Goal: Task Accomplishment & Management: Manage account settings

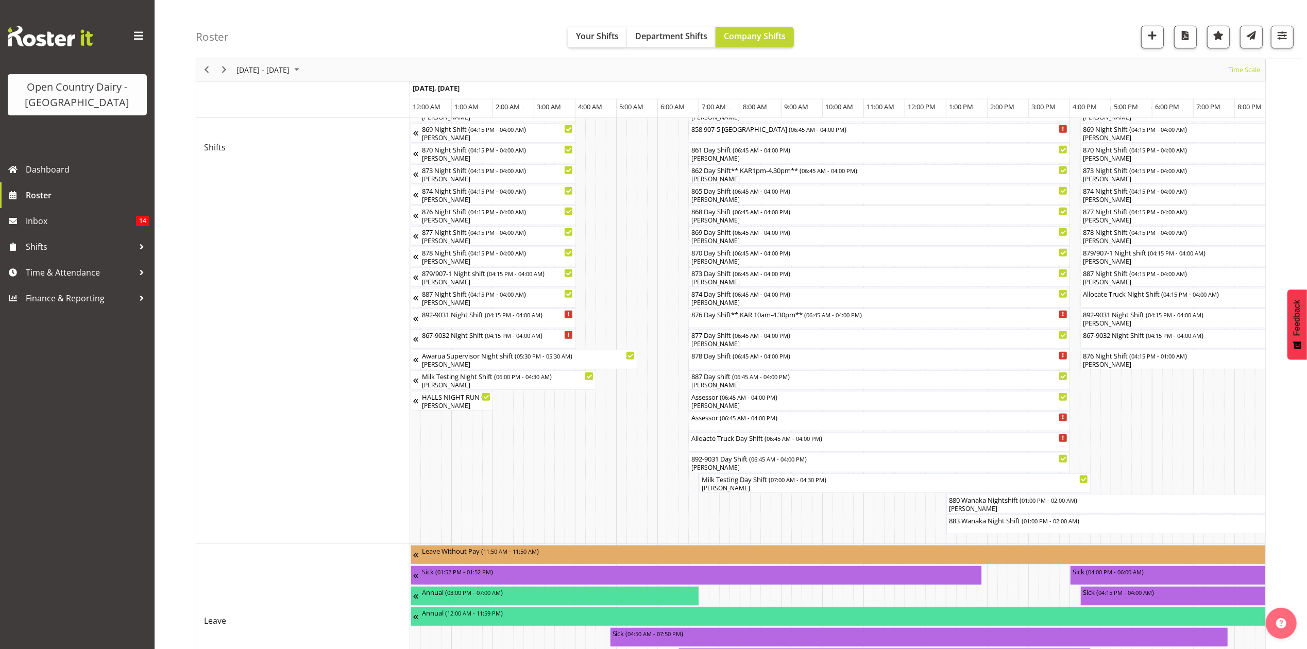
scroll to position [0, 3956]
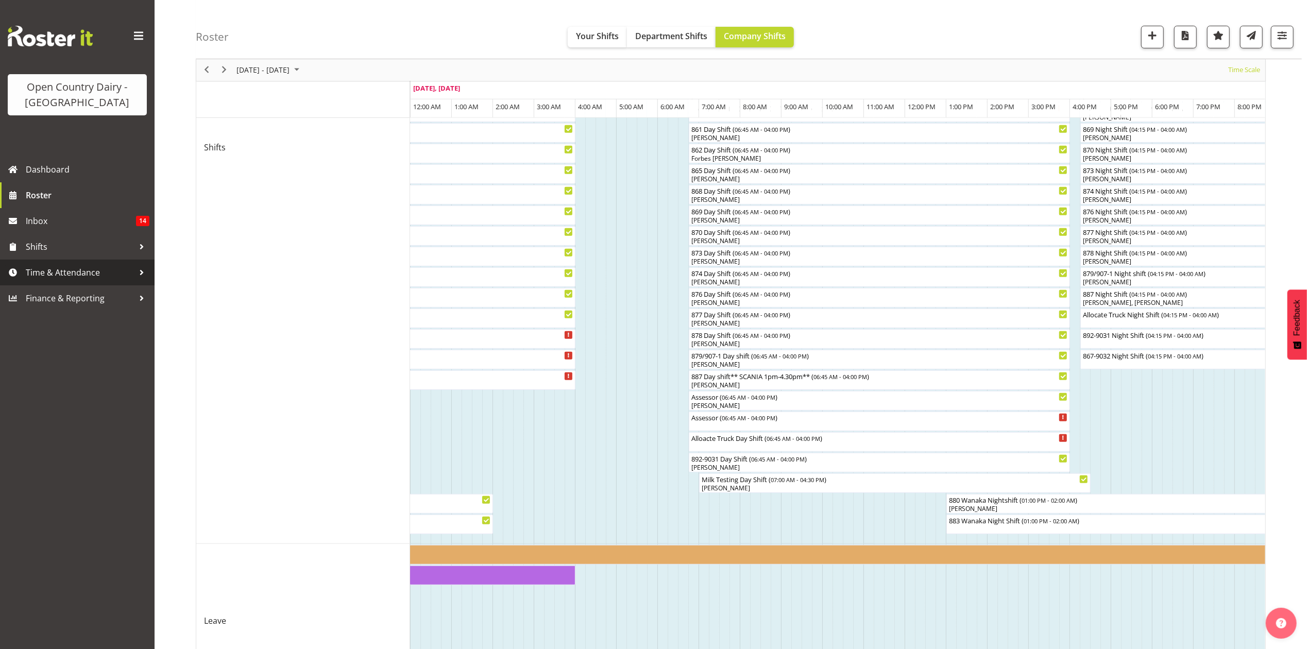
click at [118, 276] on span "Time & Attendance" at bounding box center [80, 272] width 108 height 15
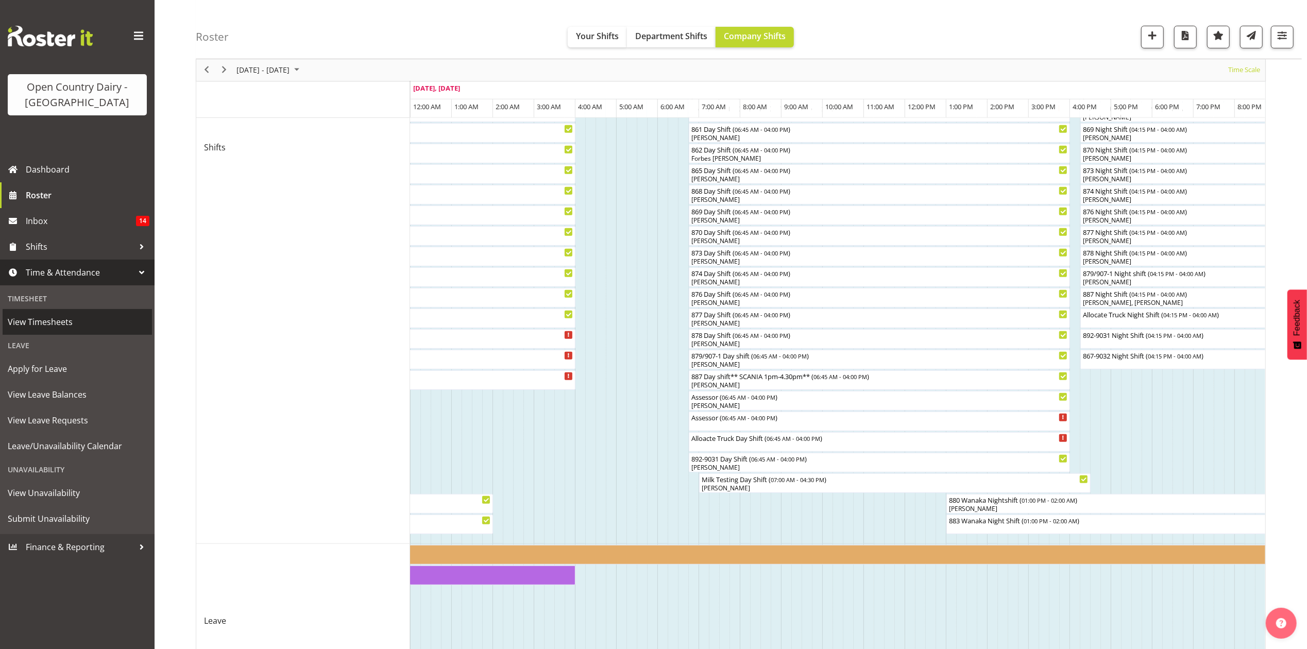
click at [95, 328] on span "View Timesheets" at bounding box center [77, 321] width 139 height 15
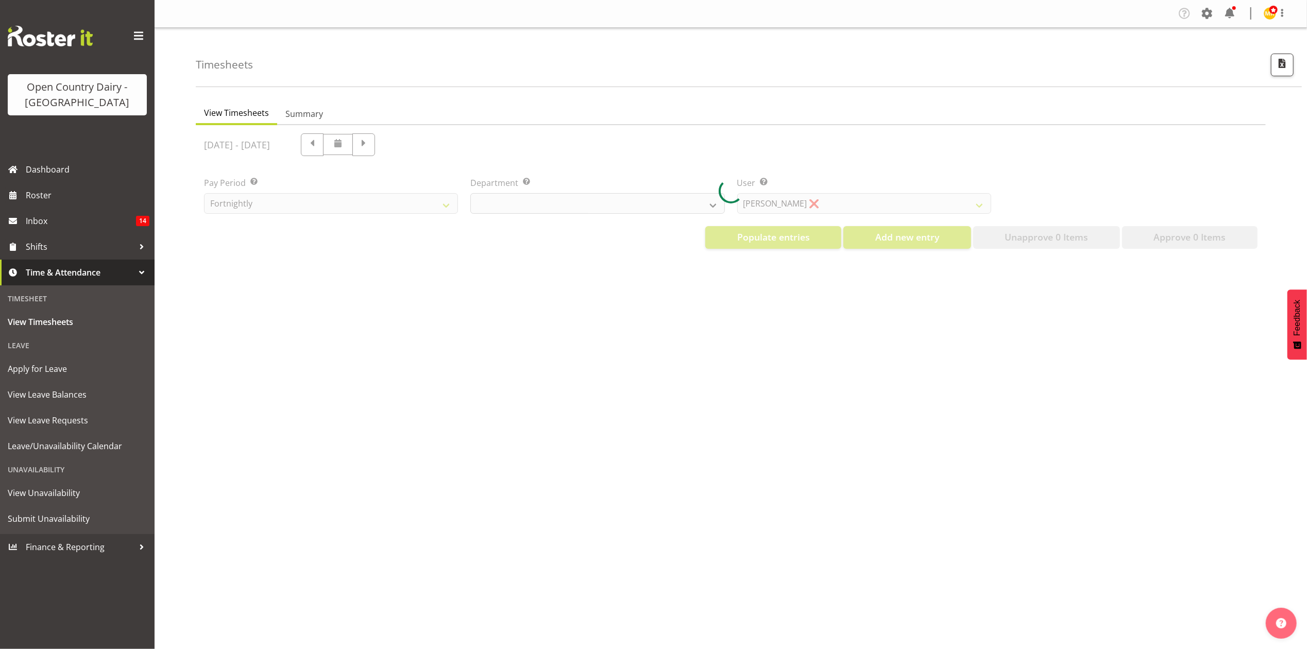
select select "699"
select select "8449"
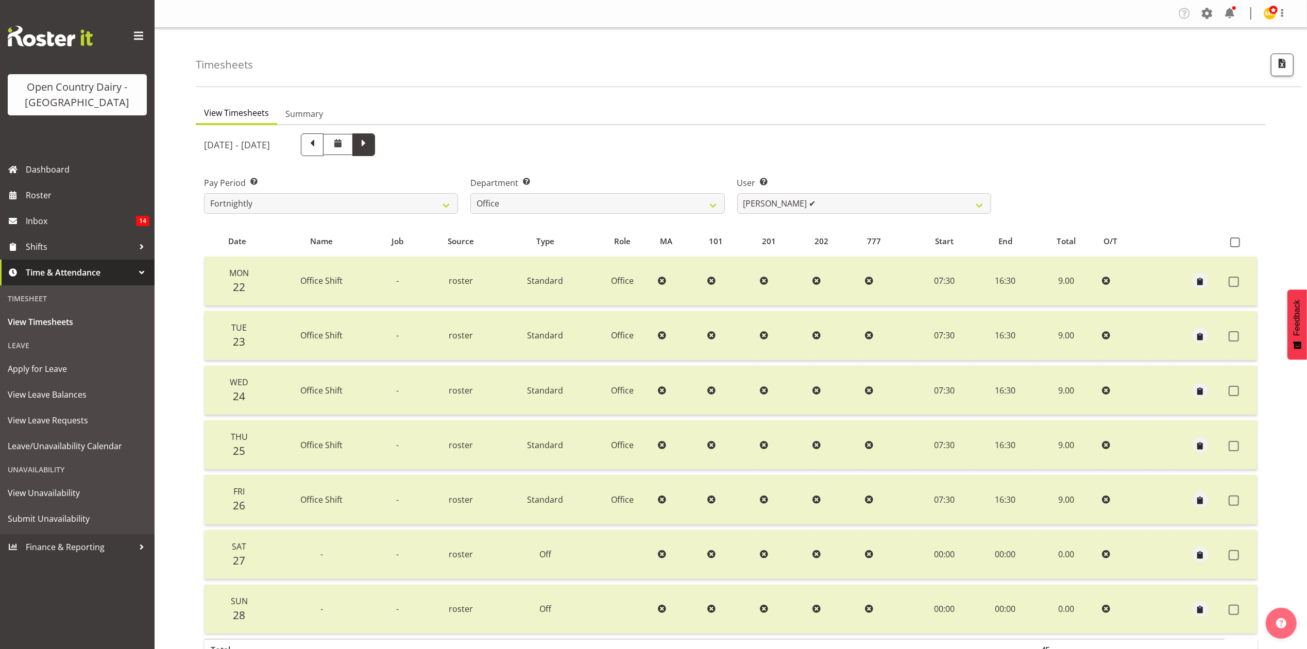
click at [375, 143] on span at bounding box center [363, 144] width 23 height 23
select select
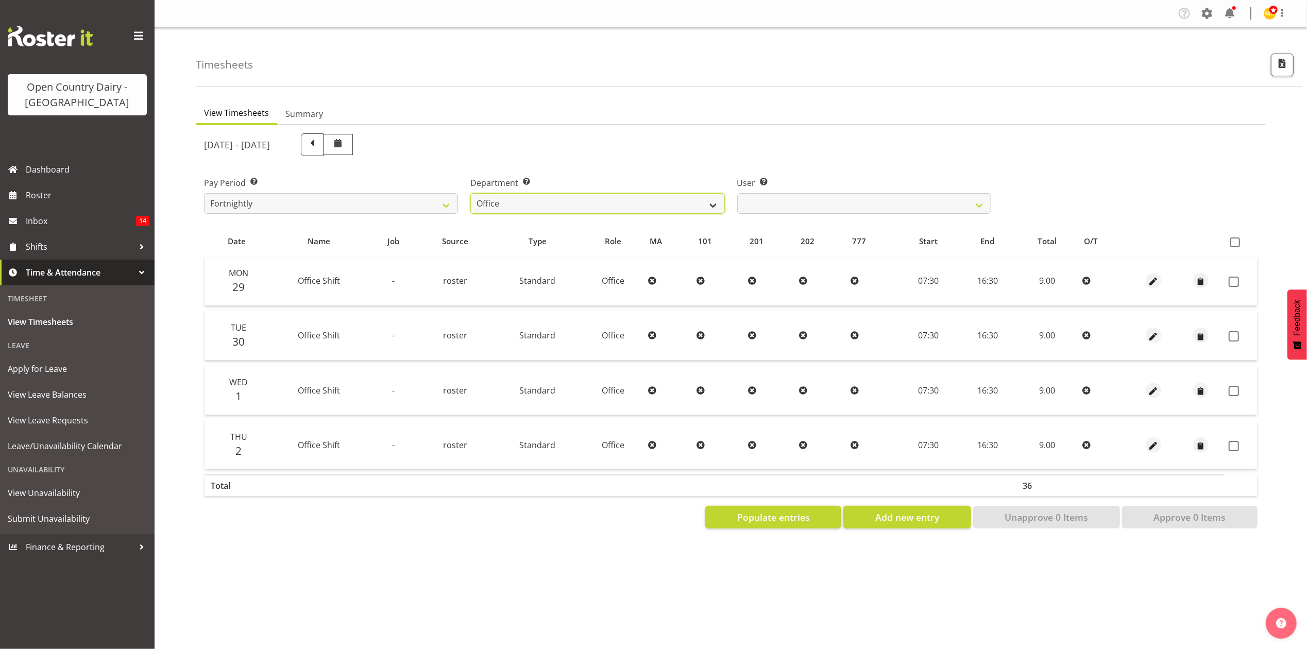
click at [545, 206] on select "734 735 736 737 738 739 851 853 854 855 856 858 861 862 865 867-9032 868 869 87…" at bounding box center [597, 203] width 254 height 21
select select "673"
click at [470, 193] on select "734 735 736 737 738 739 851 853 854 855 856 858 861 862 865 867-9032 868 869 87…" at bounding box center [597, 203] width 254 height 21
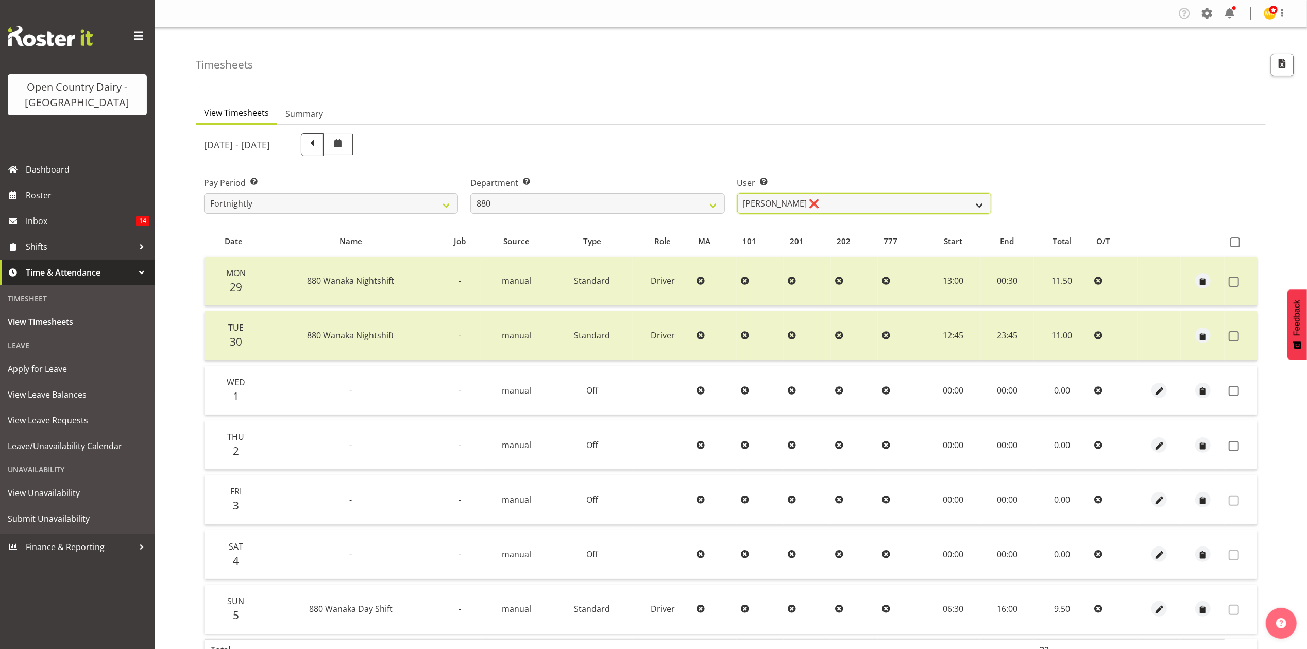
click at [827, 204] on select "[PERSON_NAME] ❌ [PERSON_NAME] ❌ [PERSON_NAME] ❌ [PERSON_NAME] ❌" at bounding box center [864, 203] width 254 height 21
select select "7461"
click at [737, 193] on select "[PERSON_NAME] ❌ [PERSON_NAME] ❌ [PERSON_NAME] ❌ [PERSON_NAME] ❌" at bounding box center [864, 203] width 254 height 21
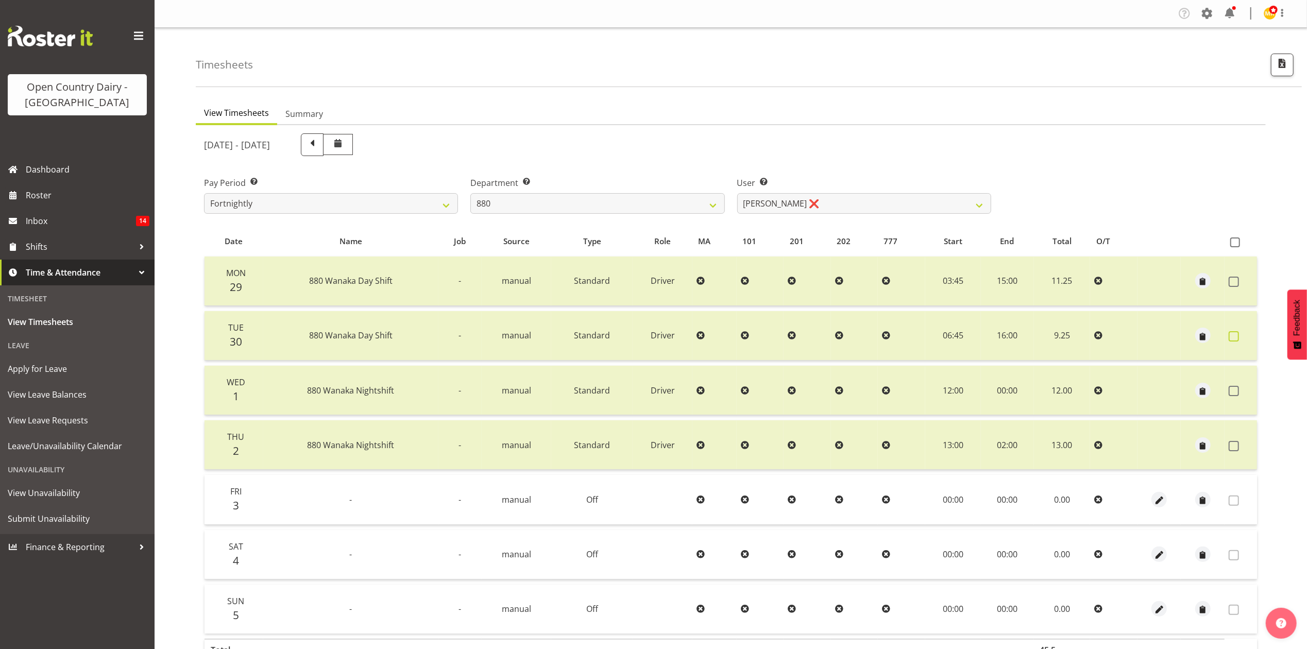
click at [1232, 337] on span at bounding box center [1233, 336] width 10 height 10
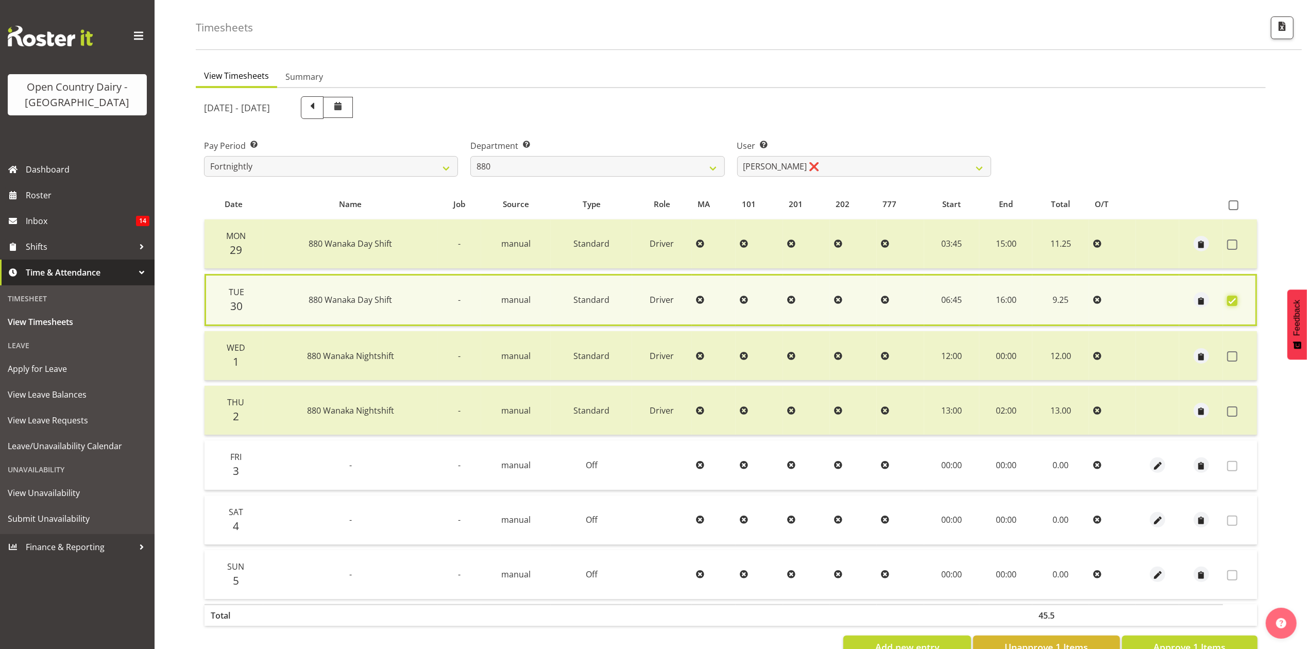
scroll to position [71, 0]
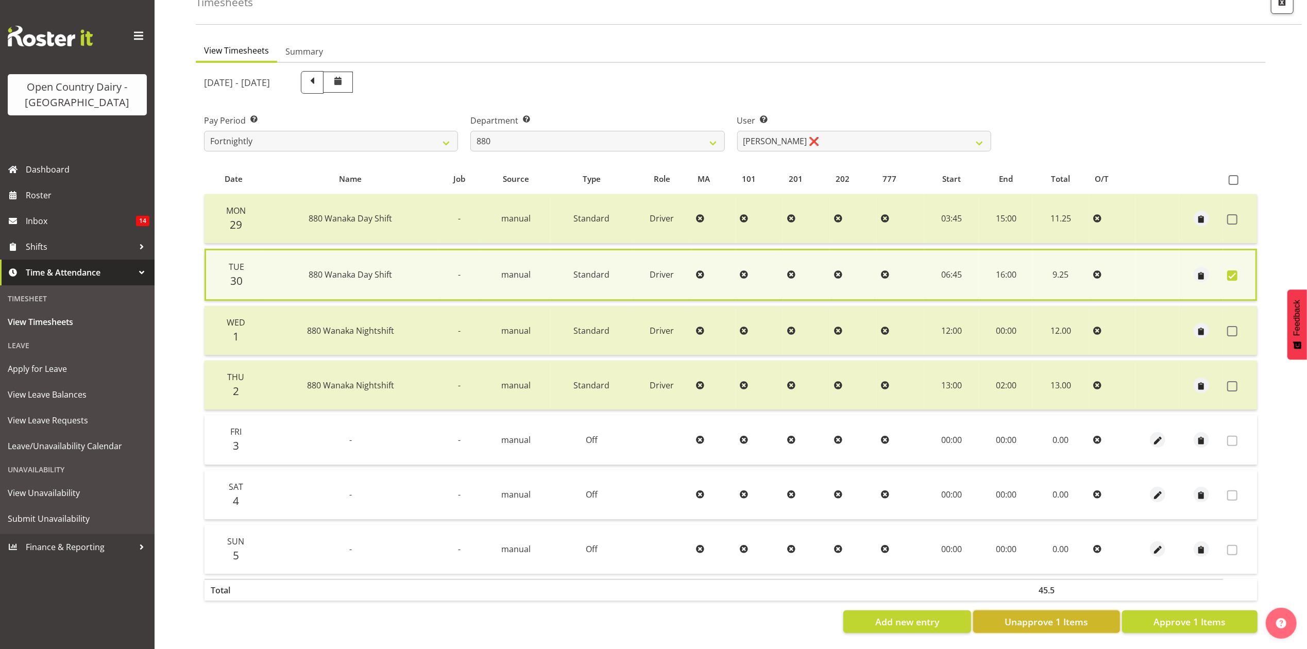
click at [1101, 610] on button "Unapprove 1 Items" at bounding box center [1046, 621] width 147 height 23
checkbox input "false"
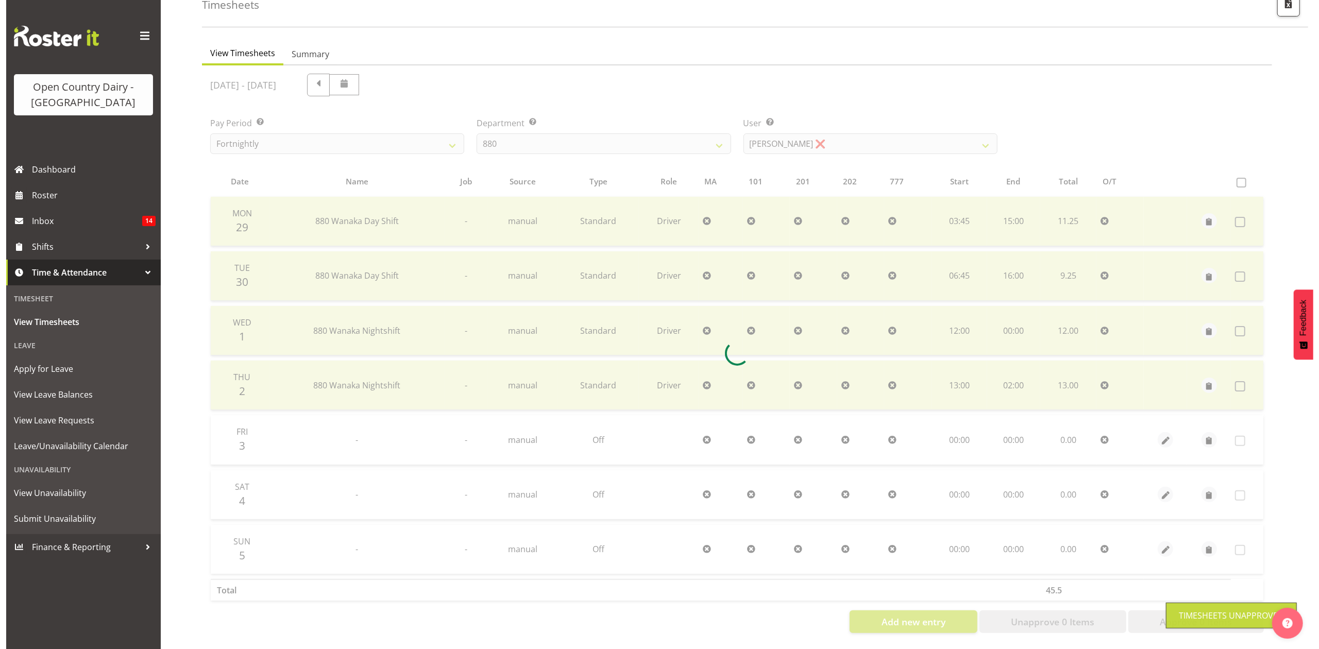
scroll to position [69, 0]
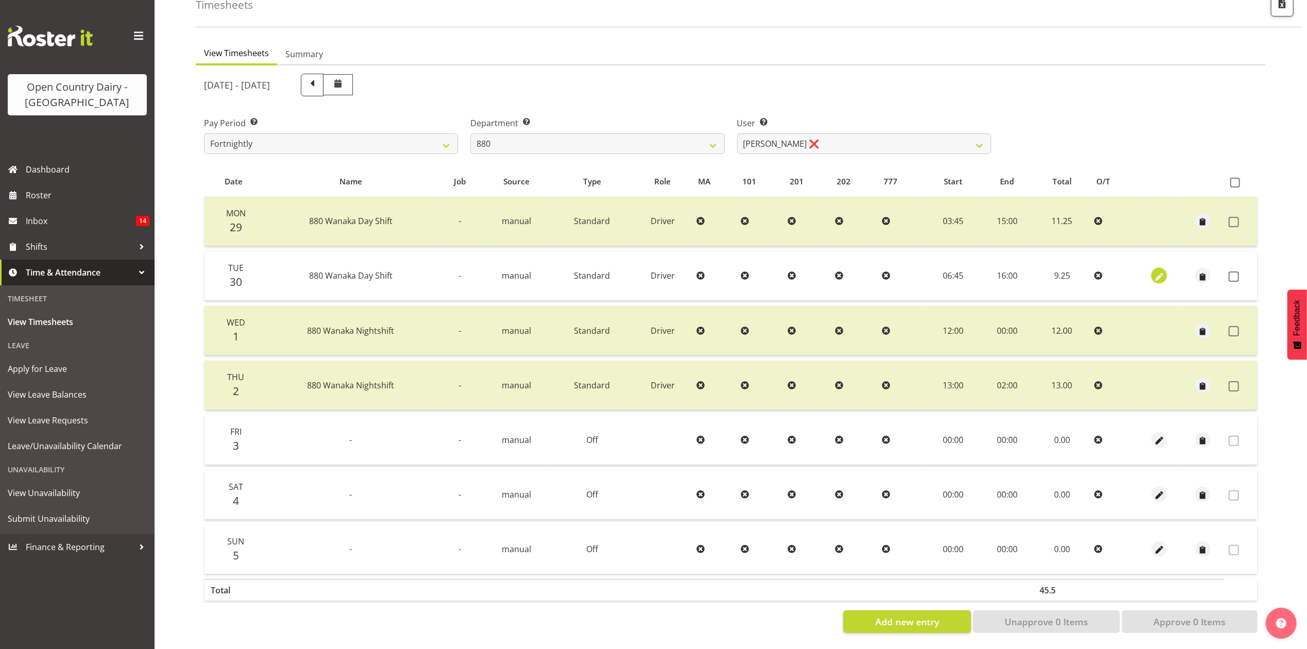
click at [1162, 271] on span "button" at bounding box center [1159, 277] width 12 height 12
select select "Standard"
select select "8"
select select "2025"
select select "16"
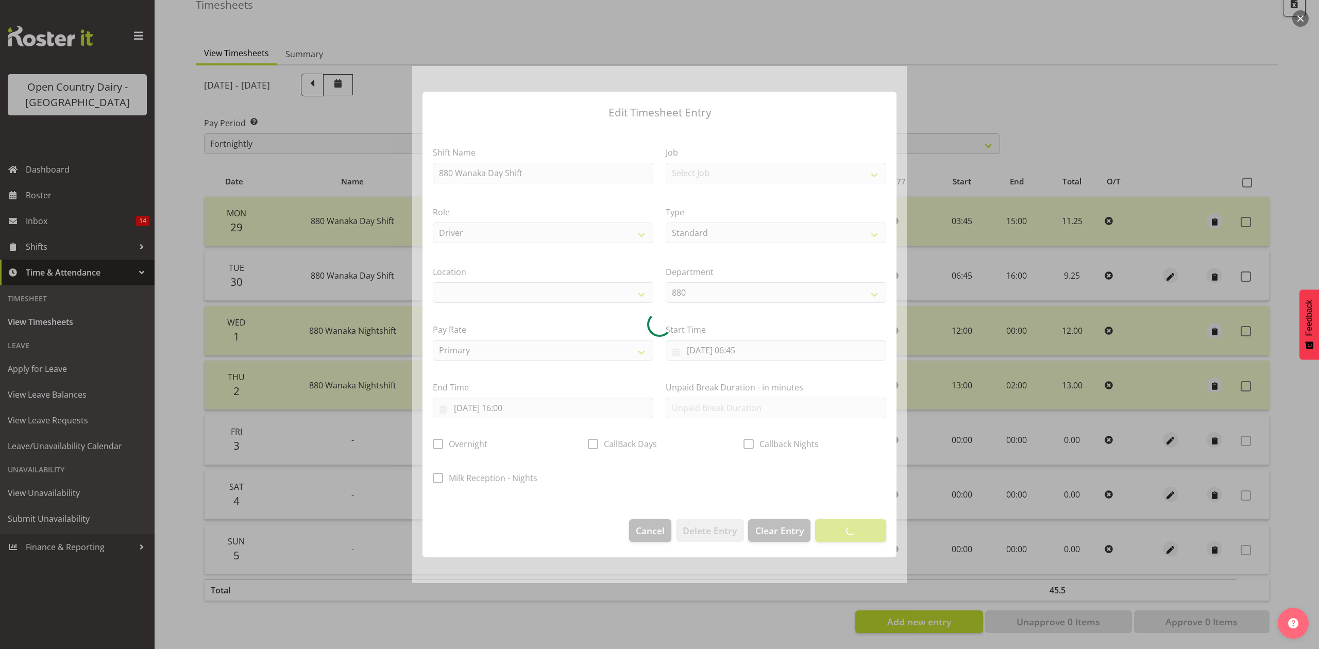
select select
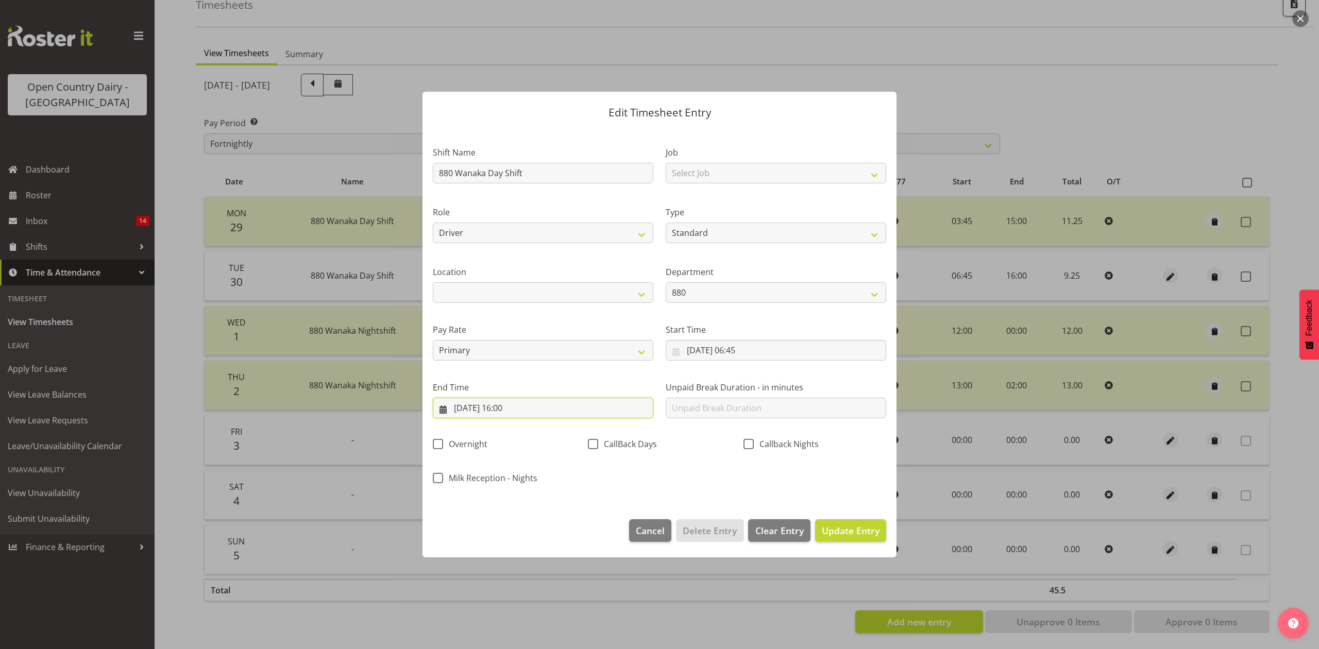
click at [515, 411] on input "[DATE] 16:00" at bounding box center [543, 408] width 220 height 21
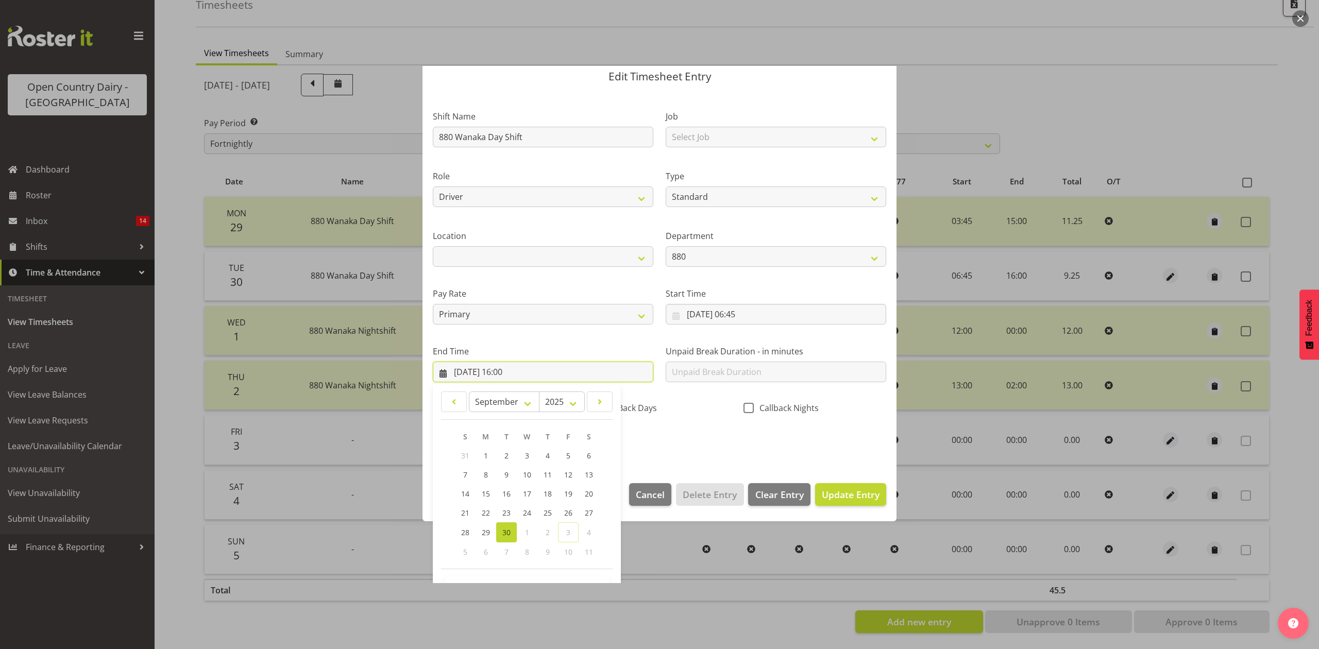
scroll to position [70, 0]
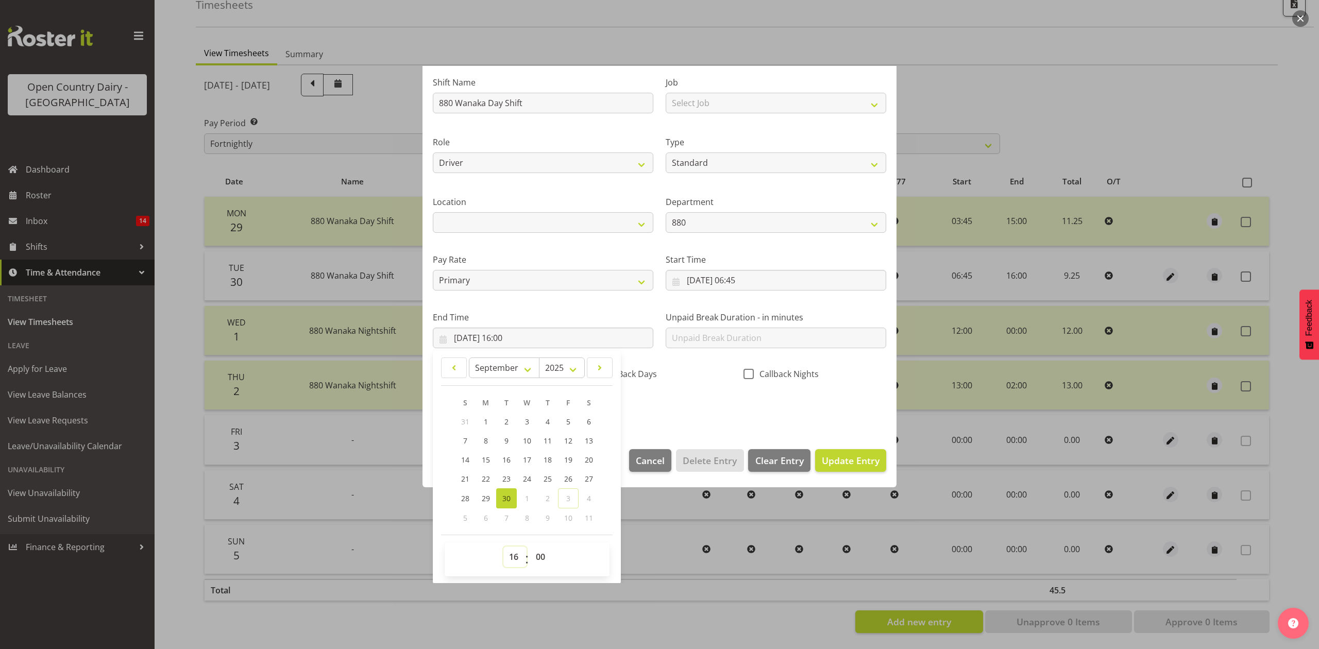
click at [509, 553] on select "00 01 02 03 04 05 06 07 08 09 10 11 12 13 14 15 16 17 18 19 20 21 22 23" at bounding box center [514, 556] width 23 height 21
select select "3"
click at [503, 547] on select "00 01 02 03 04 05 06 07 08 09 10 11 12 13 14 15 16 17 18 19 20 21 22 23" at bounding box center [514, 556] width 23 height 21
type input "[DATE] 03:00"
click at [534, 567] on select "00 01 02 03 04 05 06 07 08 09 10 11 12 13 14 15 16 17 18 19 20 21 22 23 24 25 2…" at bounding box center [541, 556] width 23 height 21
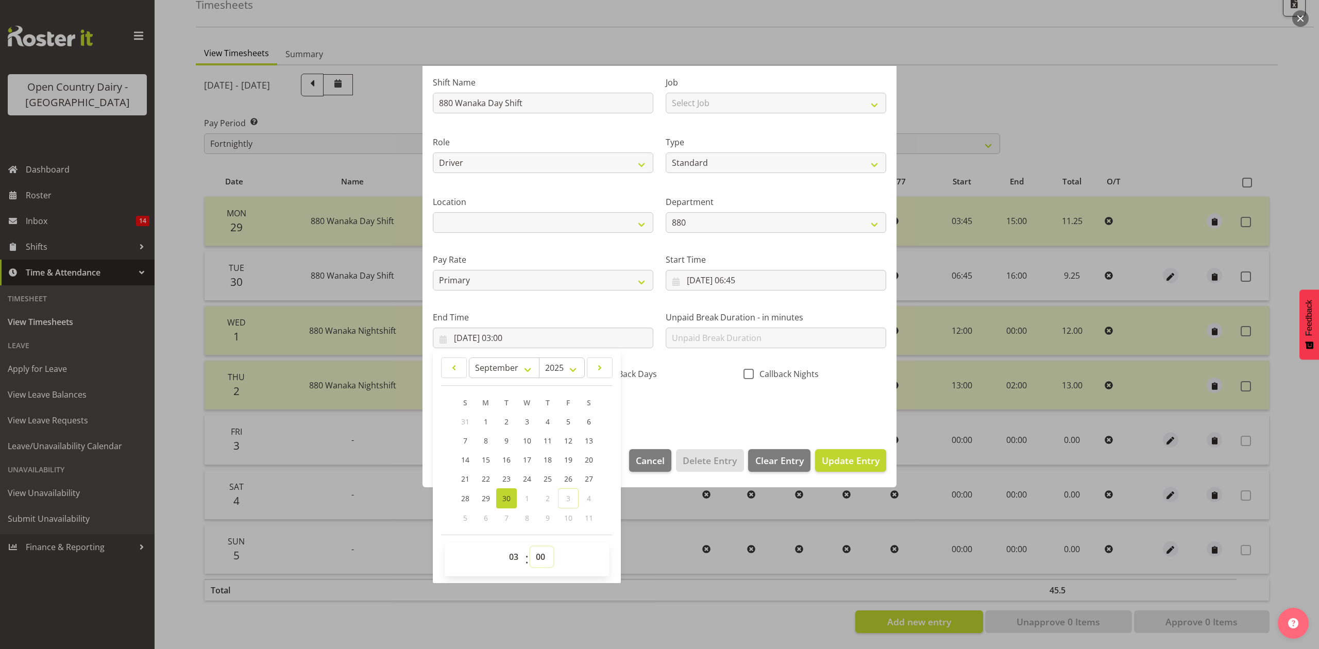
select select "45"
click at [530, 547] on select "00 01 02 03 04 05 06 07 08 09 10 11 12 13 14 15 16 17 18 19 20 21 22 23 24 25 2…" at bounding box center [541, 556] width 23 height 21
type input "[DATE] 03:45"
click at [518, 565] on select "00 01 02 03 04 05 06 07 08 09 10 11 12 13 14 15 16 17 18 19 20 21 22 23" at bounding box center [514, 556] width 23 height 21
select select "14"
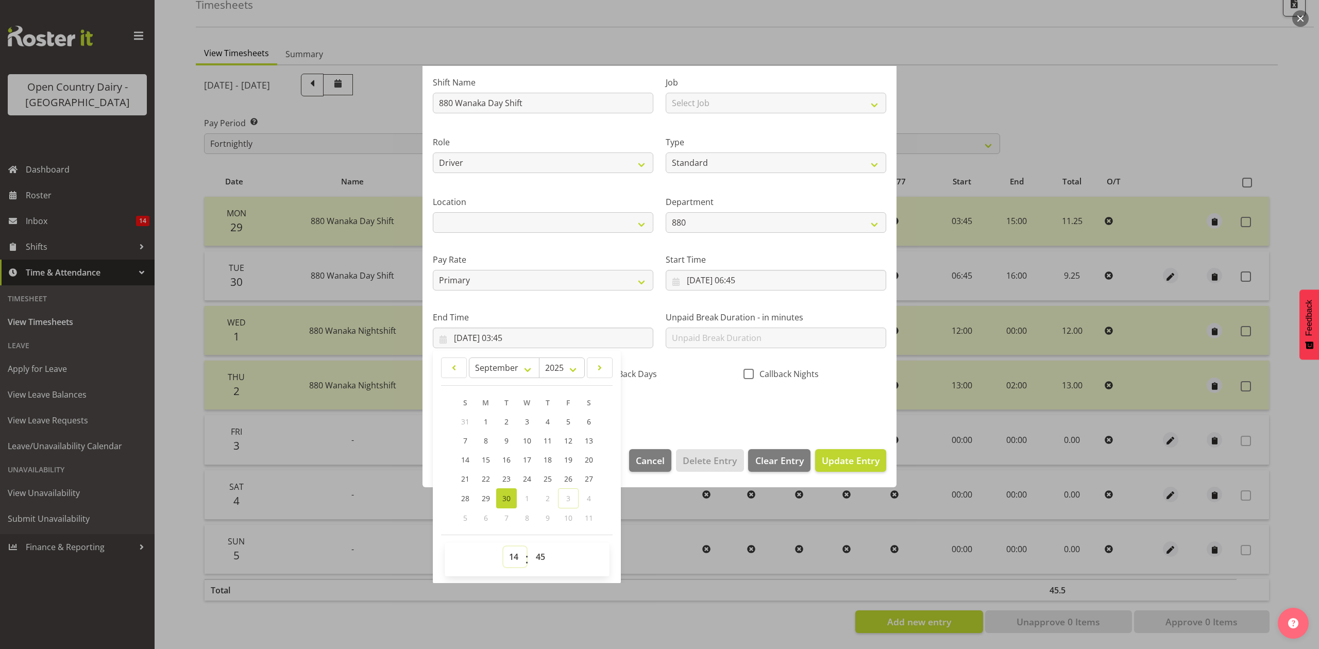
click at [503, 547] on select "00 01 02 03 04 05 06 07 08 09 10 11 12 13 14 15 16 17 18 19 20 21 22 23" at bounding box center [514, 556] width 23 height 21
type input "[DATE] 14:45"
click at [538, 557] on select "00 01 02 03 04 05 06 07 08 09 10 11 12 13 14 15 16 17 18 19 20 21 22 23 24 25 2…" at bounding box center [541, 556] width 23 height 21
select select "30"
click at [530, 547] on select "00 01 02 03 04 05 06 07 08 09 10 11 12 13 14 15 16 17 18 19 20 21 22 23 24 25 2…" at bounding box center [541, 556] width 23 height 21
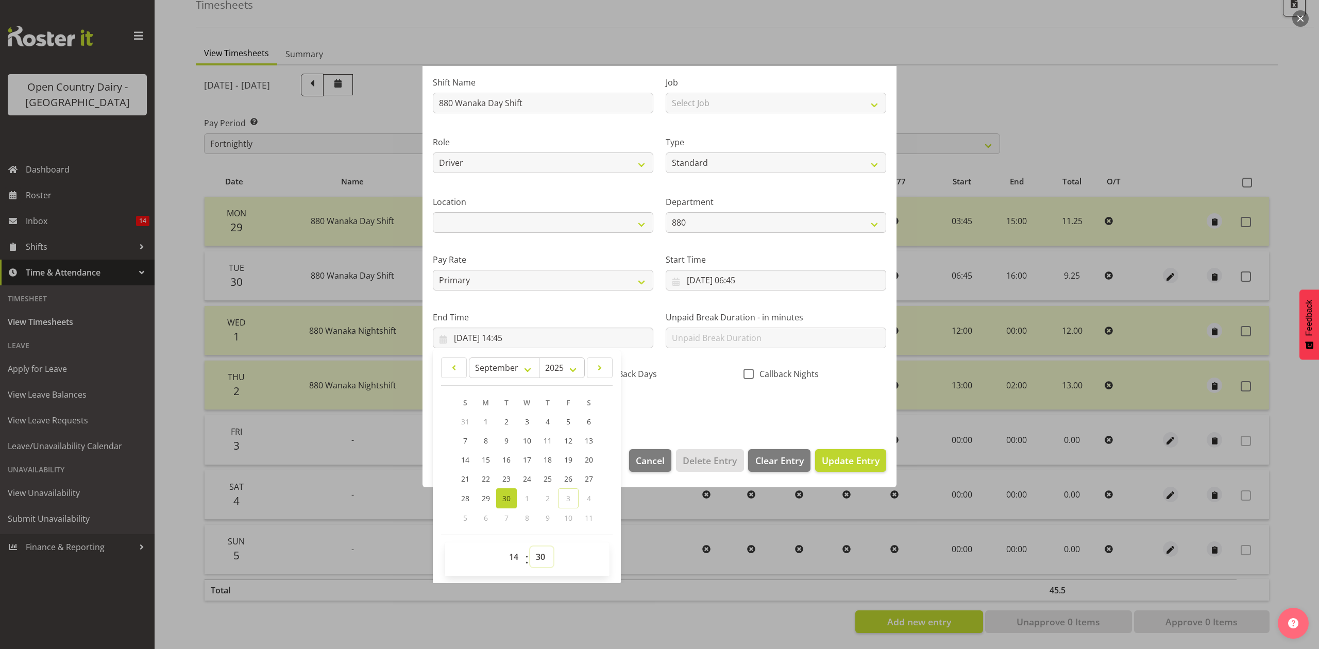
type input "[DATE] 14:30"
click at [742, 286] on input "[DATE] 06:45" at bounding box center [775, 280] width 220 height 21
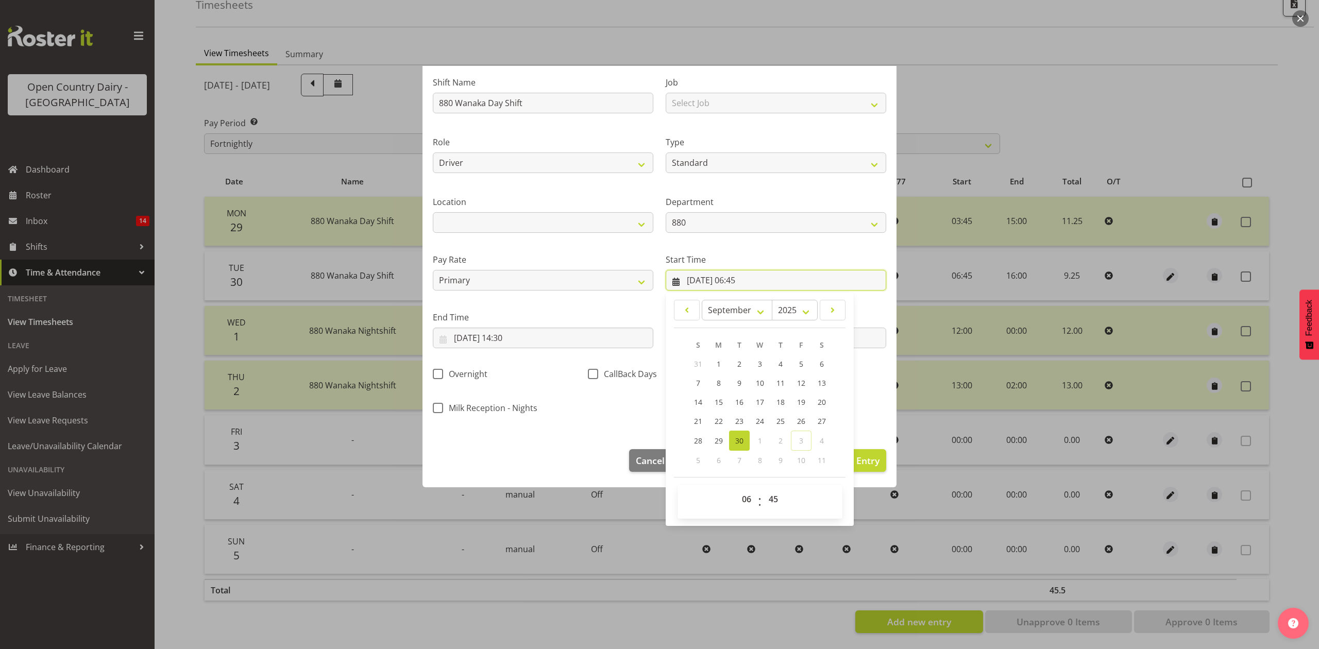
scroll to position [12, 0]
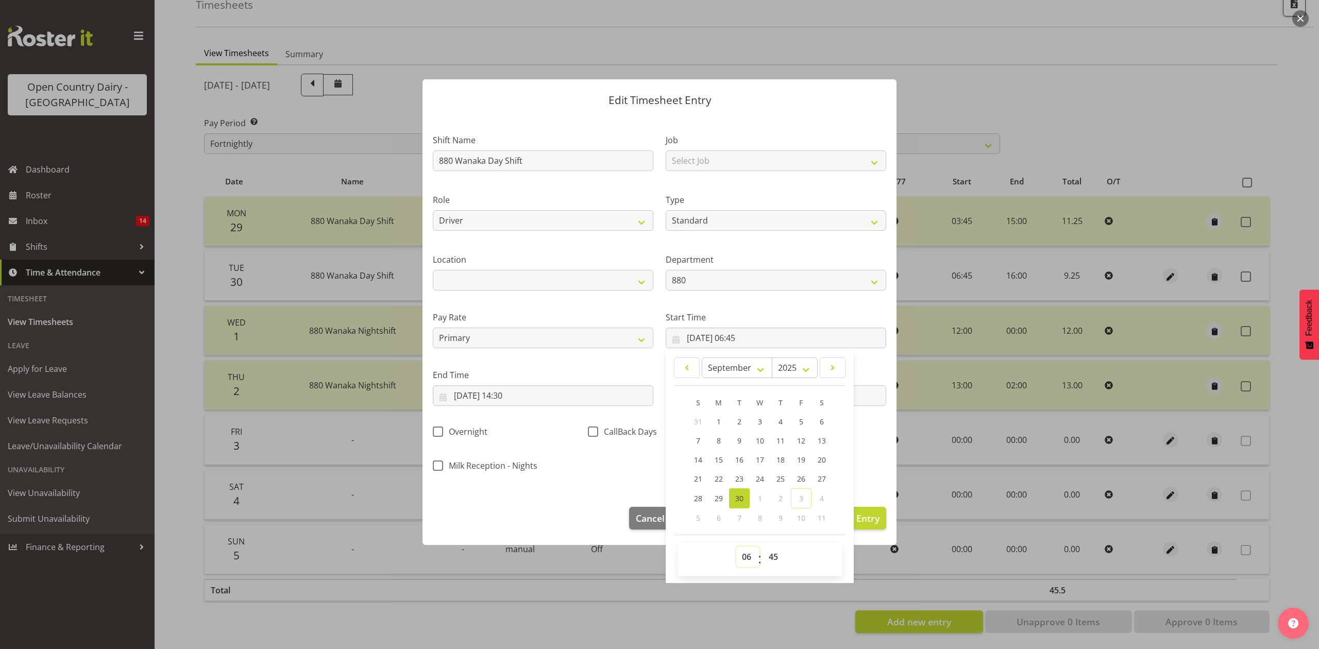
click at [742, 561] on select "00 01 02 03 04 05 06 07 08 09 10 11 12 13 14 15 16 17 18 19 20 21 22 23" at bounding box center [747, 556] width 23 height 21
select select "3"
click at [736, 547] on select "00 01 02 03 04 05 06 07 08 09 10 11 12 13 14 15 16 17 18 19 20 21 22 23" at bounding box center [747, 556] width 23 height 21
type input "[DATE] 03:45"
click at [883, 457] on section "Shift Name 880 Wanaka Day Shift Job Select Job Connecting /unconnecting Trailer…" at bounding box center [659, 305] width 474 height 381
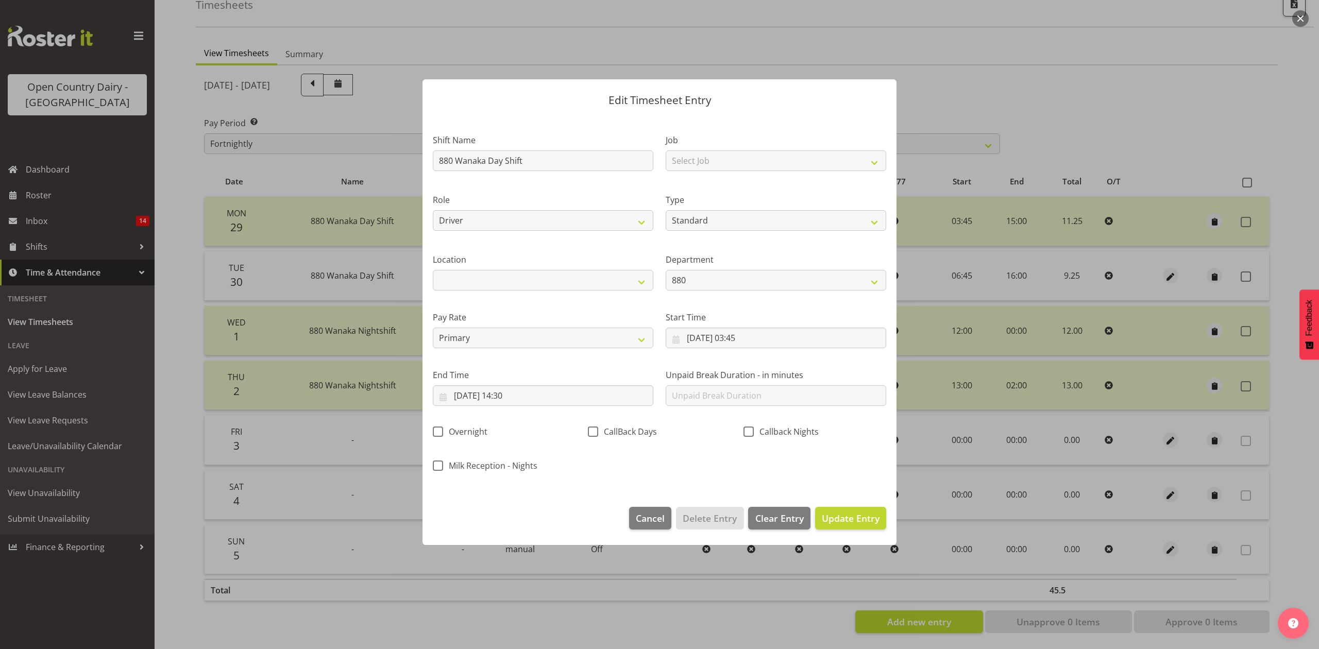
scroll to position [0, 0]
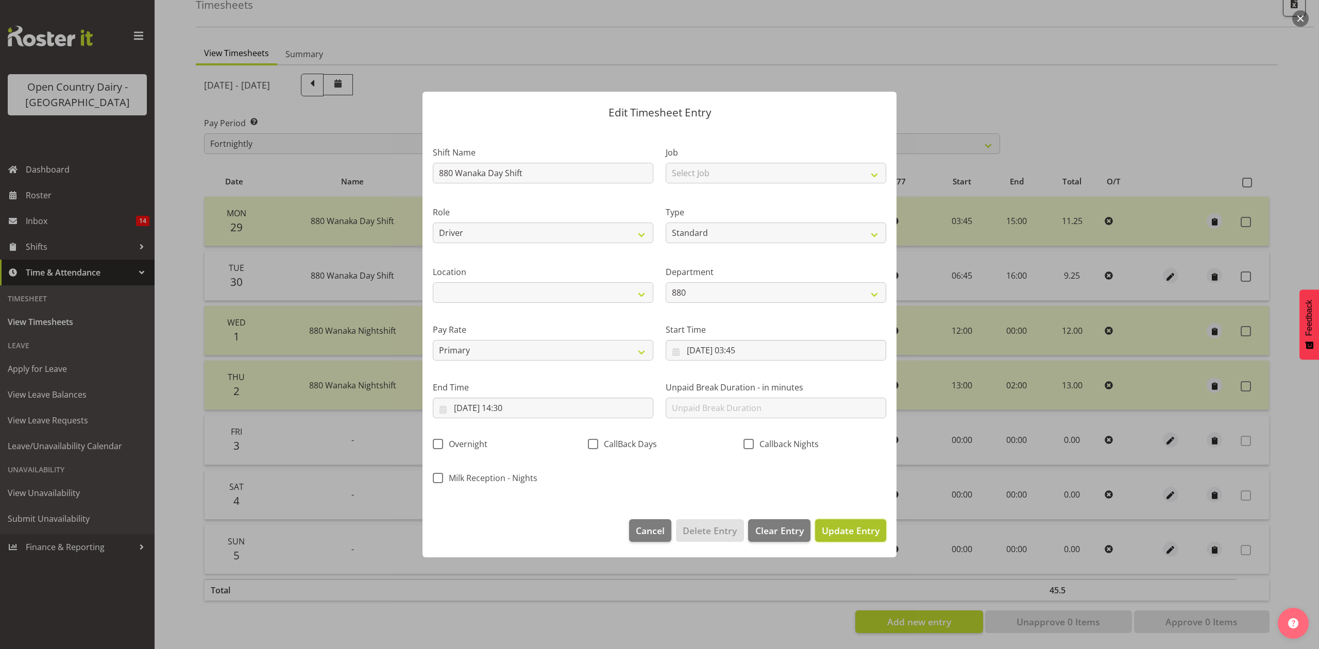
click at [848, 537] on span "Update Entry" at bounding box center [851, 530] width 58 height 13
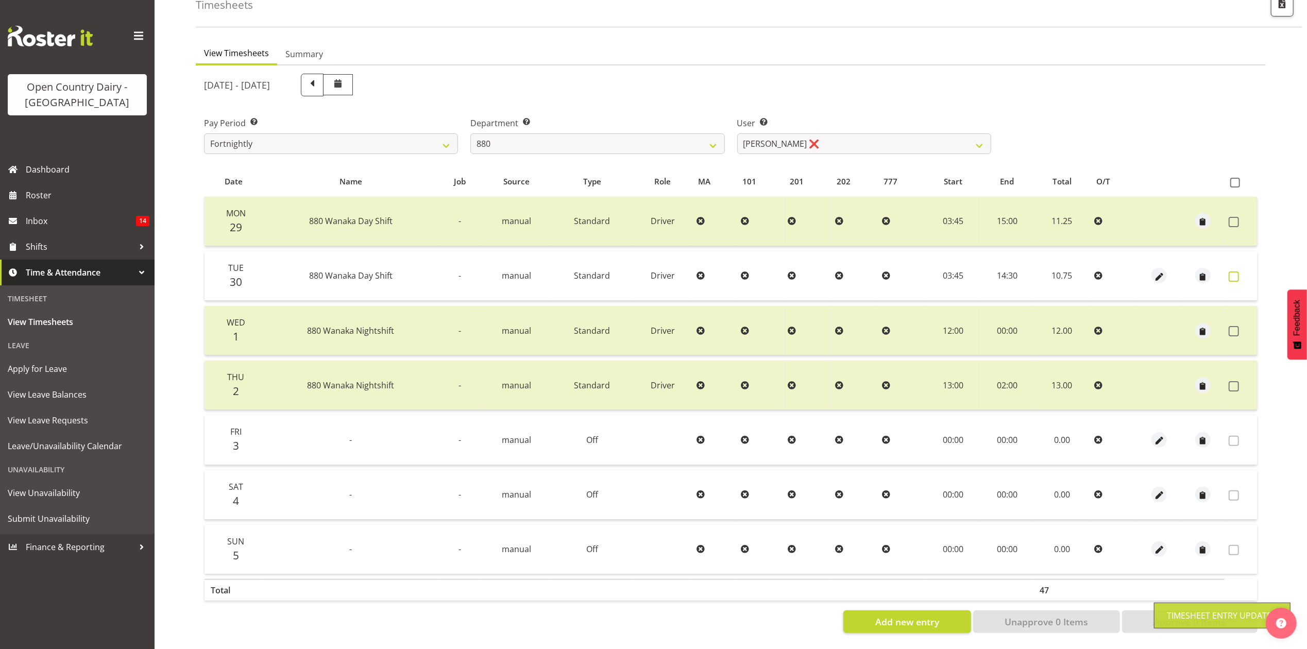
click at [1237, 271] on span at bounding box center [1233, 276] width 10 height 10
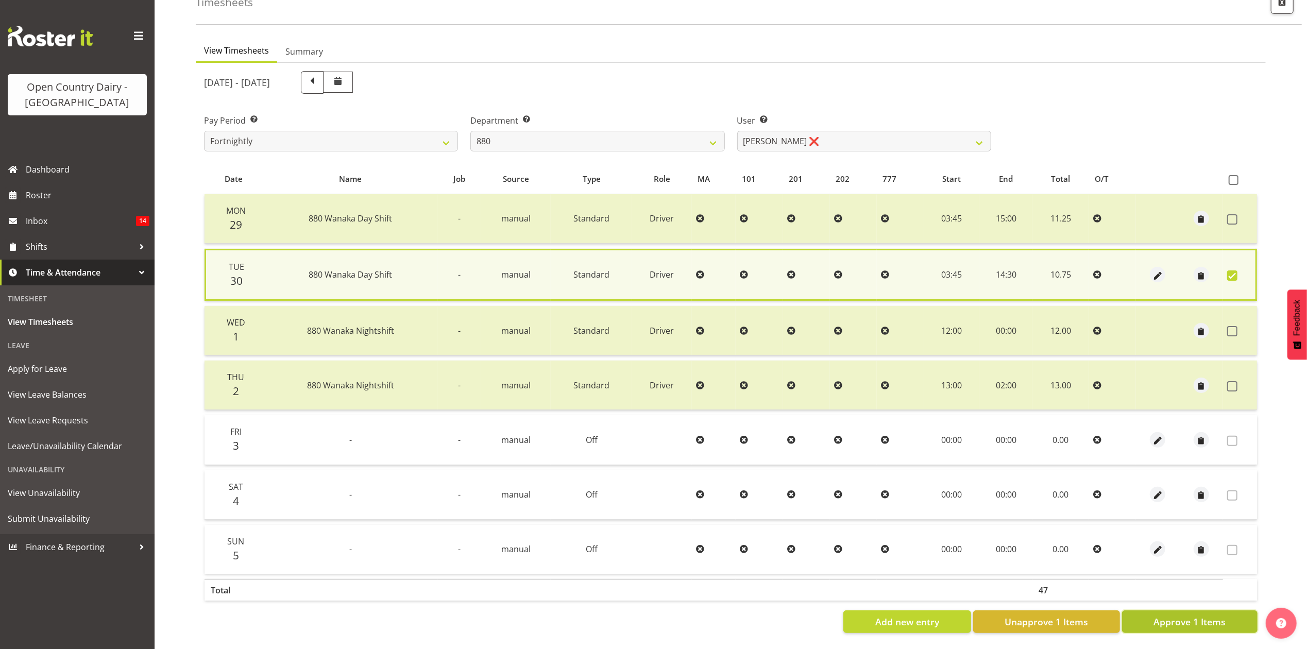
click at [1156, 615] on span "Approve 1 Items" at bounding box center [1189, 621] width 72 height 13
checkbox input "false"
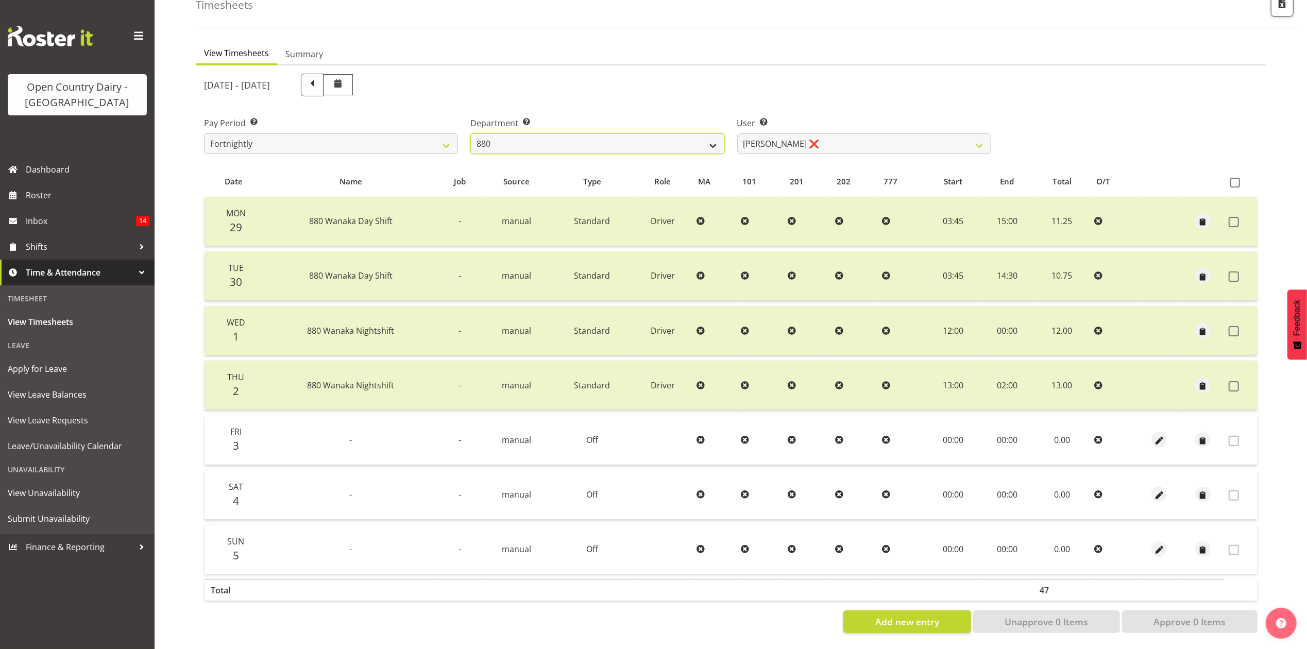
click at [635, 134] on select "734 735 736 737 738 739 851 853 854 855 856 858 861 862 865 867-9032 868 869 87…" at bounding box center [597, 143] width 254 height 21
click at [645, 139] on select "734 735 736 737 738 739 851 853 854 855 856 858 861 862 865 867-9032 868 869 87…" at bounding box center [597, 143] width 254 height 21
select select "669"
click at [470, 133] on select "734 735 736 737 738 739 851 853 854 855 856 858 861 862 865 867-9032 868 869 87…" at bounding box center [597, 143] width 254 height 21
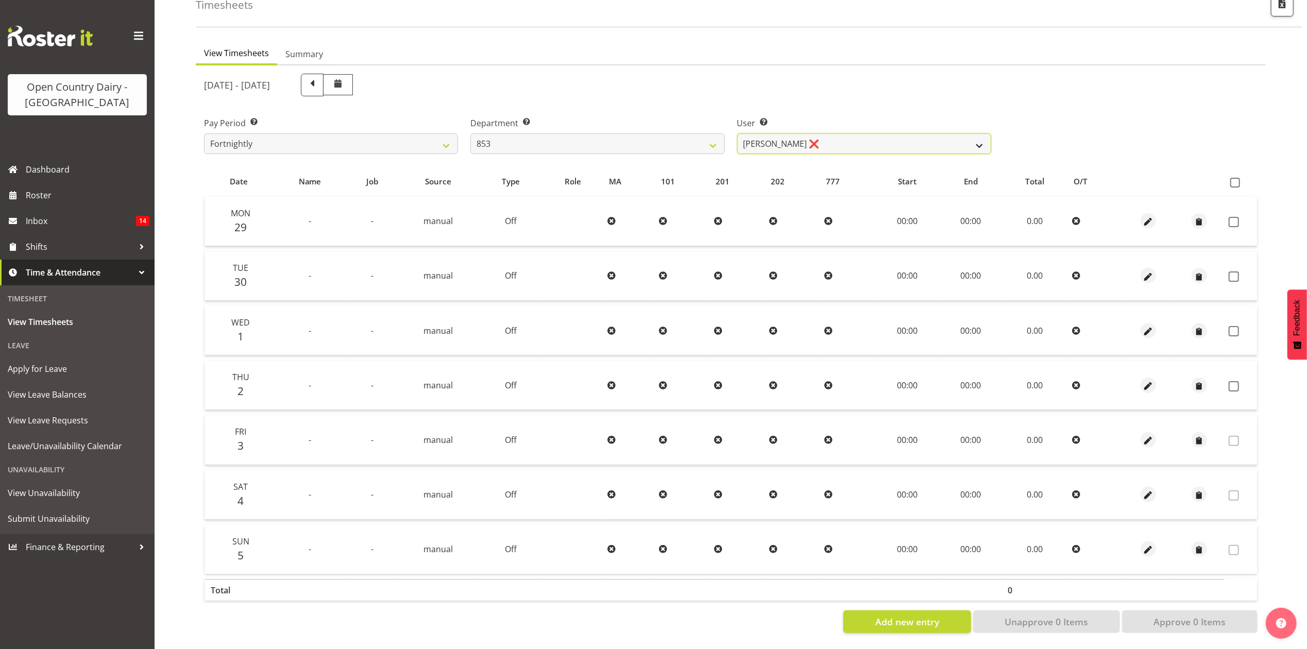
click at [818, 133] on select "[PERSON_NAME] ❌ [PERSON_NAME] ❌ [PERSON_NAME] ❌ [PERSON_NAME] ❌" at bounding box center [864, 143] width 254 height 21
select select "7439"
click at [737, 133] on select "[PERSON_NAME] ❌ [PERSON_NAME] ❌ [PERSON_NAME] ❌ [PERSON_NAME] ❌" at bounding box center [864, 143] width 254 height 21
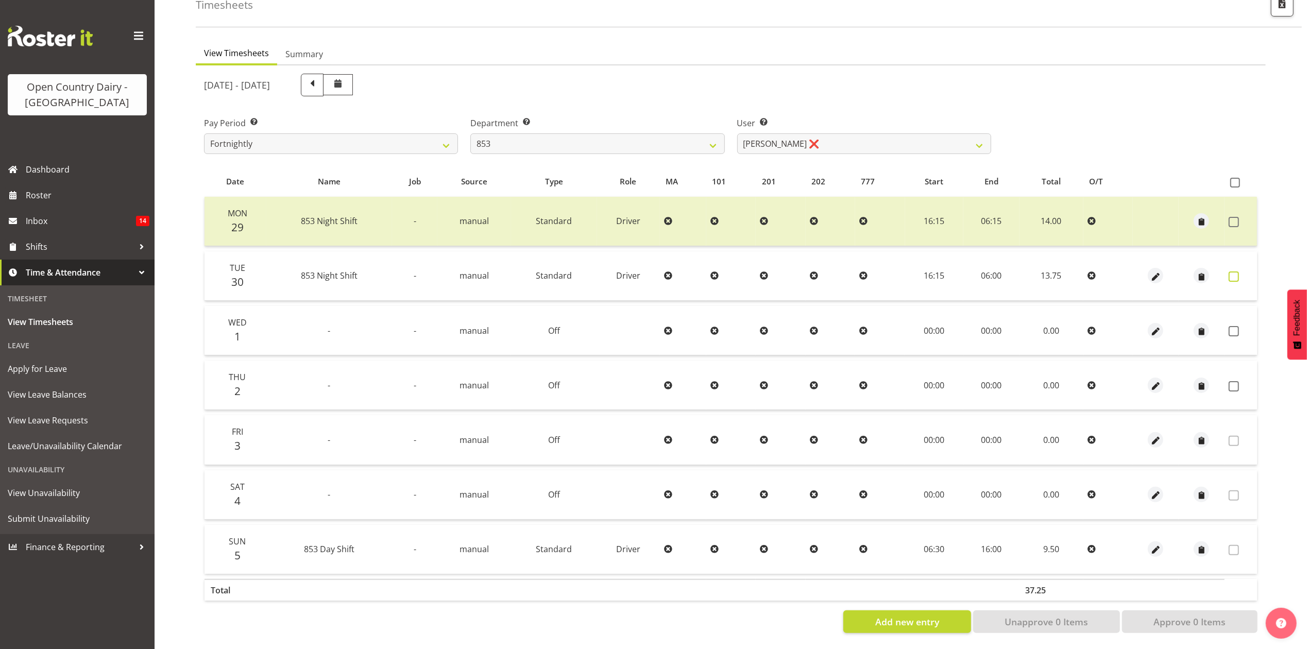
click at [1240, 271] on label at bounding box center [1236, 276] width 16 height 10
checkbox input "true"
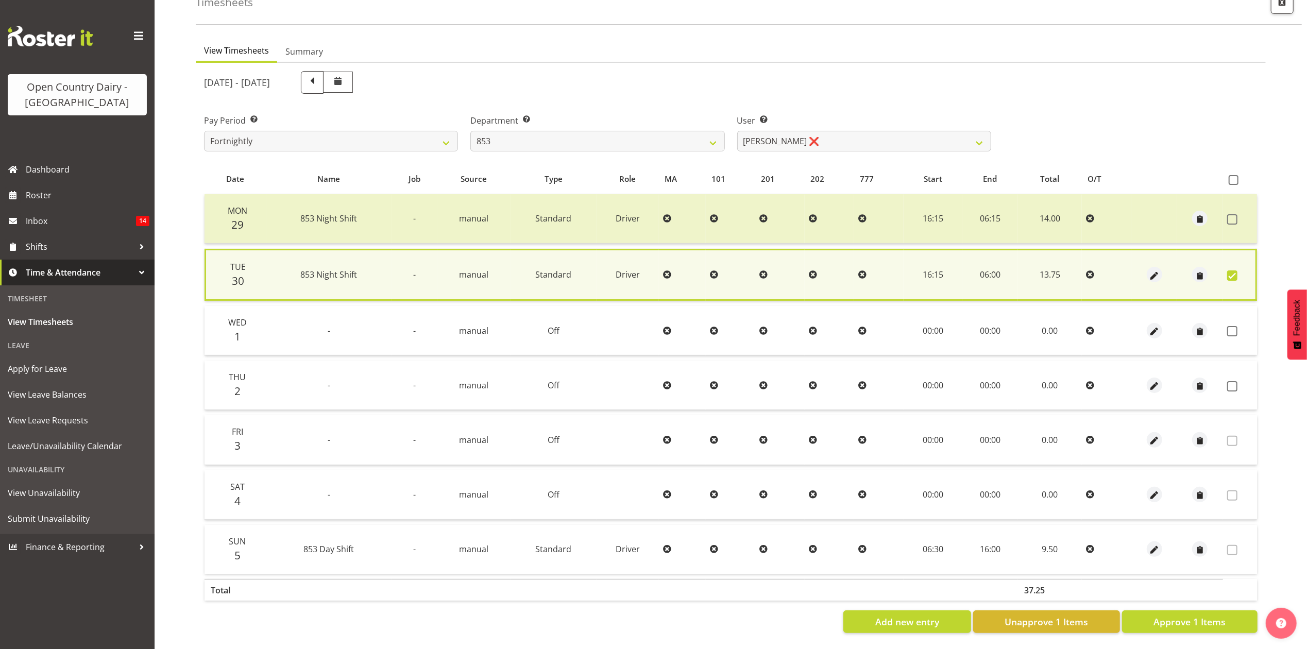
click at [1155, 258] on td at bounding box center [1154, 275] width 46 height 52
click at [1154, 270] on span "button" at bounding box center [1154, 276] width 12 height 12
select select "Standard"
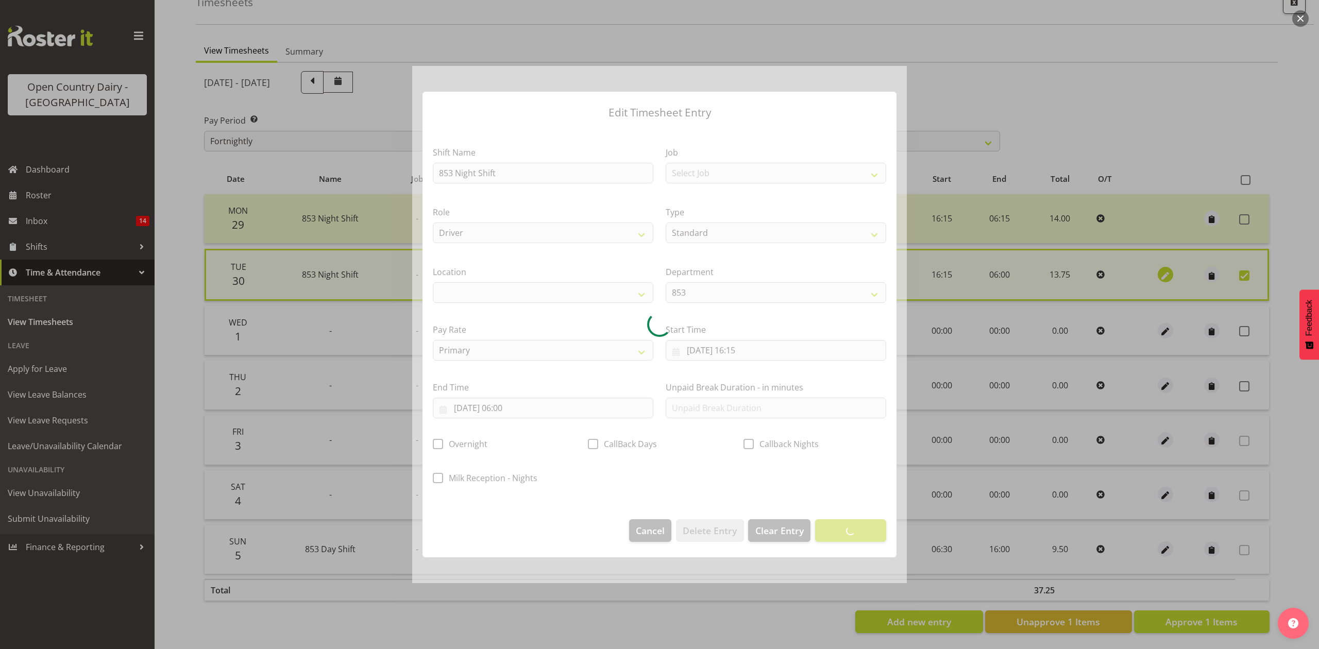
select select
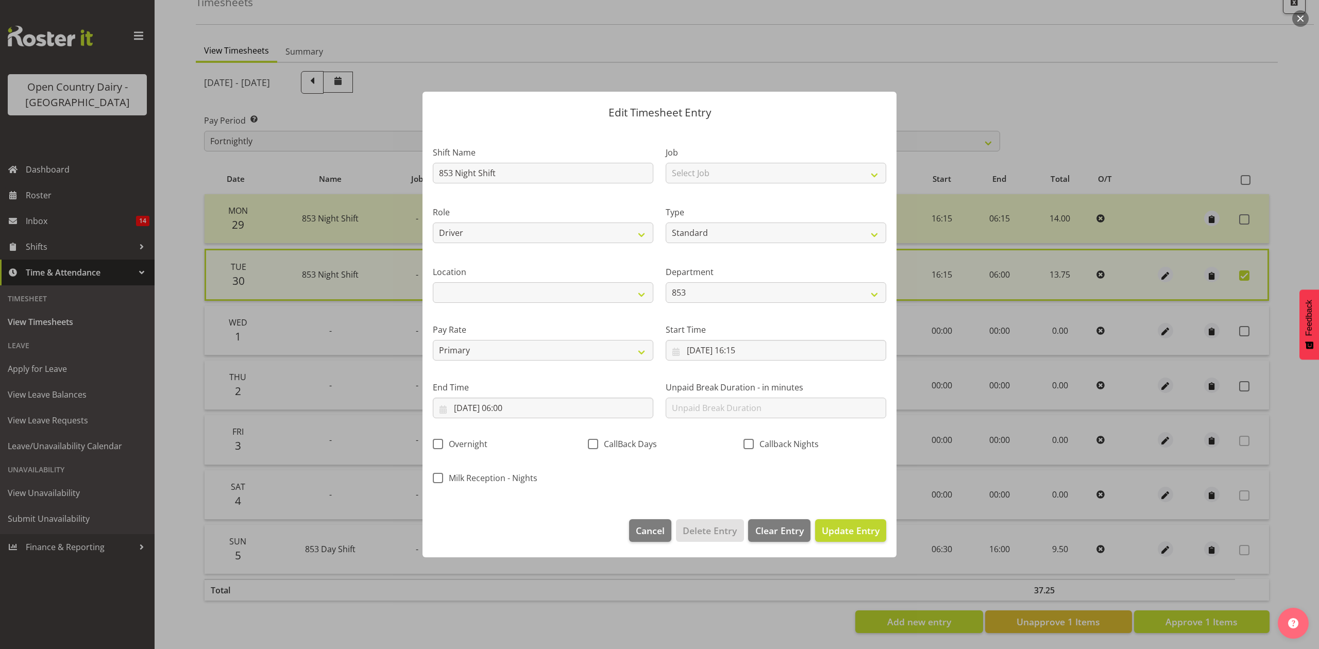
click at [1141, 153] on div at bounding box center [659, 324] width 1319 height 649
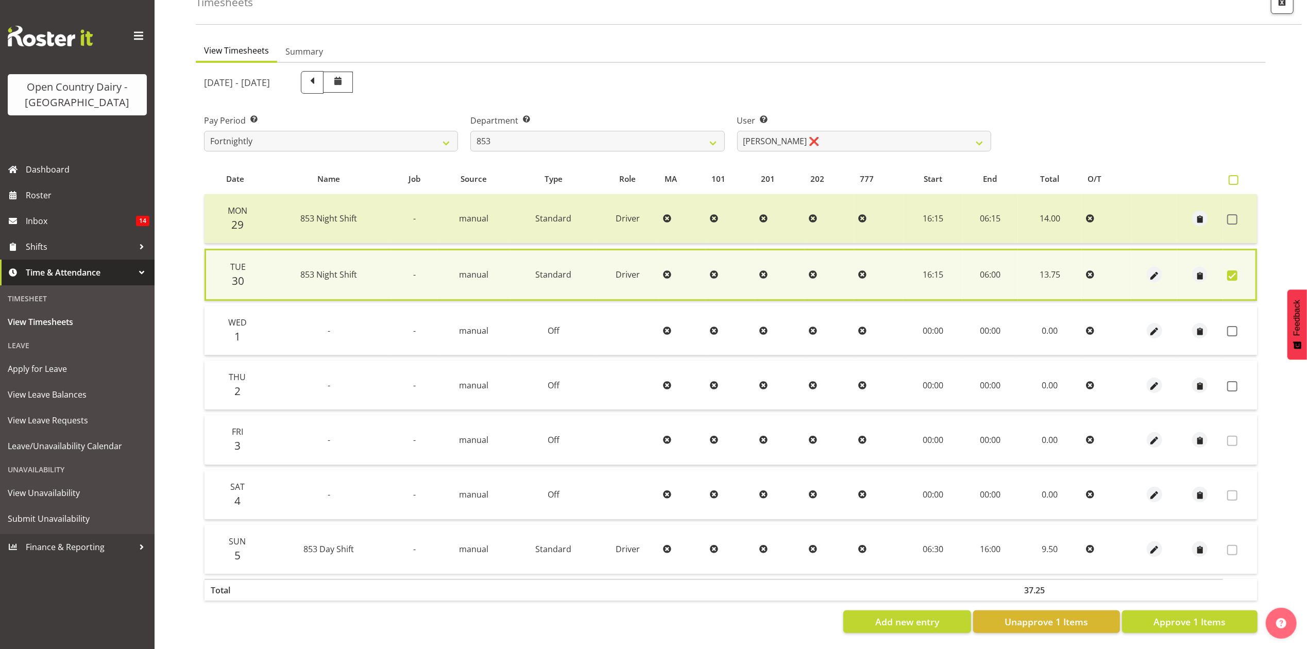
click at [1230, 175] on span at bounding box center [1233, 180] width 10 height 10
click at [1230, 177] on input "checkbox" at bounding box center [1231, 180] width 7 height 7
checkbox input "true"
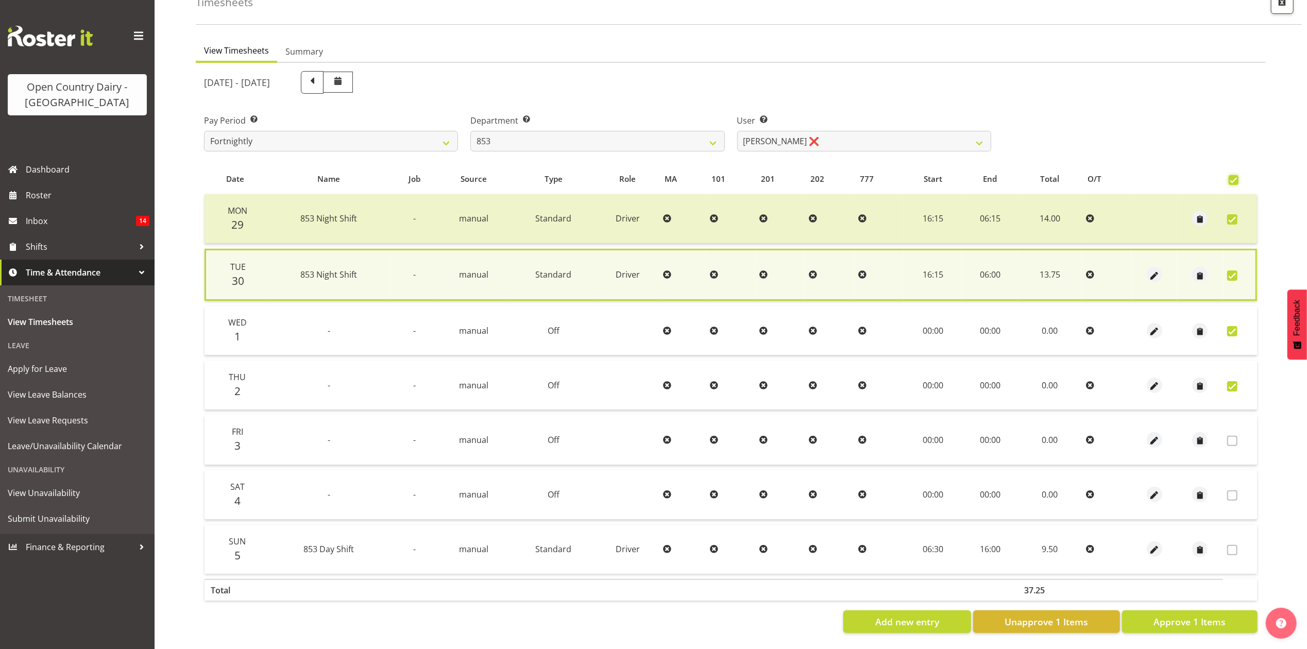
checkbox input "true"
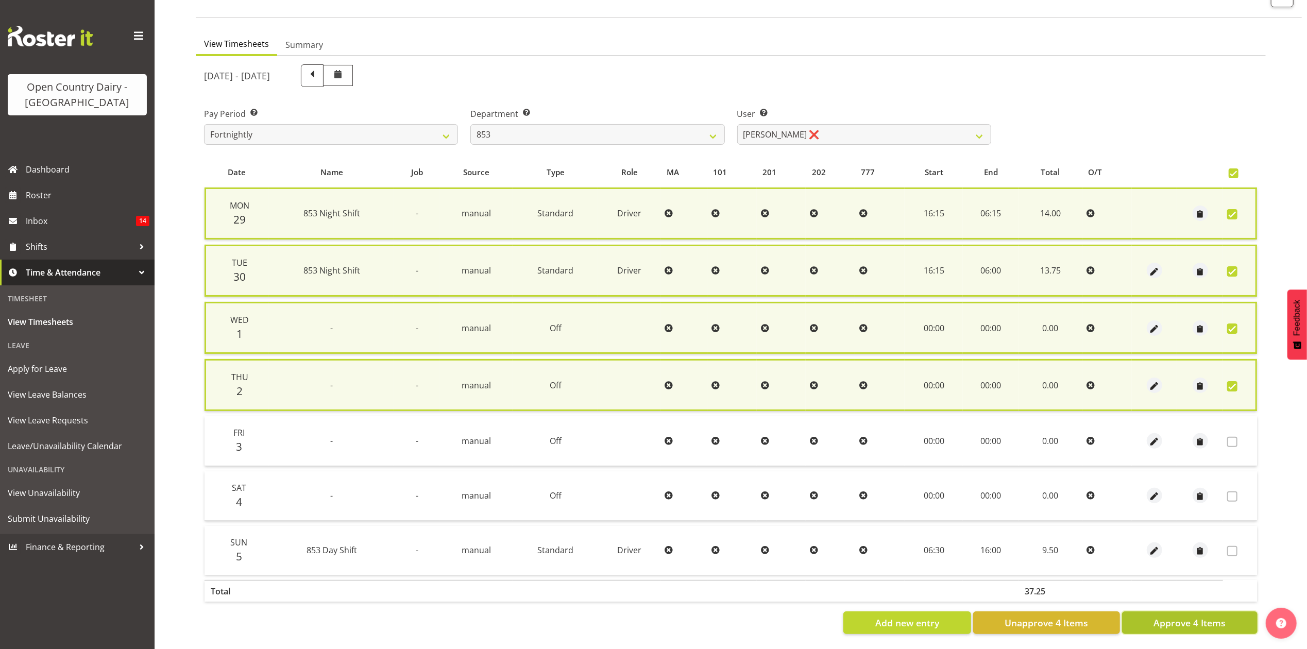
click at [1210, 621] on span "Approve 4 Items" at bounding box center [1189, 622] width 72 height 13
checkbox input "false"
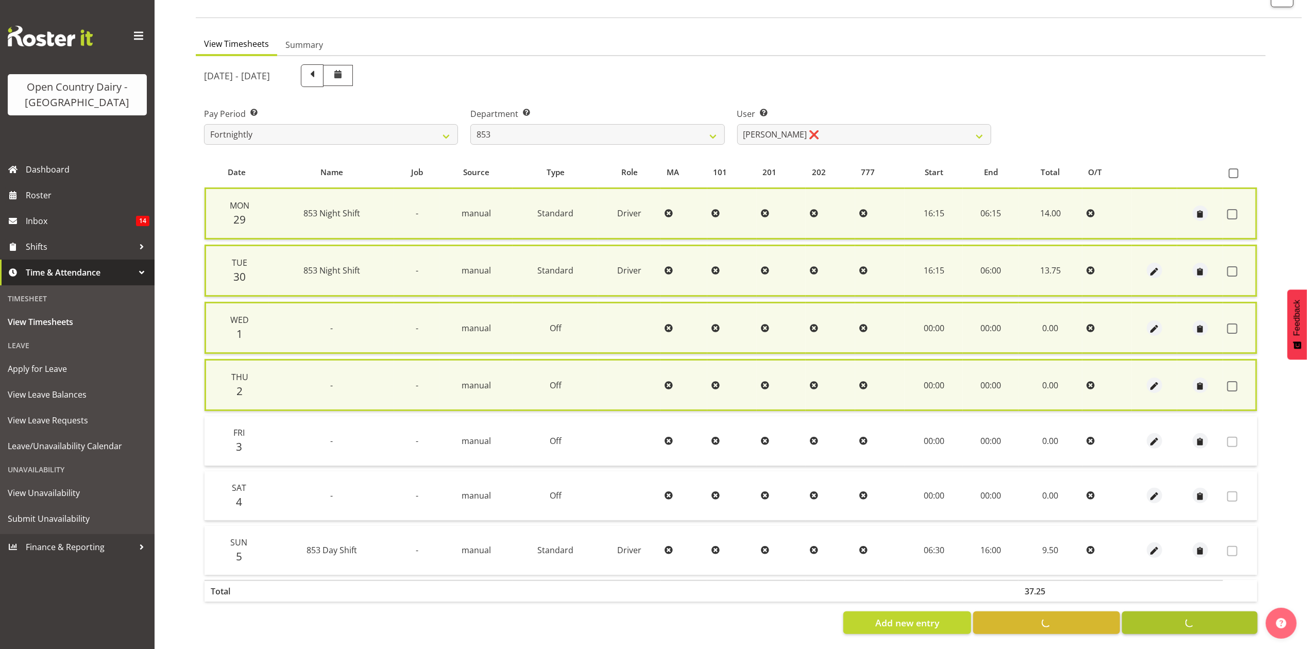
checkbox input "false"
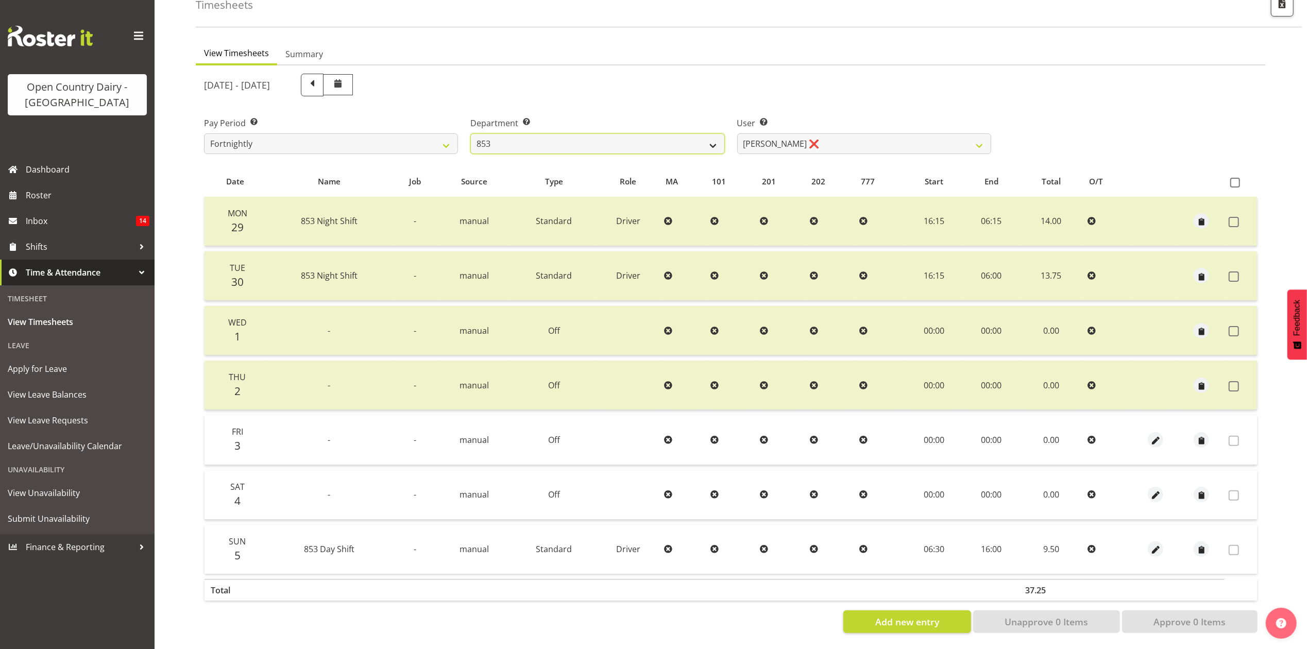
click at [703, 136] on select "734 735 736 737 738 739 851 853 854 855 856 858 861 862 865 867-9032 868 869 87…" at bounding box center [597, 143] width 254 height 21
select select "806"
click at [470, 133] on select "734 735 736 737 738 739 851 853 854 855 856 858 861 862 865 867-9032 868 869 87…" at bounding box center [597, 143] width 254 height 21
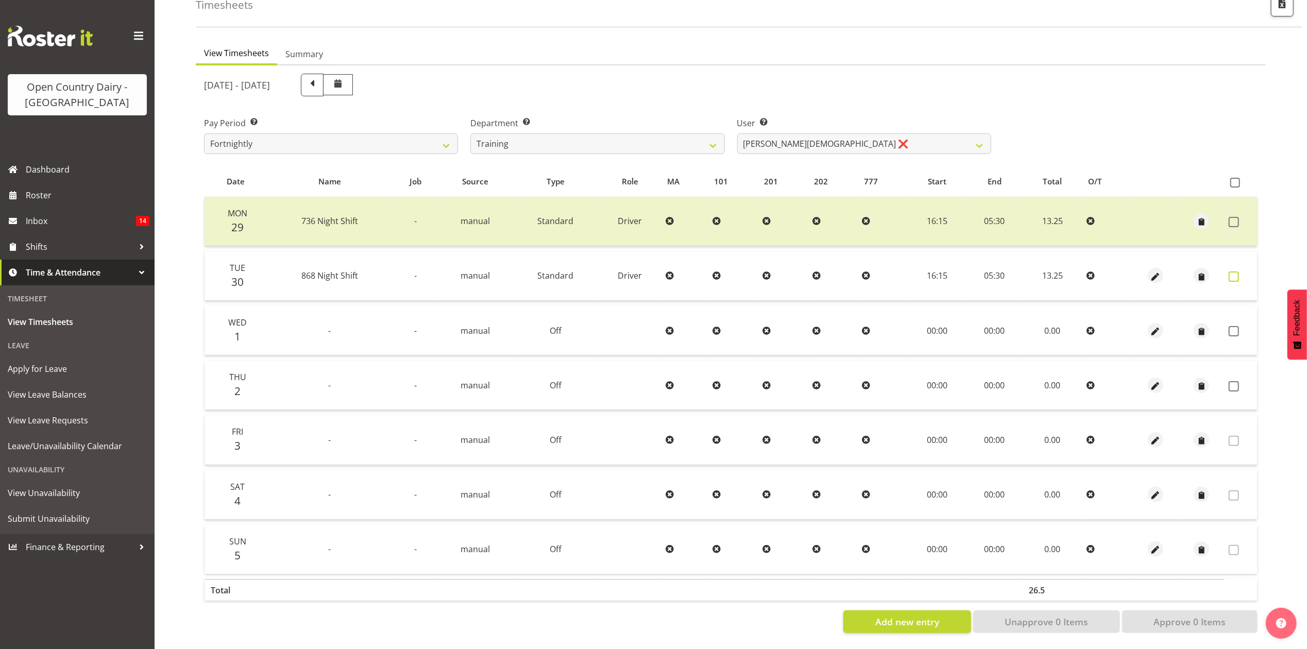
click at [1234, 271] on span at bounding box center [1233, 276] width 10 height 10
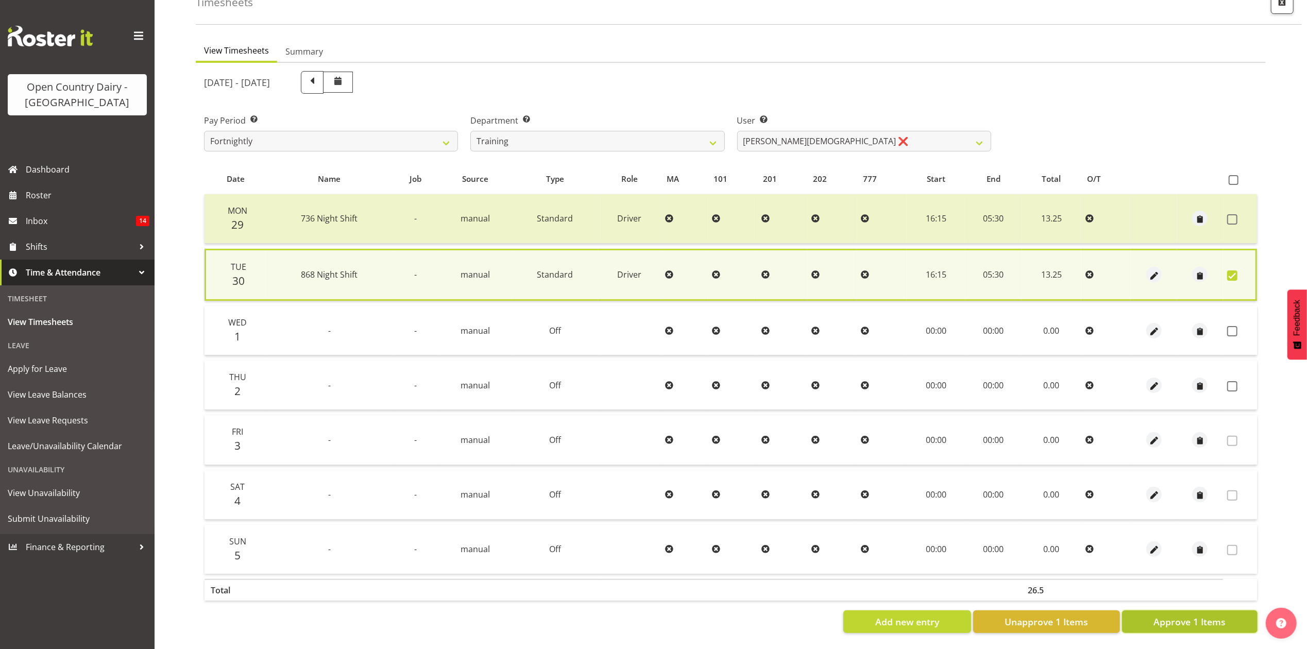
click at [1220, 615] on span "Approve 1 Items" at bounding box center [1189, 621] width 72 height 13
checkbox input "false"
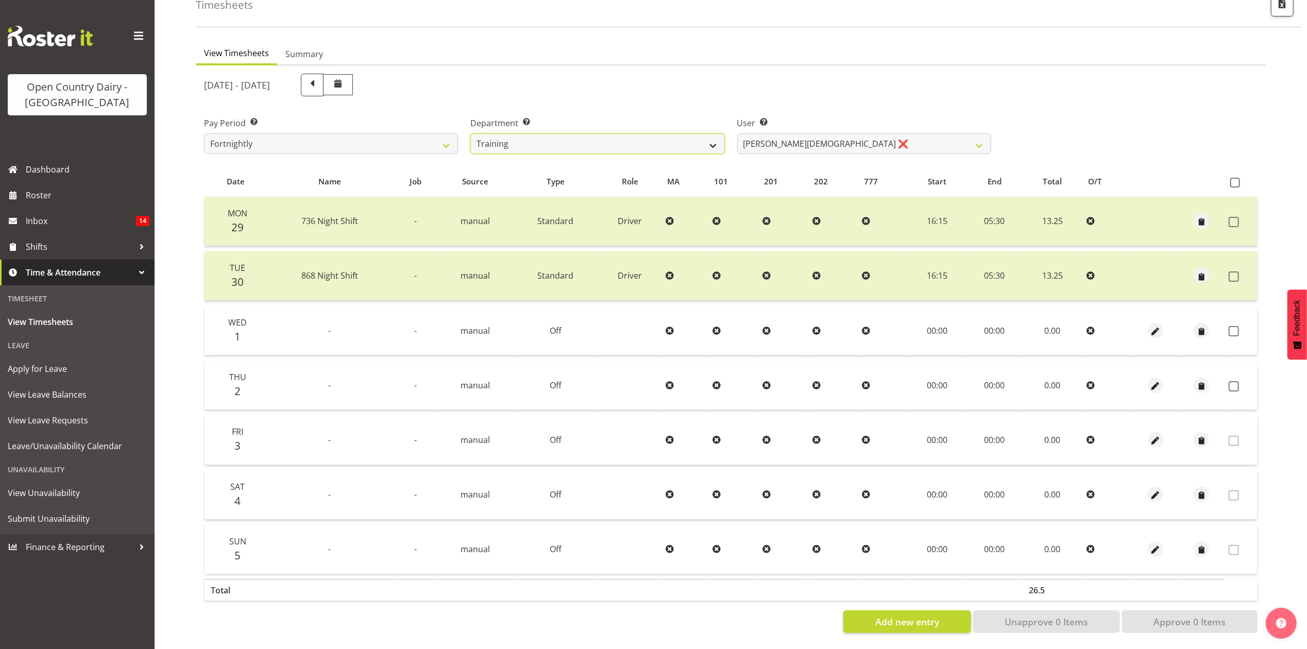
click at [706, 133] on select "734 735 736 737 738 739 851 853 854 855 856 858 861 862 865 867-9032 868 869 87…" at bounding box center [597, 143] width 254 height 21
select select "687"
click at [470, 133] on select "734 735 736 737 738 739 851 853 854 855 856 858 861 862 865 867-9032 868 869 87…" at bounding box center [597, 143] width 254 height 21
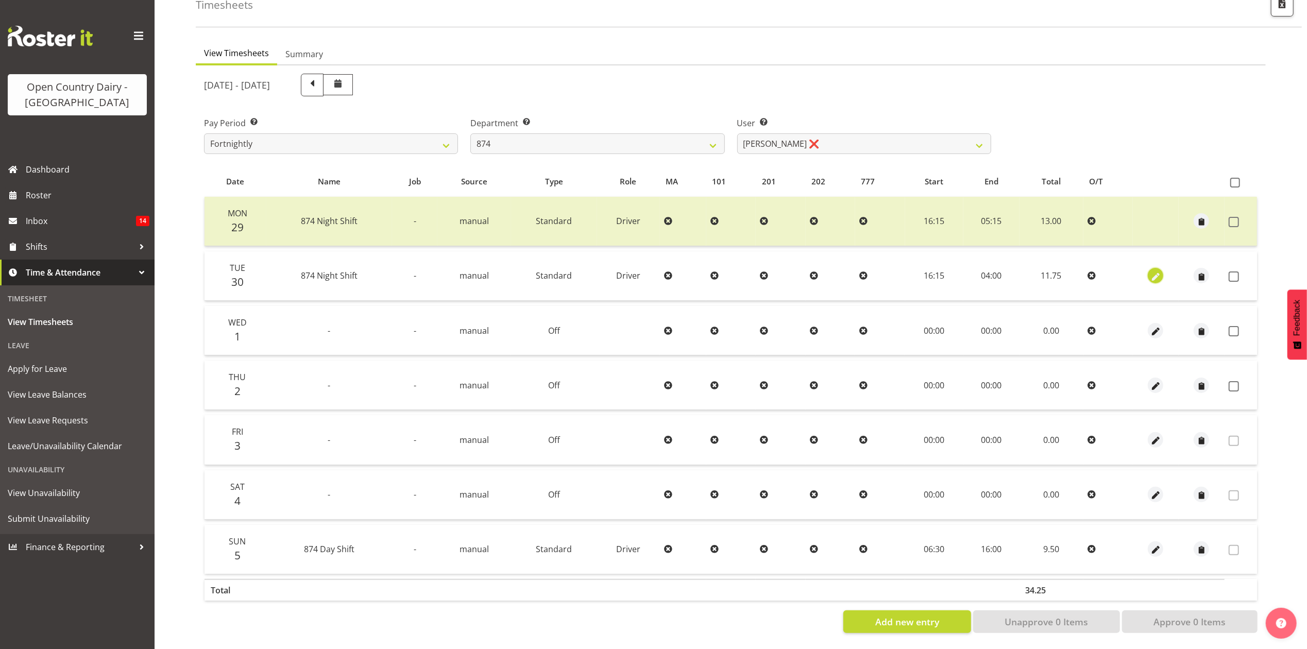
click at [1160, 271] on span "button" at bounding box center [1156, 277] width 12 height 12
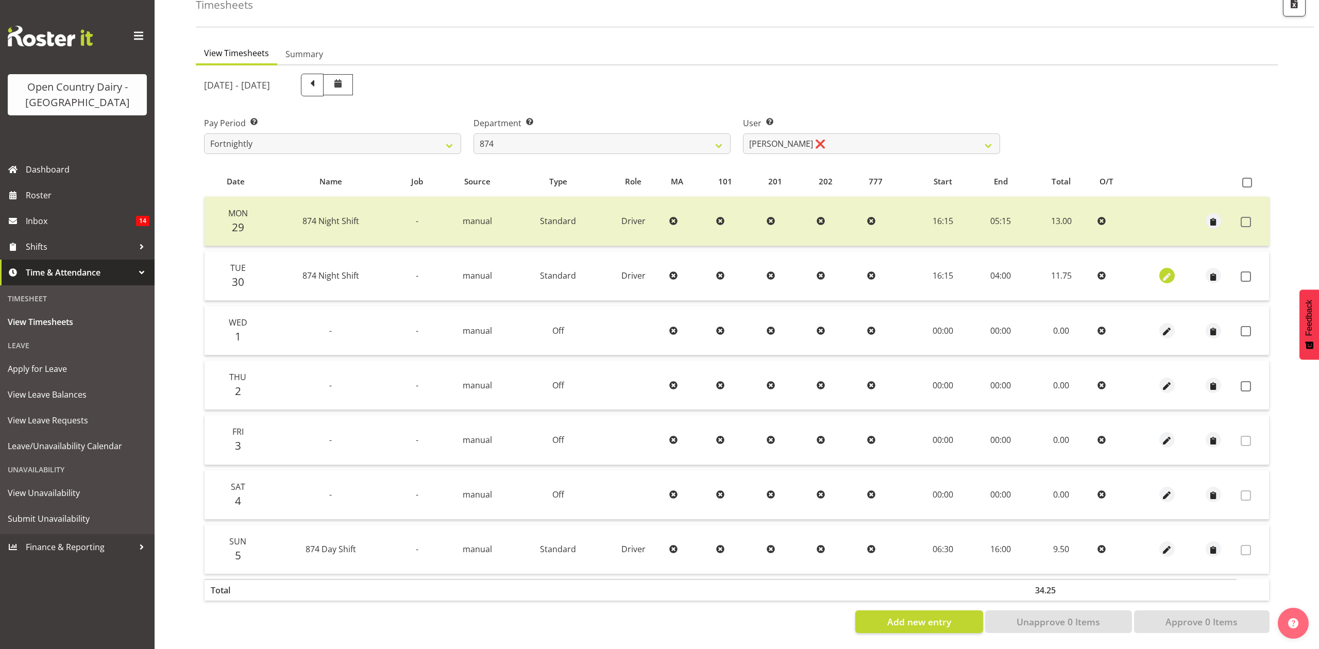
select select "Standard"
select select "9"
select select "2025"
select select "4"
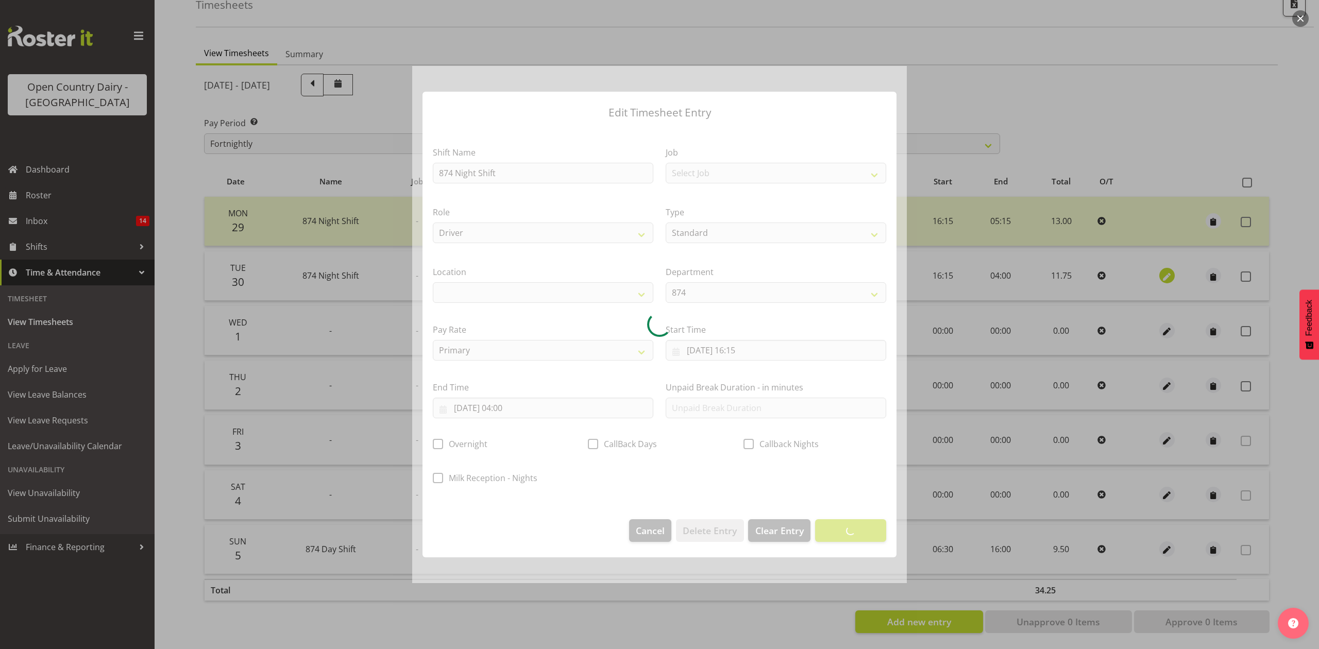
select select
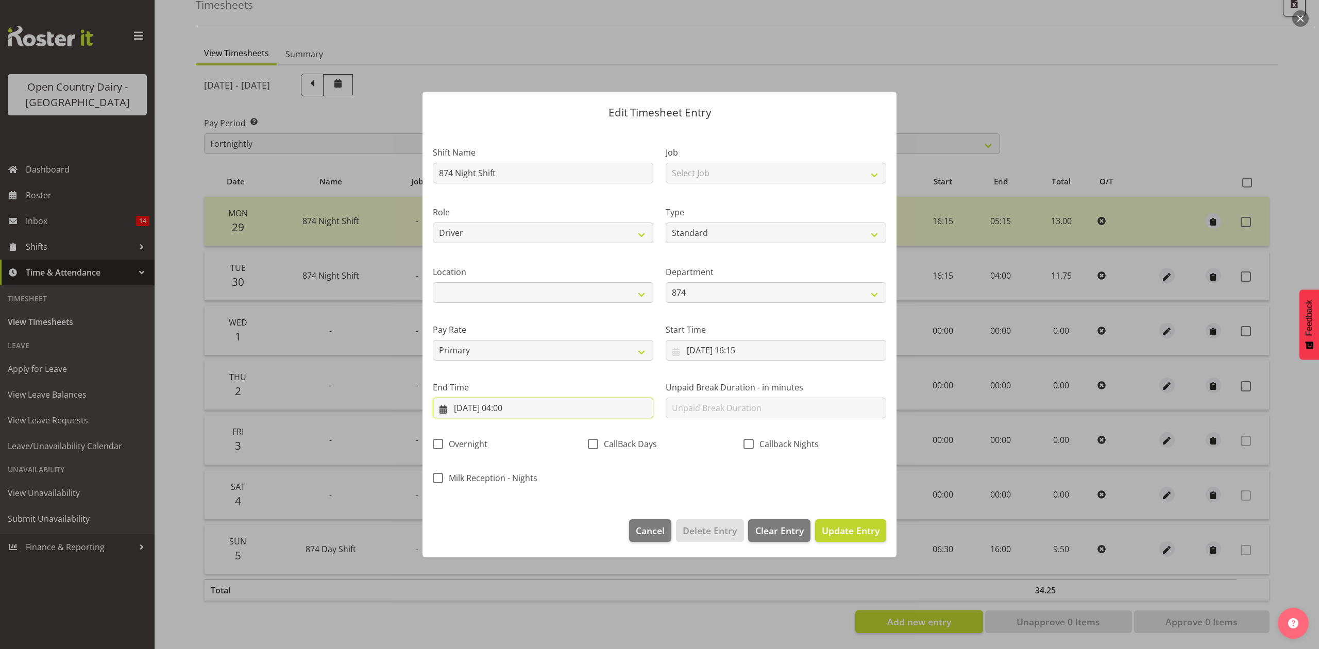
click at [514, 411] on input "[DATE] 04:00" at bounding box center [543, 408] width 220 height 21
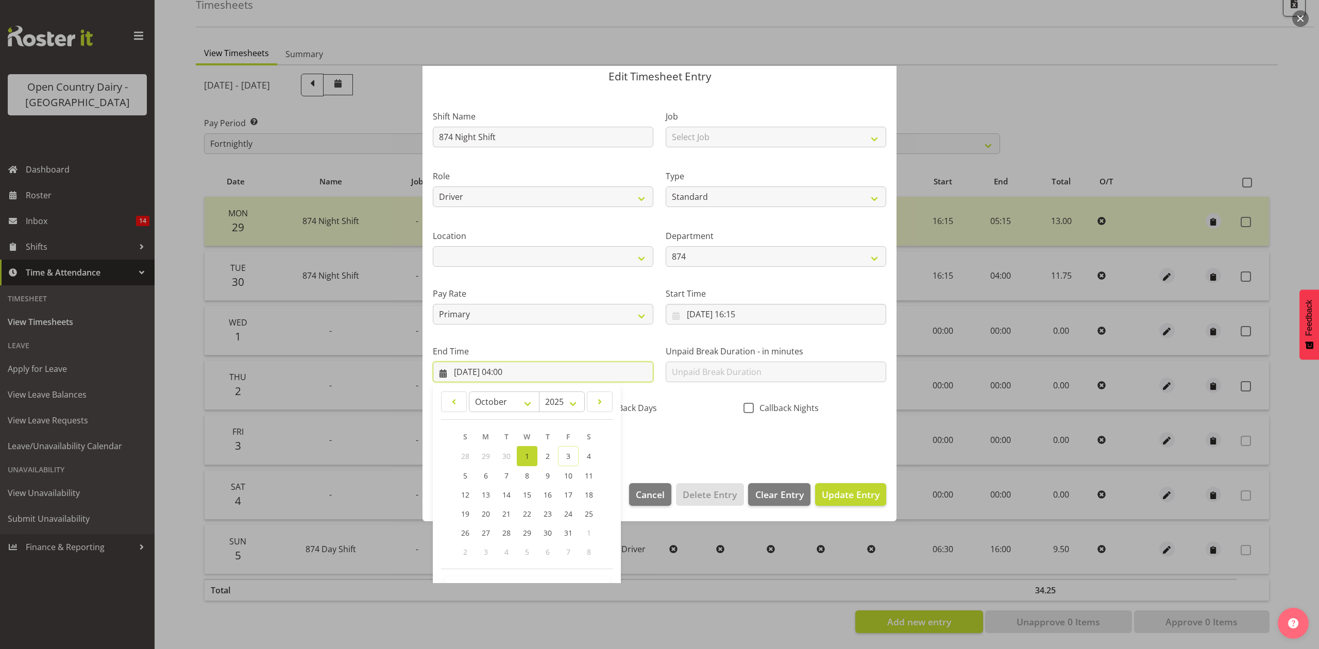
scroll to position [70, 0]
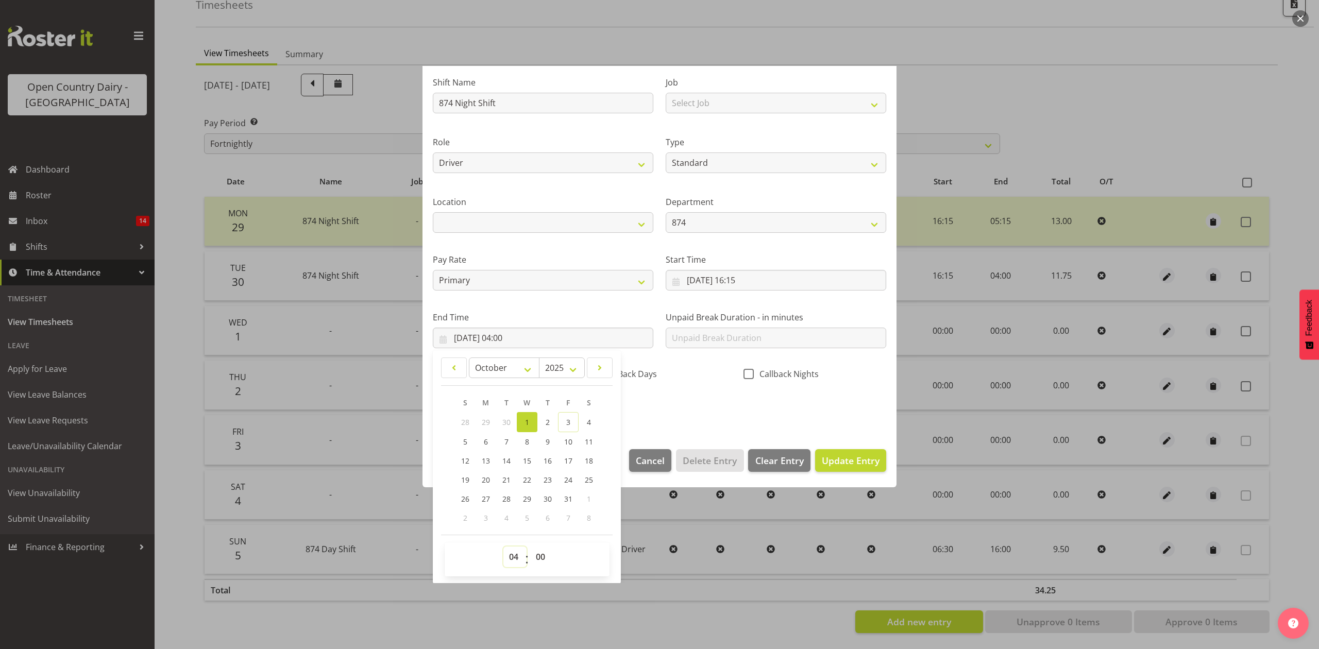
click at [518, 553] on select "00 01 02 03 04 05 06 07 08 09 10 11 12 13 14 15 16 17 18 19 20 21 22 23" at bounding box center [514, 556] width 23 height 21
select select "6"
click at [503, 547] on select "00 01 02 03 04 05 06 07 08 09 10 11 12 13 14 15 16 17 18 19 20 21 22 23" at bounding box center [514, 556] width 23 height 21
type input "[DATE] 06:00"
click at [769, 380] on div "Callback Nights" at bounding box center [814, 375] width 143 height 13
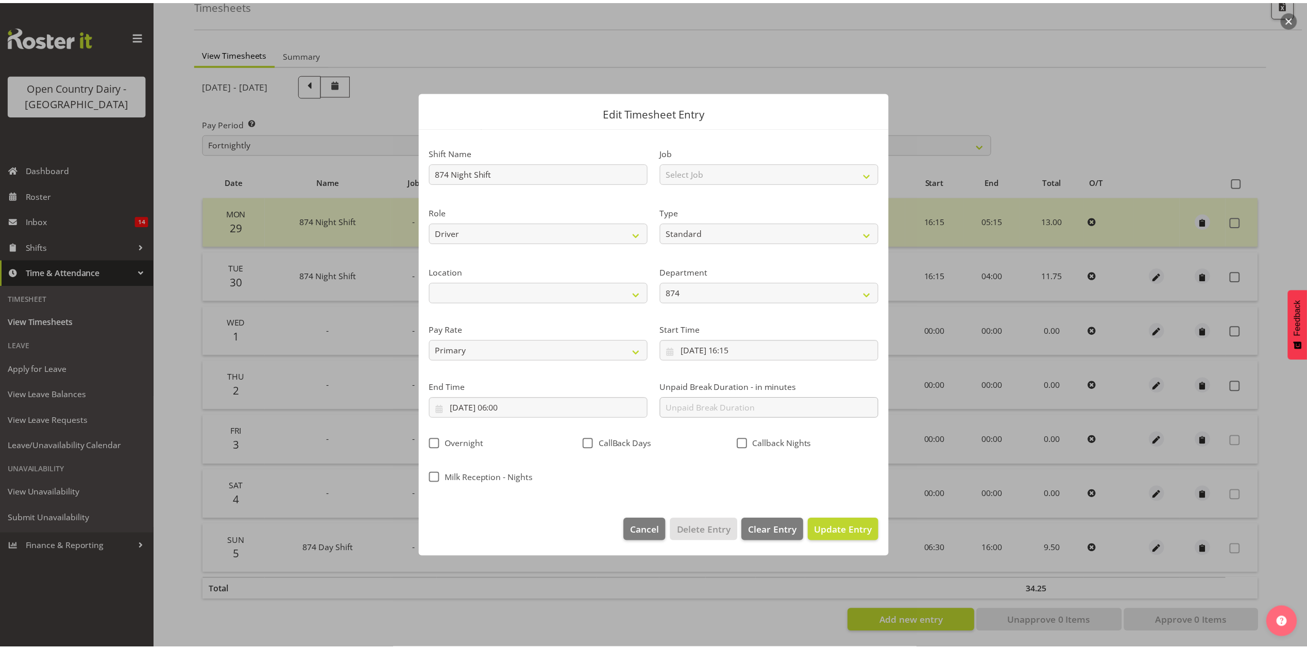
scroll to position [0, 0]
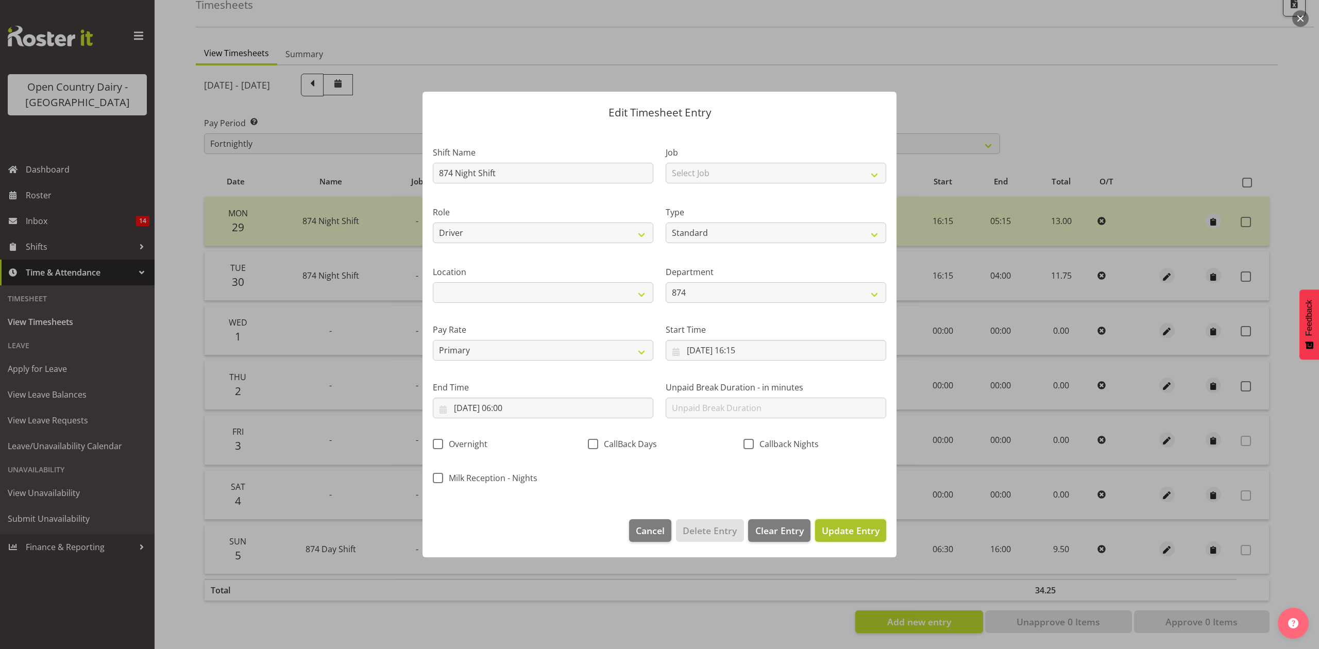
click at [845, 529] on span "Update Entry" at bounding box center [851, 530] width 58 height 12
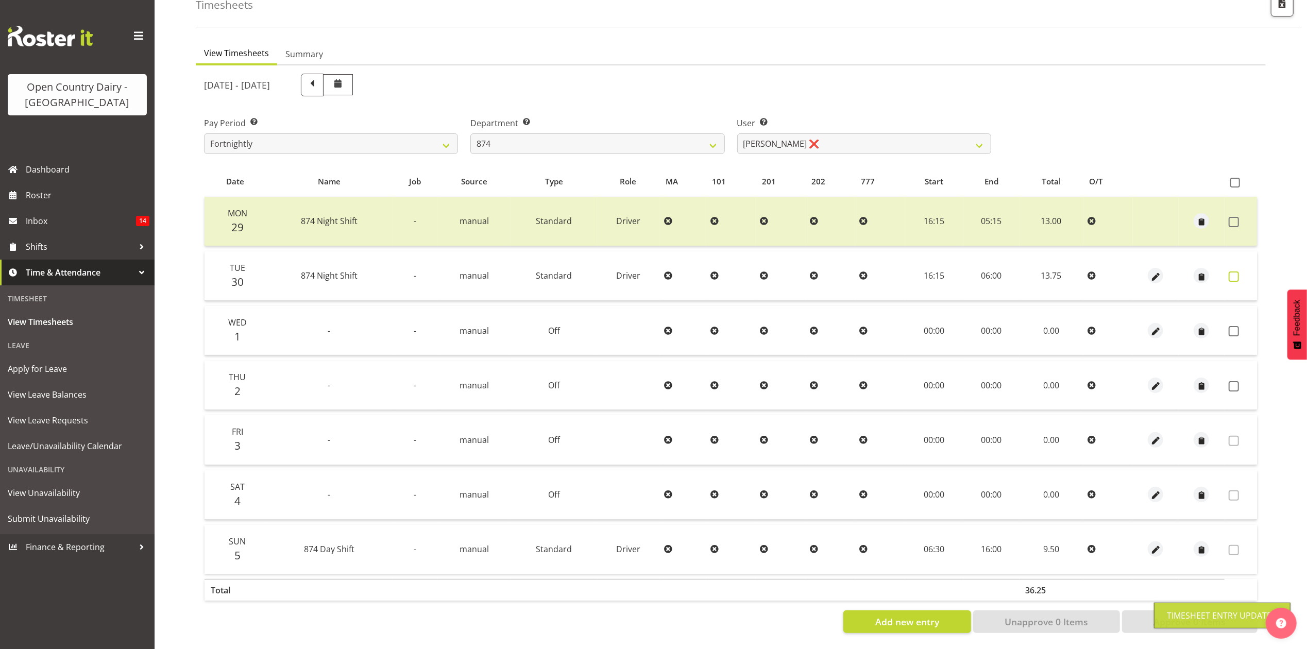
click at [1235, 271] on span at bounding box center [1233, 276] width 10 height 10
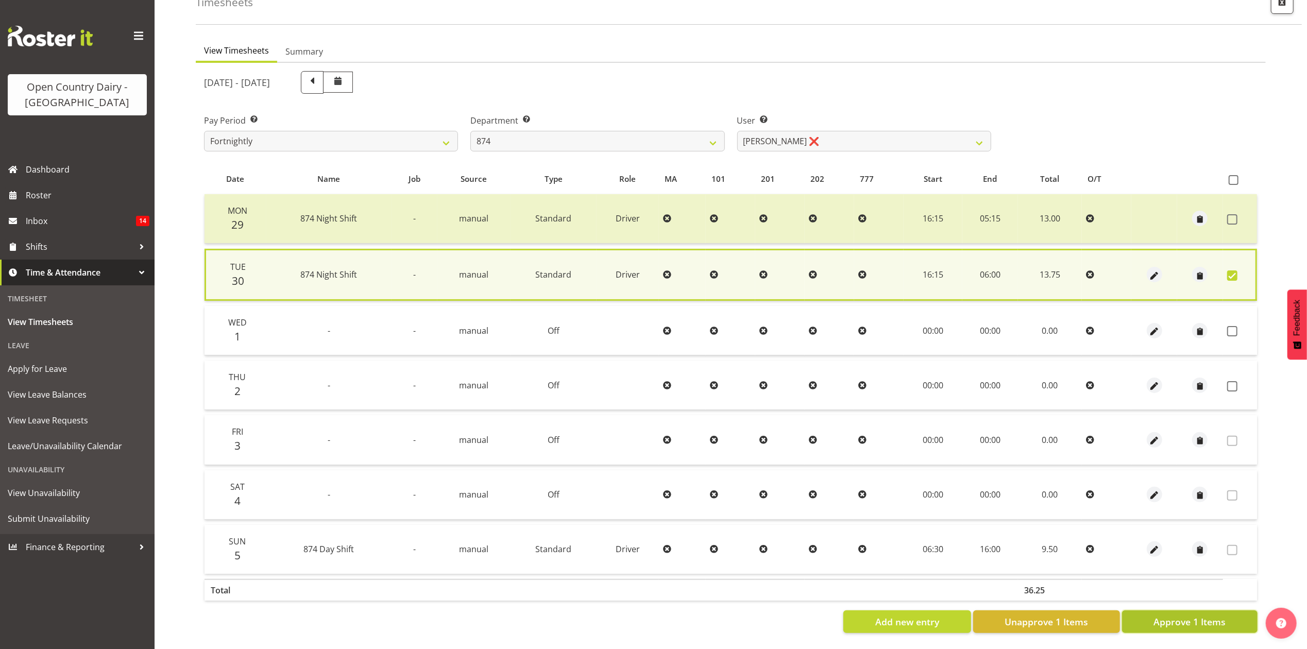
click at [1137, 619] on button "Approve 1 Items" at bounding box center [1189, 621] width 135 height 23
checkbox input "false"
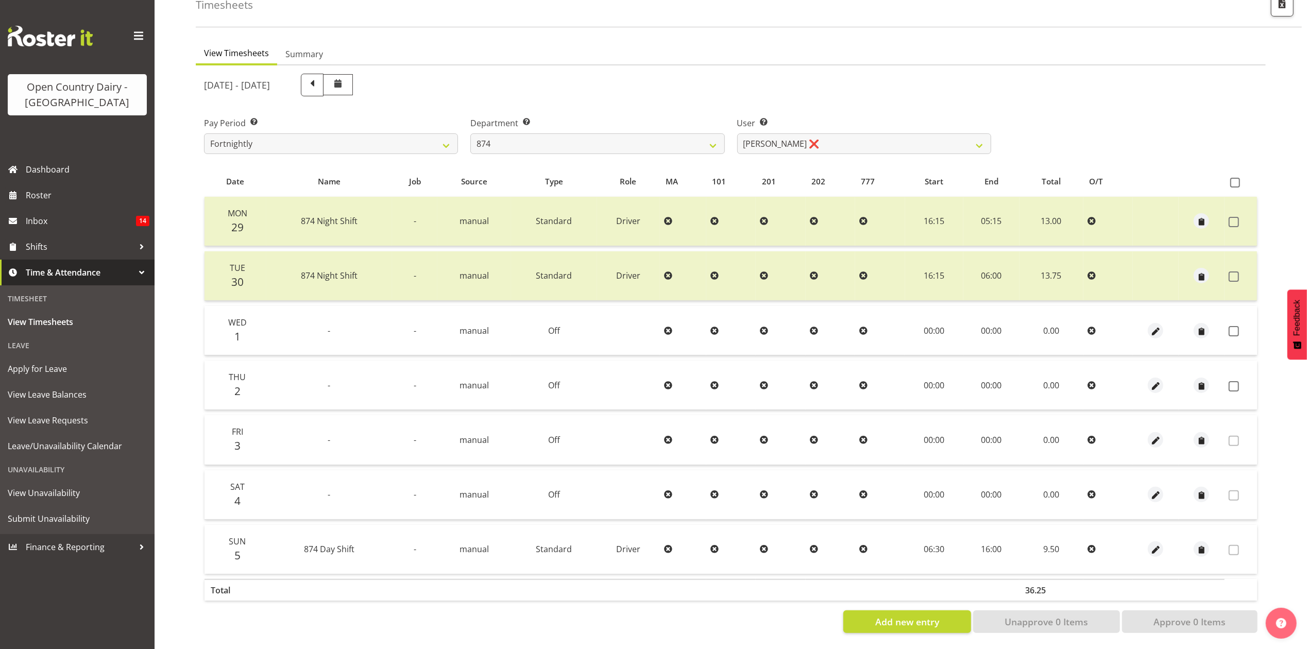
click at [1235, 178] on span at bounding box center [1235, 183] width 10 height 10
click at [1235, 179] on input "checkbox" at bounding box center [1233, 182] width 7 height 7
checkbox input "true"
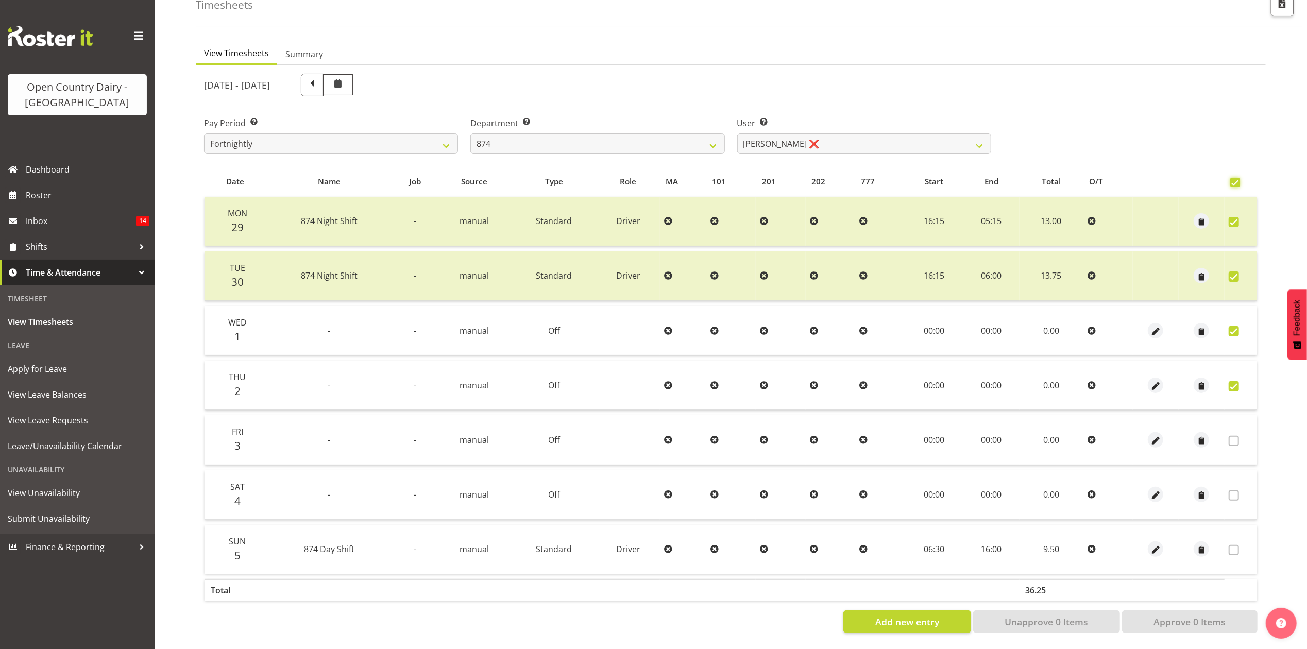
checkbox input "true"
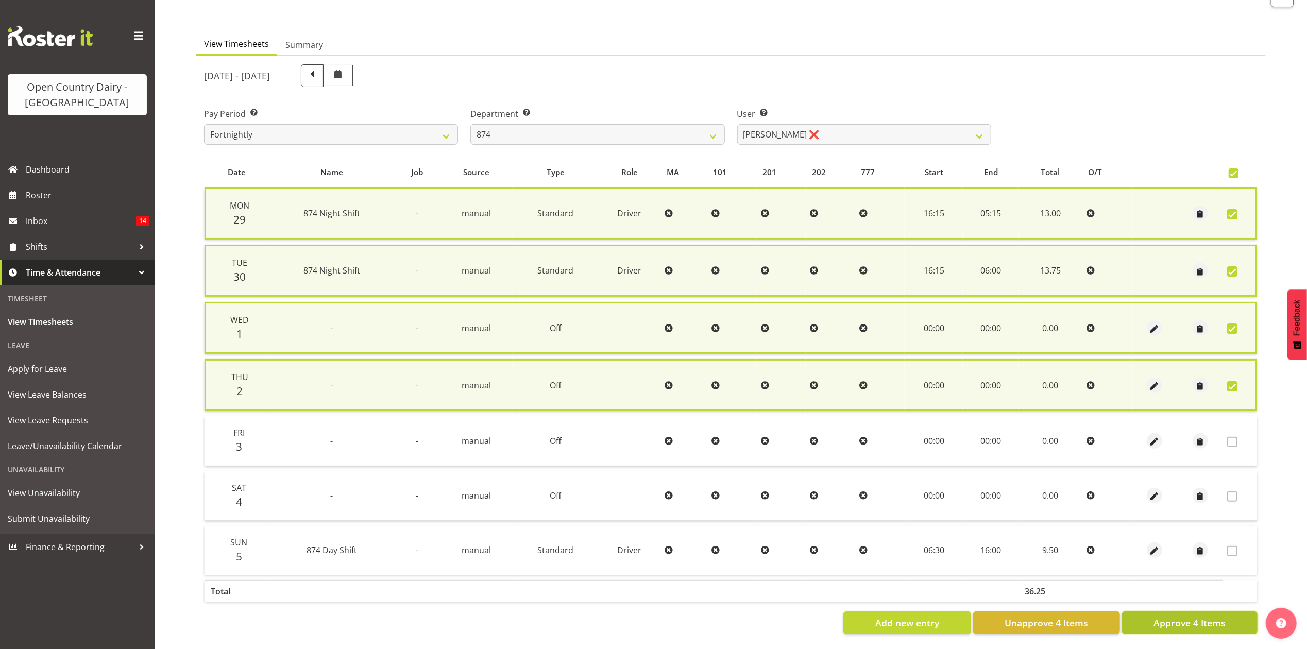
click at [1222, 623] on span "Approve 4 Items" at bounding box center [1189, 622] width 72 height 13
checkbox input "false"
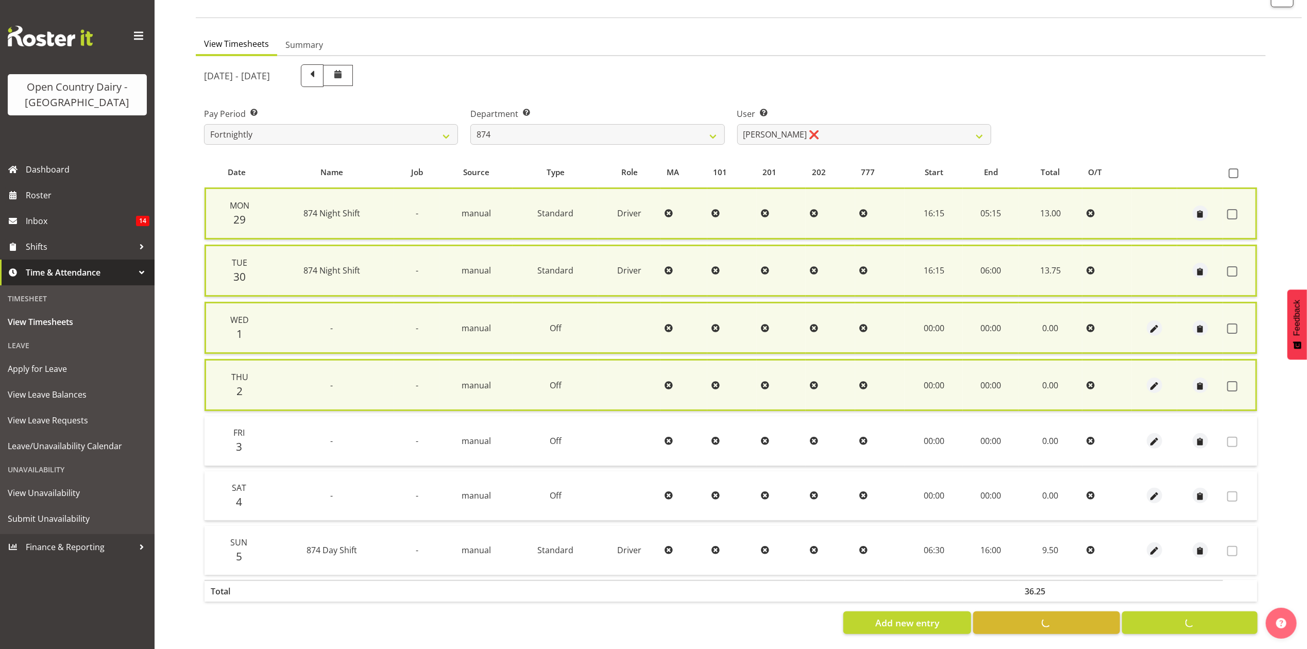
checkbox input "false"
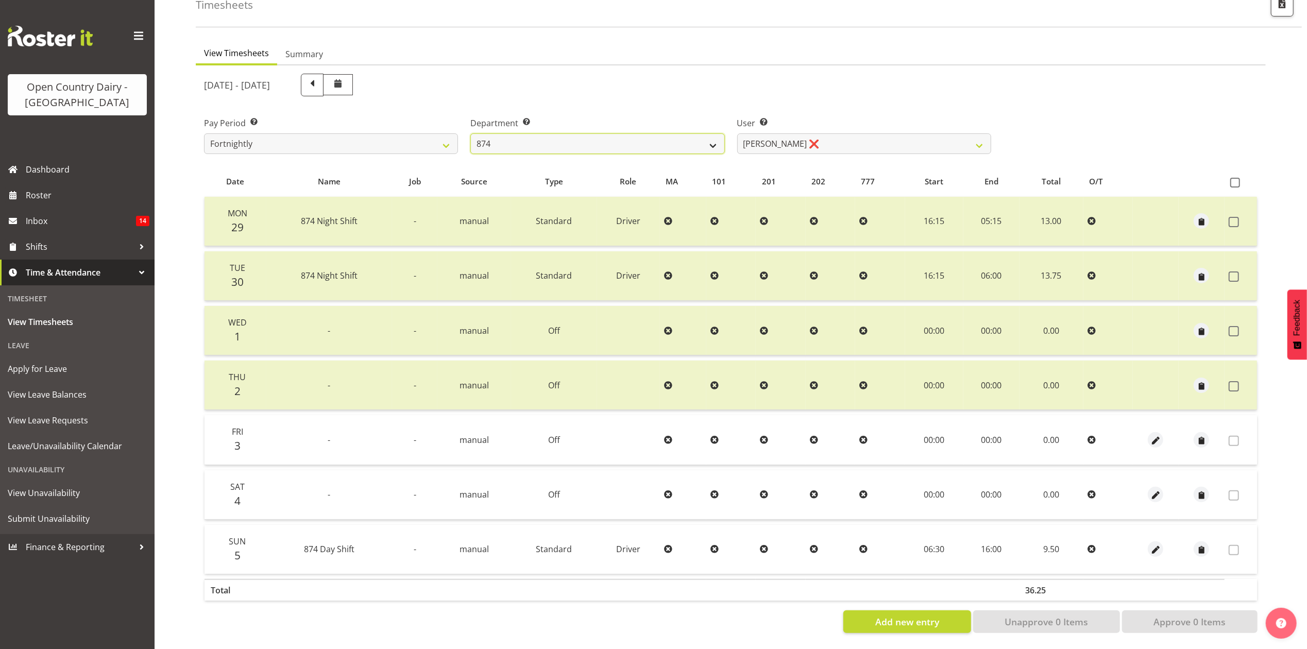
click at [534, 133] on select "734 735 736 737 738 739 851 853 854 855 856 858 861 862 865 867-9032 868 869 87…" at bounding box center [597, 143] width 254 height 21
select select "689"
click at [470, 133] on select "734 735 736 737 738 739 851 853 854 855 856 858 861 862 865 867-9032 868 869 87…" at bounding box center [597, 143] width 254 height 21
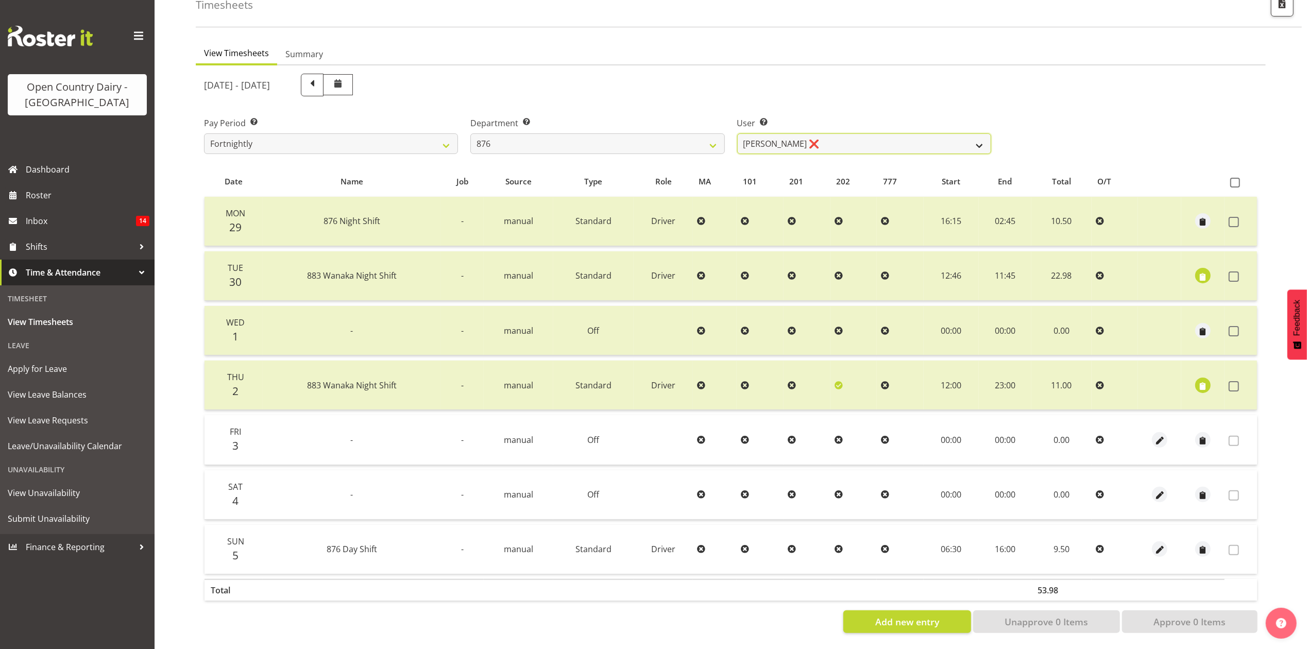
click at [868, 134] on select "[PERSON_NAME] ❌ [PERSON_NAME] ❌ [PERSON_NAME] ❌ [PERSON_NAME] ❌" at bounding box center [864, 143] width 254 height 21
select select "9947"
click at [737, 133] on select "[PERSON_NAME] ❌ [PERSON_NAME] ❌ [PERSON_NAME] ❌ [PERSON_NAME] ❌" at bounding box center [864, 143] width 254 height 21
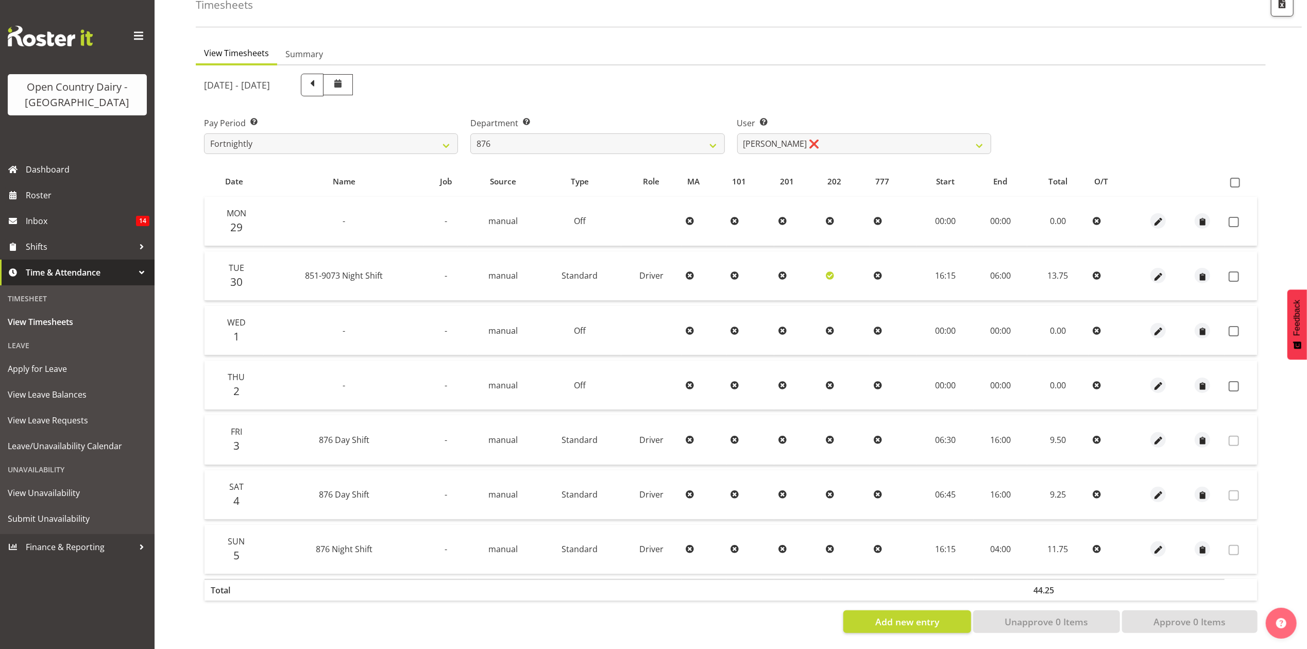
click at [1230, 271] on span at bounding box center [1233, 276] width 10 height 10
checkbox input "true"
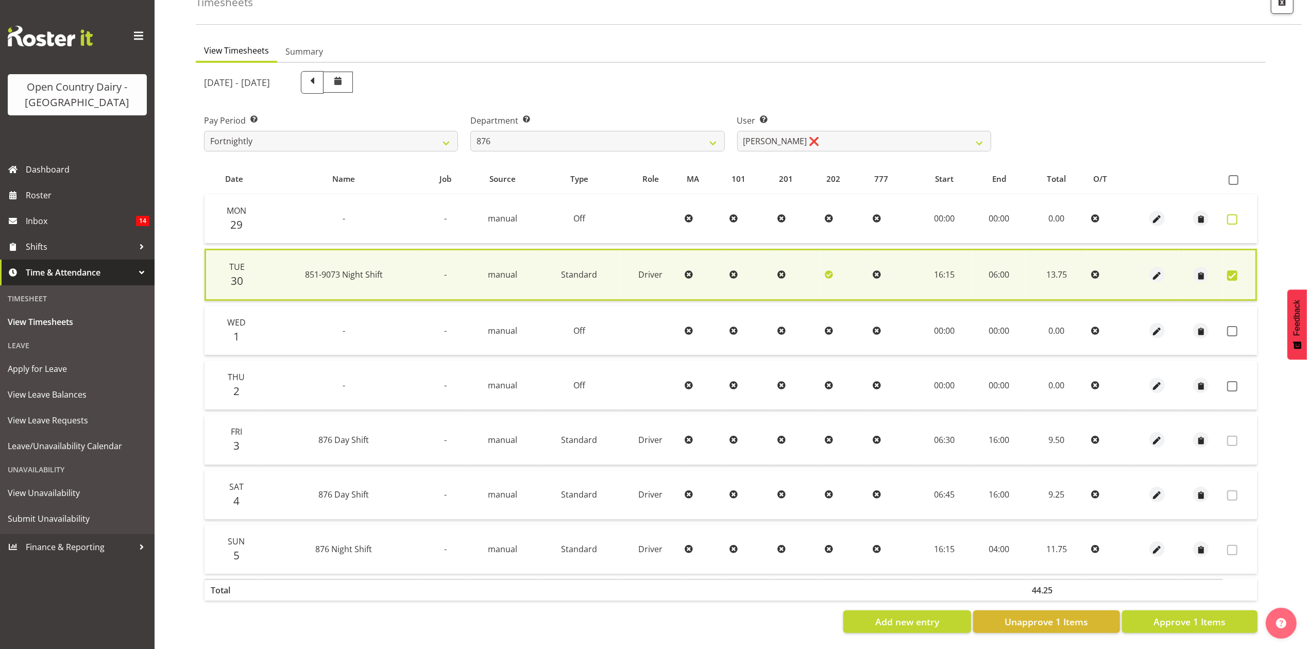
click at [1237, 214] on span at bounding box center [1232, 219] width 10 height 10
checkbox input "true"
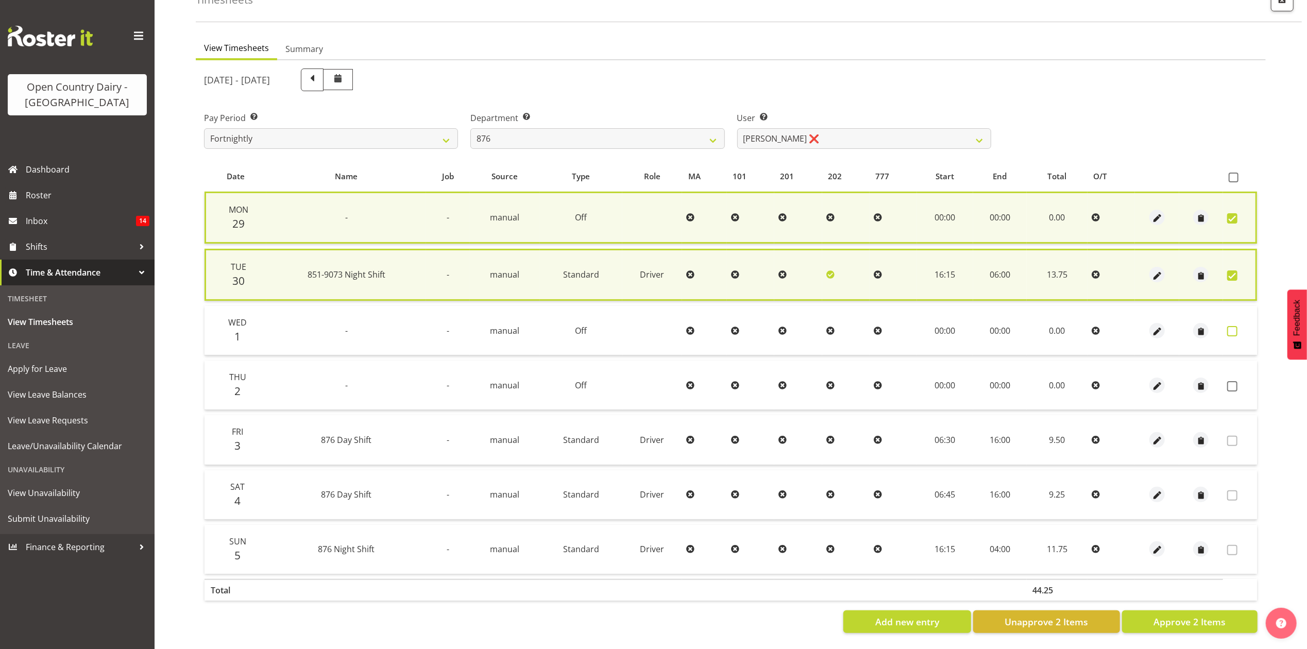
click at [1241, 326] on label at bounding box center [1235, 331] width 16 height 10
checkbox input "true"
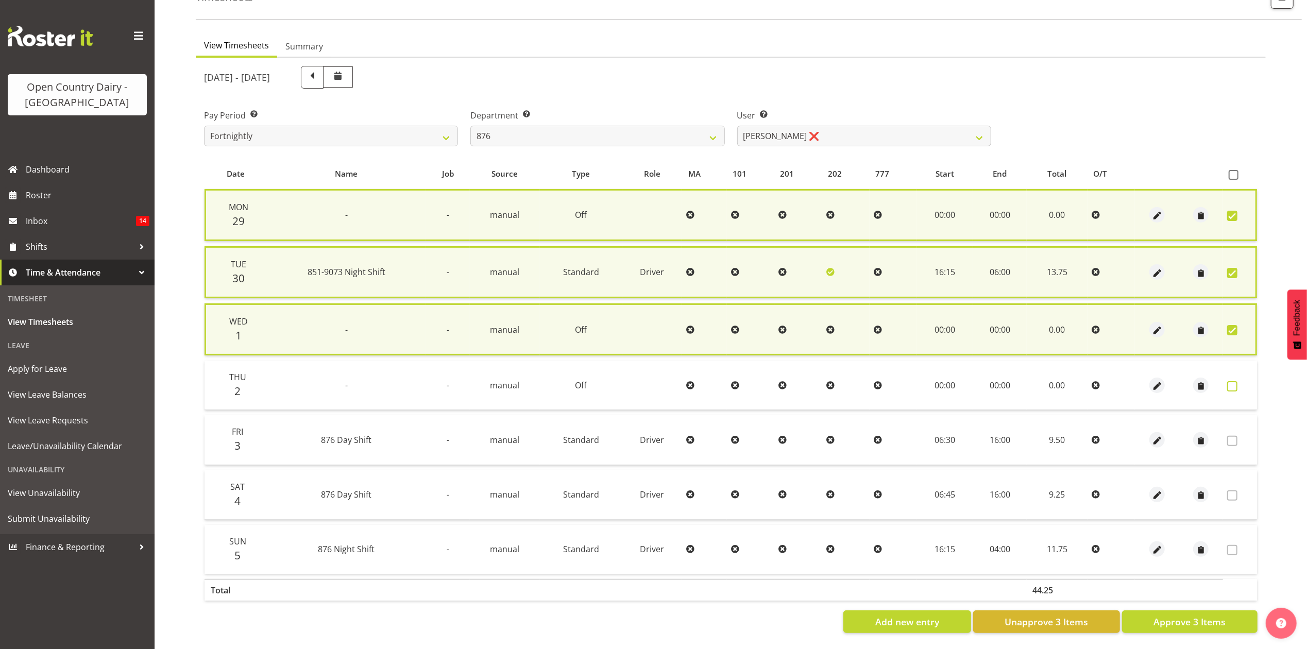
click at [1235, 382] on span at bounding box center [1232, 386] width 10 height 10
checkbox input "true"
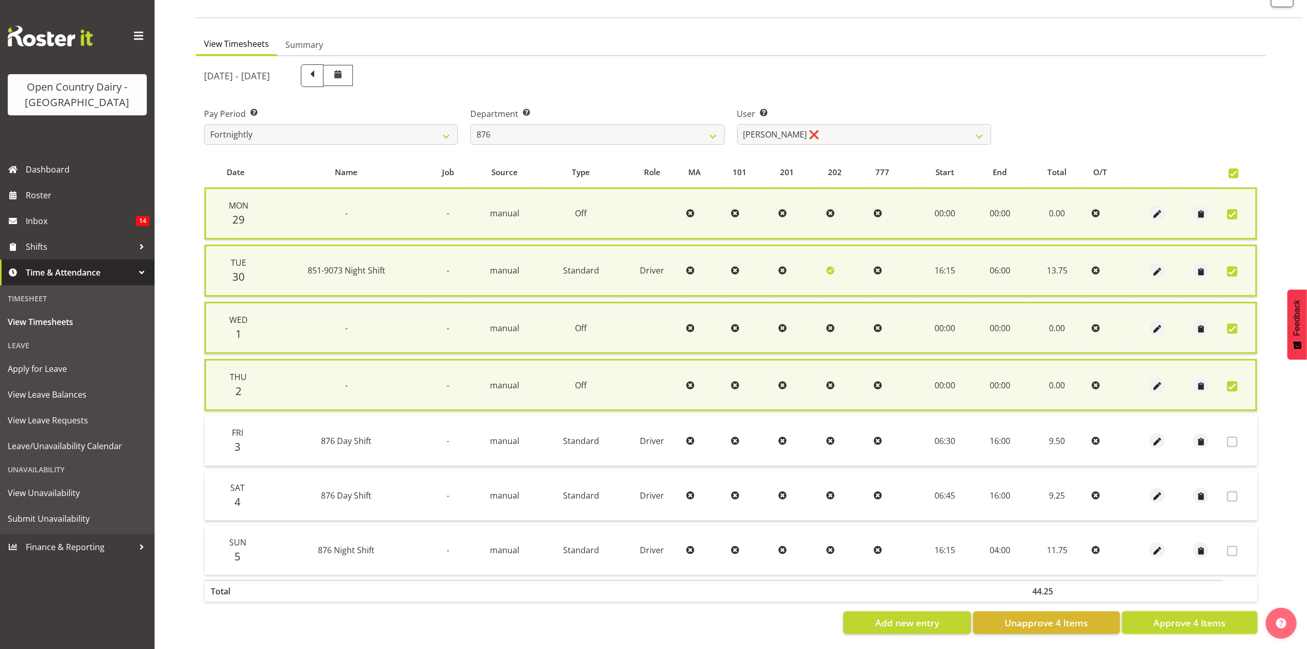
click at [1183, 616] on span "Approve 4 Items" at bounding box center [1189, 622] width 72 height 13
checkbox input "false"
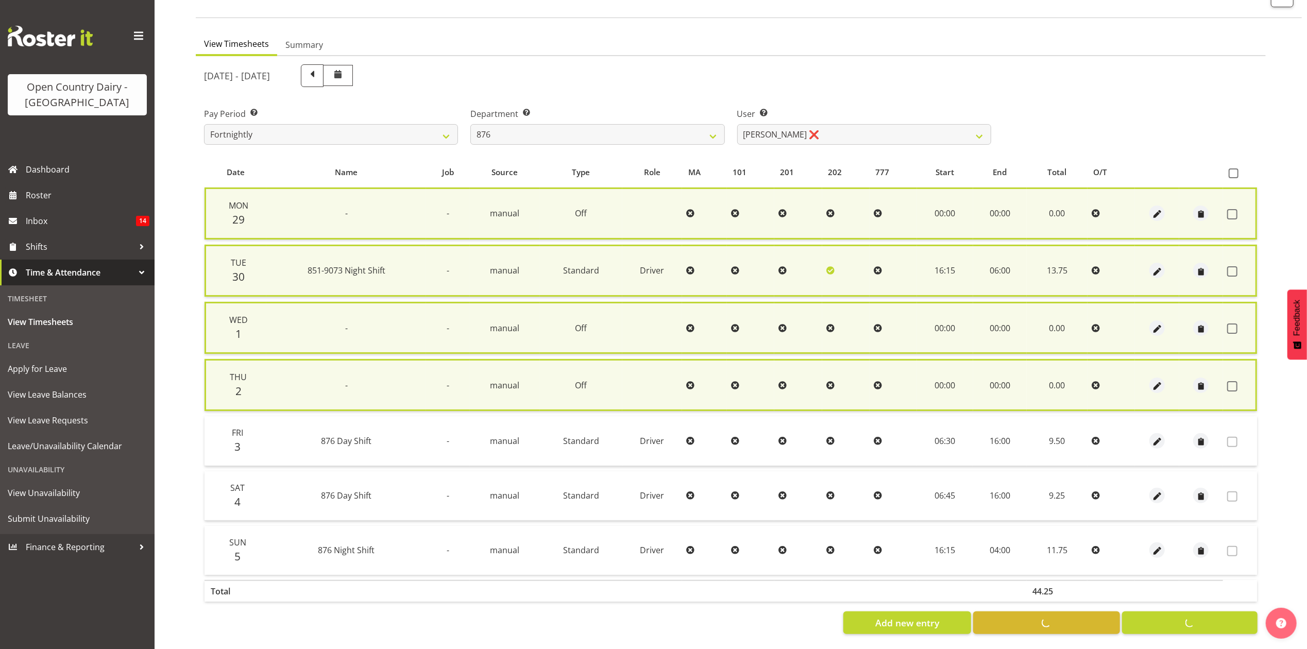
checkbox input "false"
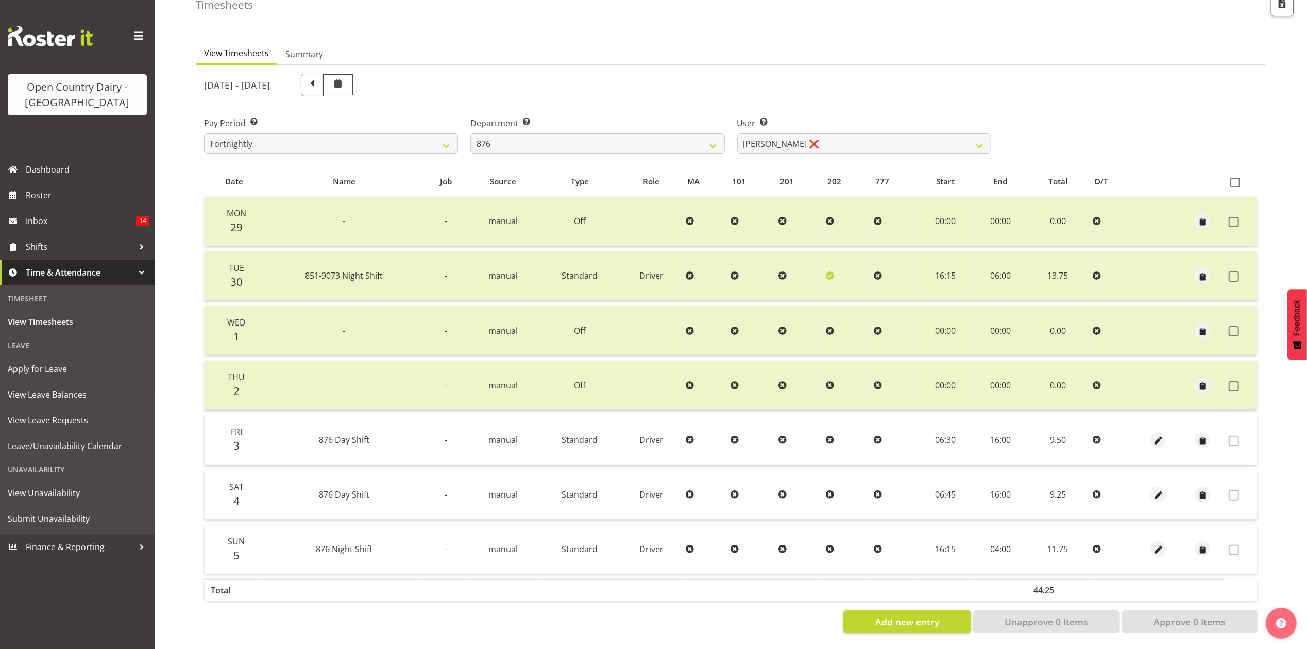
click at [600, 118] on label "Department Select which department you would like to view." at bounding box center [597, 123] width 254 height 12
click at [606, 133] on select "734 735 736 737 738 739 851 853 854 855 856 858 861 862 865 867-9032 868 869 87…" at bounding box center [597, 143] width 254 height 21
select select "782"
click at [470, 133] on select "734 735 736 737 738 739 851 853 854 855 856 858 861 862 865 867-9032 868 869 87…" at bounding box center [597, 143] width 254 height 21
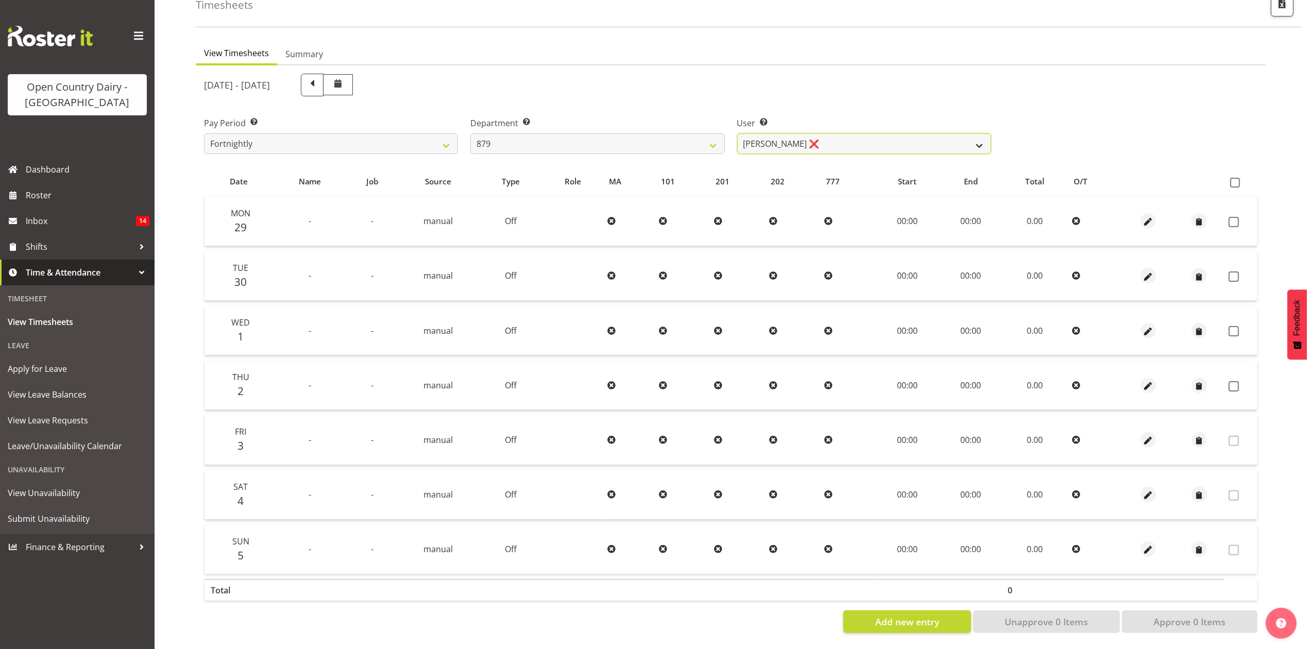
click at [821, 138] on select "[PERSON_NAME] ❌ [PERSON_NAME] ❌ [PERSON_NAME] ❌ [PERSON_NAME] ❌" at bounding box center [864, 143] width 254 height 21
click at [737, 133] on select "[PERSON_NAME] ❌ [PERSON_NAME] ❌ [PERSON_NAME] ❌ [PERSON_NAME] ❌" at bounding box center [864, 143] width 254 height 21
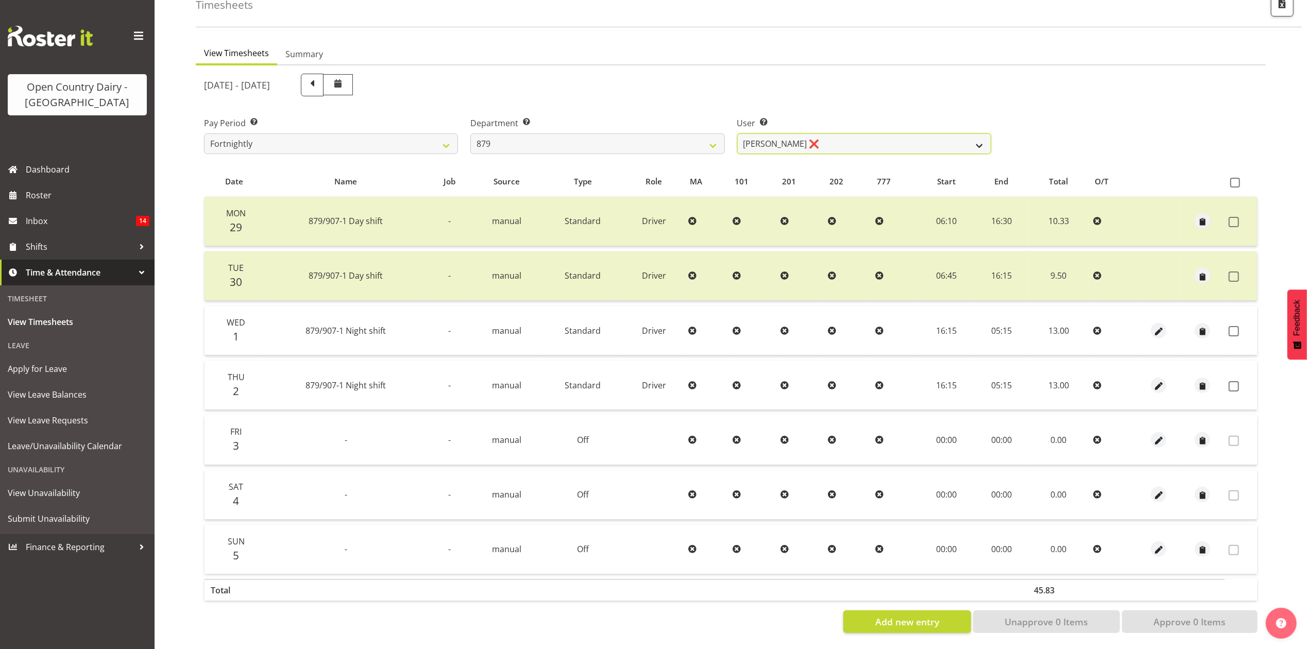
click at [813, 133] on select "[PERSON_NAME] ❌ [PERSON_NAME] ❌ [PERSON_NAME] ❌ [PERSON_NAME] ❌" at bounding box center [864, 143] width 254 height 21
select select "7431"
click at [737, 133] on select "[PERSON_NAME] ❌ [PERSON_NAME] ❌ [PERSON_NAME] ❌ [PERSON_NAME] ❌" at bounding box center [864, 143] width 254 height 21
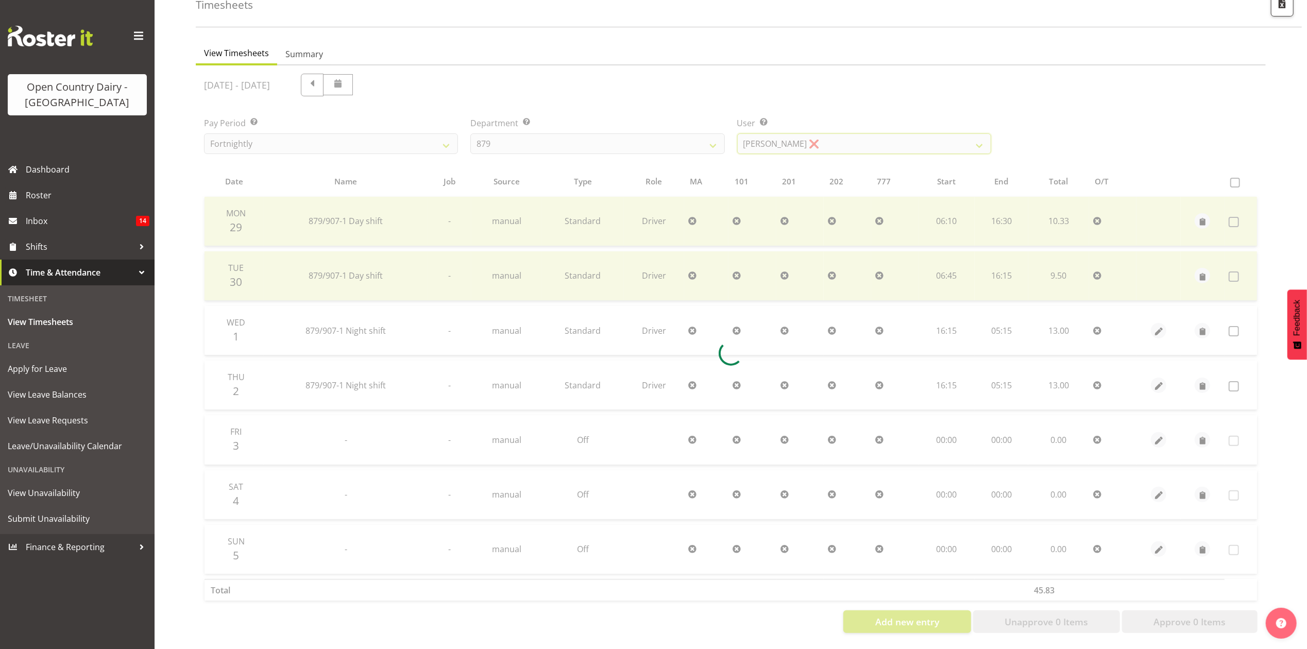
scroll to position [14, 0]
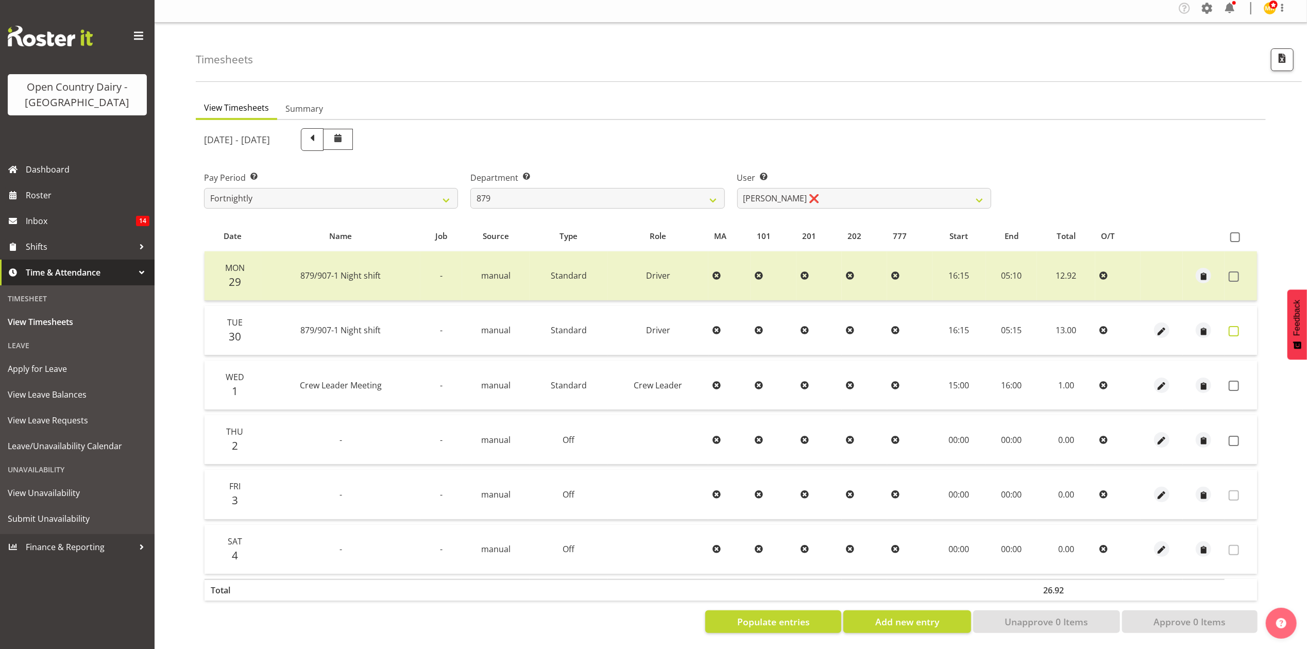
click at [1237, 326] on span at bounding box center [1233, 331] width 10 height 10
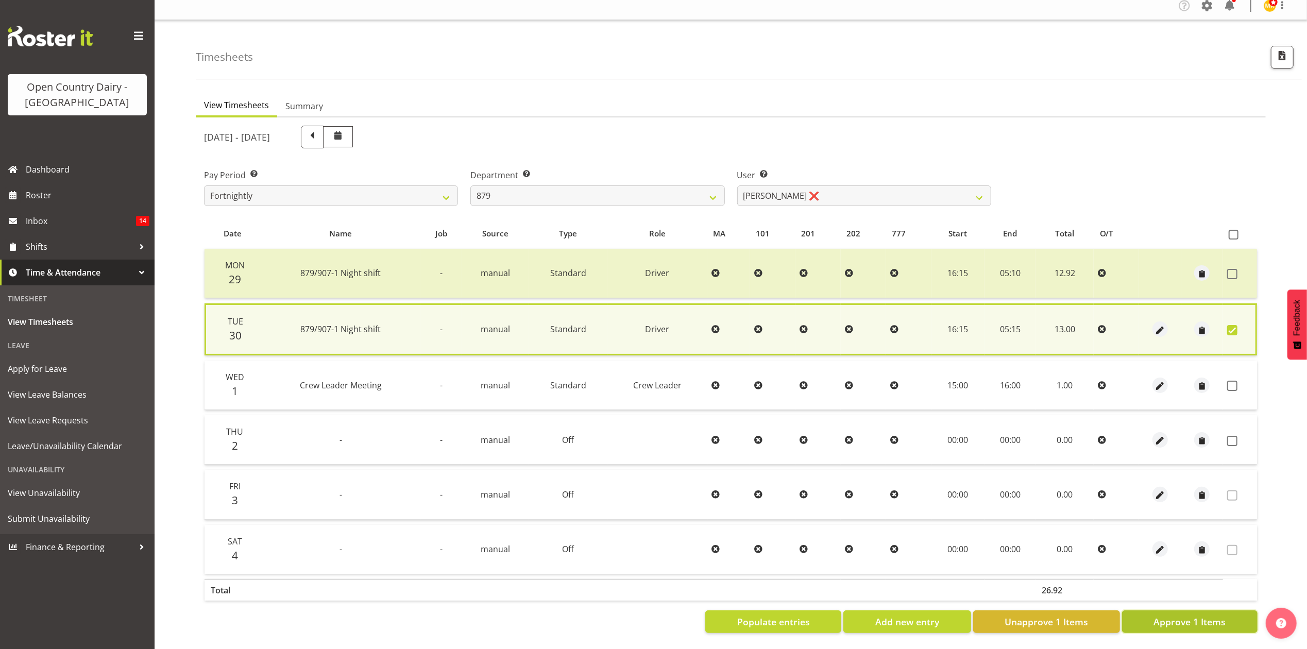
click at [1215, 610] on button "Approve 1 Items" at bounding box center [1189, 621] width 135 height 23
checkbox input "false"
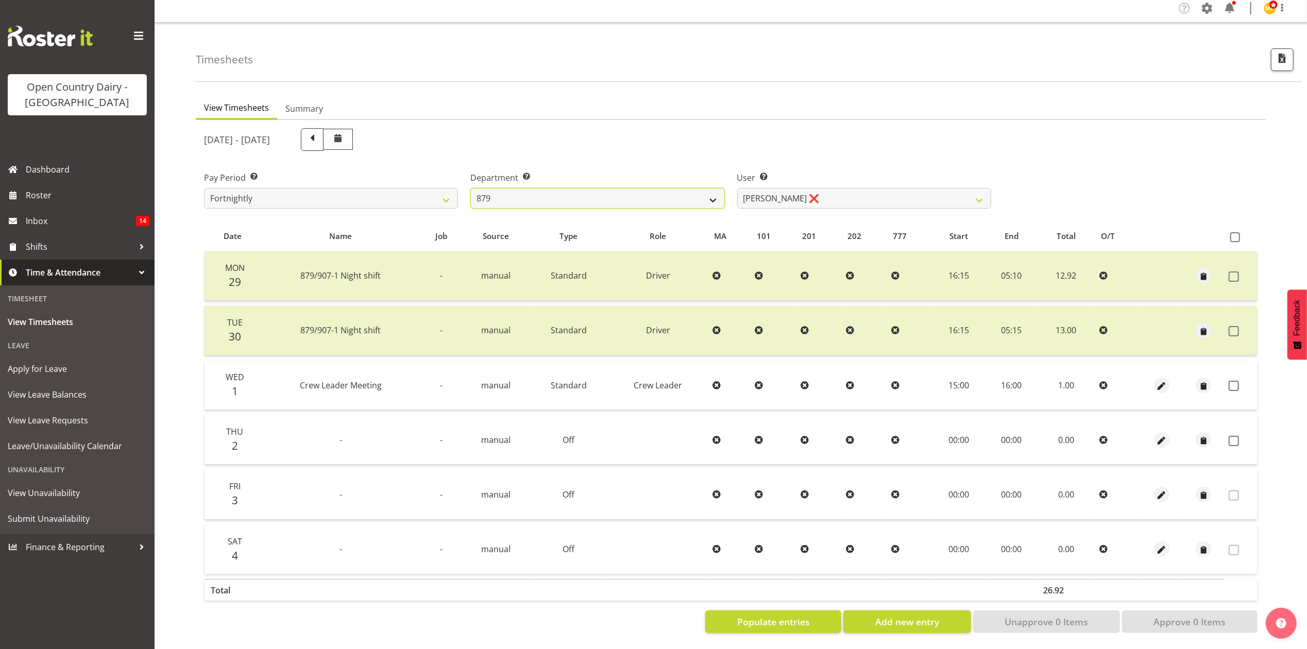
click at [653, 191] on select "734 735 736 737 738 739 851 853 854 855 856 858 861 862 865 867-9032 868 869 87…" at bounding box center [597, 198] width 254 height 21
select select "908"
click at [470, 188] on select "734 735 736 737 738 739 851 853 854 855 856 858 861 862 865 867-9032 868 869 87…" at bounding box center [597, 198] width 254 height 21
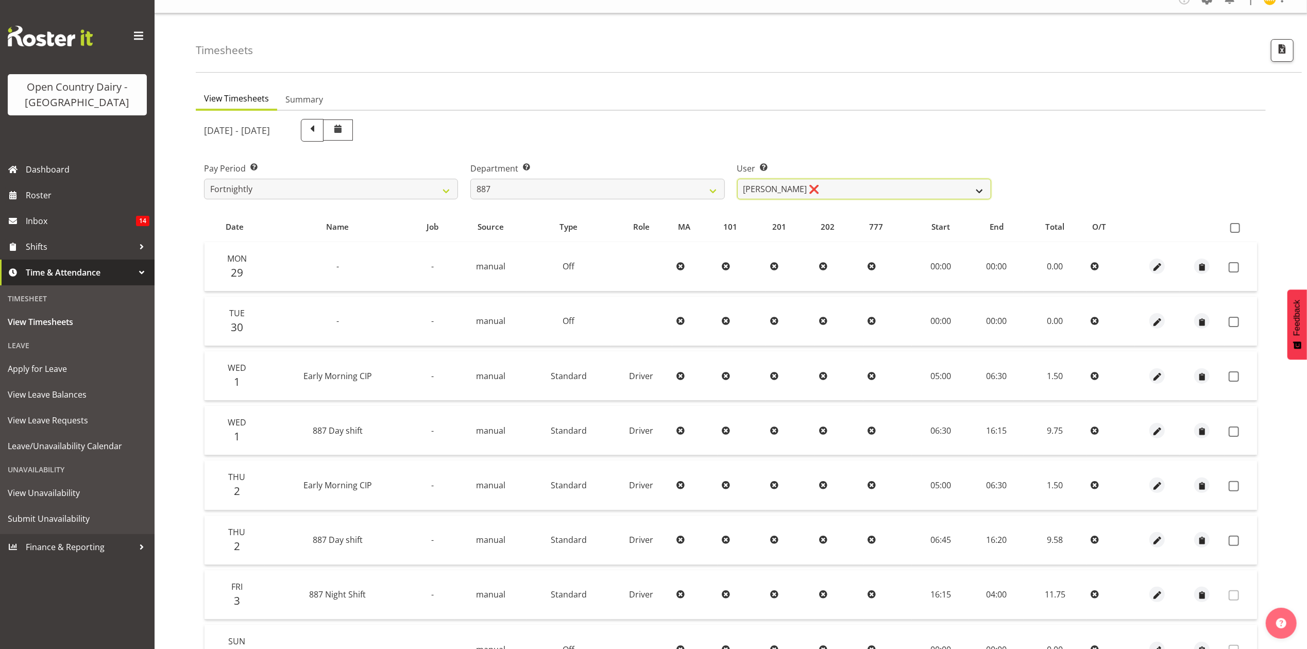
click at [816, 189] on select "[PERSON_NAME] ❌ [PERSON_NAME] ❌ [PERSON_NAME] ❌ [PERSON_NAME] ❌" at bounding box center [864, 189] width 254 height 21
select select "10376"
click at [737, 179] on select "[PERSON_NAME] ❌ [PERSON_NAME] ❌ [PERSON_NAME] ❌ [PERSON_NAME] ❌" at bounding box center [864, 189] width 254 height 21
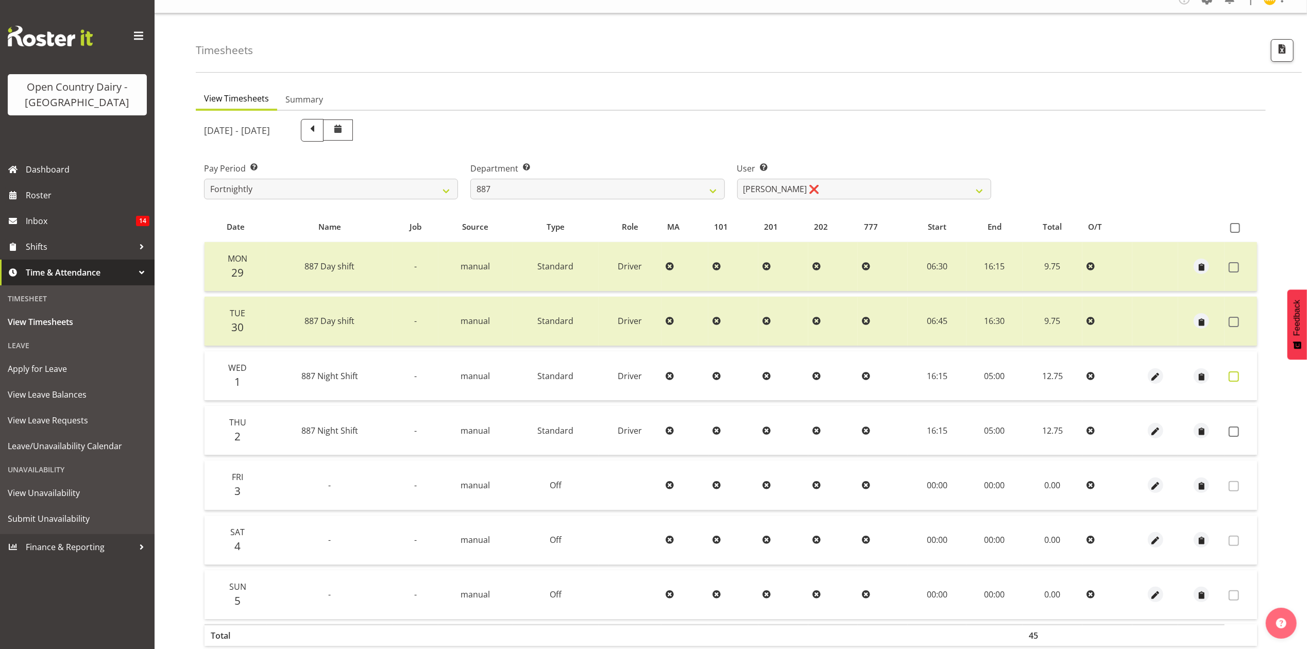
click at [1239, 379] on label at bounding box center [1236, 376] width 16 height 10
checkbox input "true"
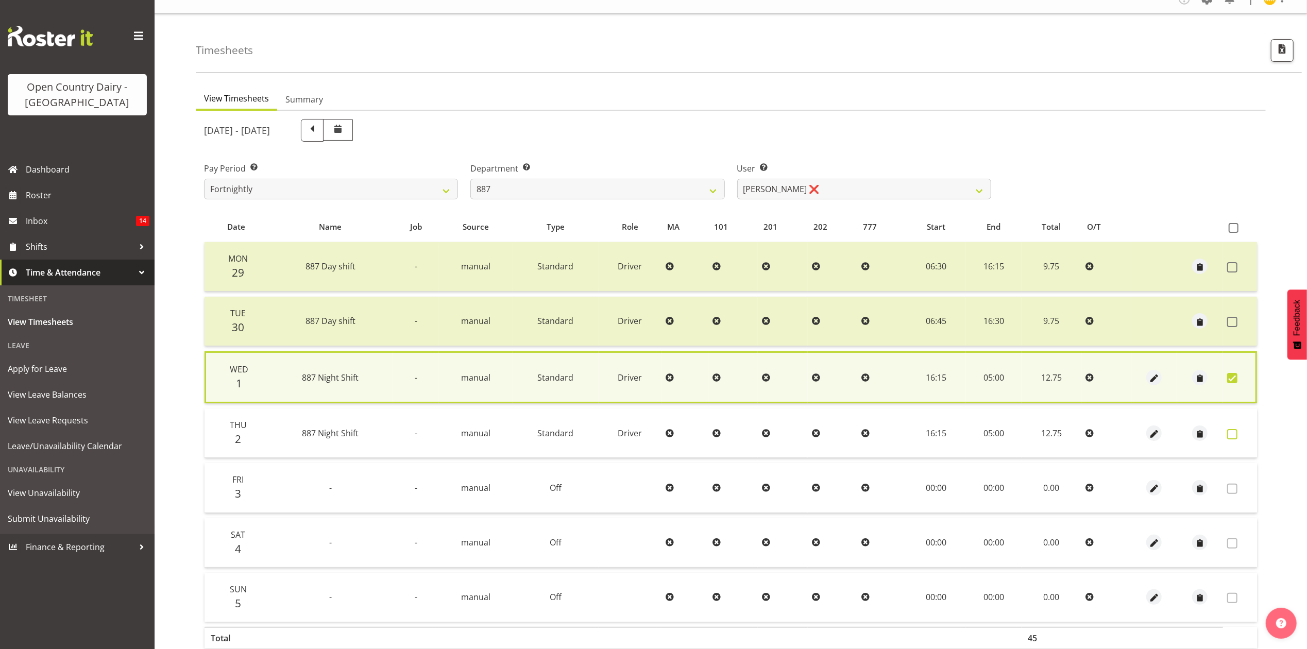
click at [1233, 430] on span at bounding box center [1232, 434] width 10 height 10
checkbox input "true"
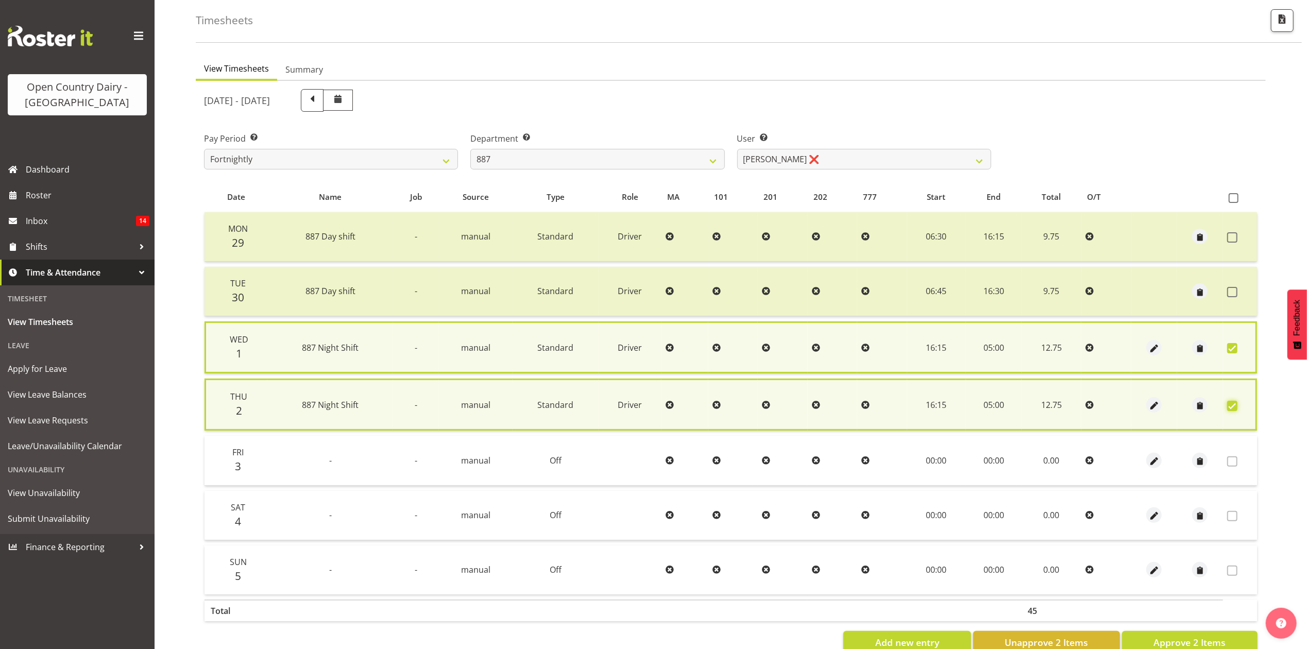
scroll to position [73, 0]
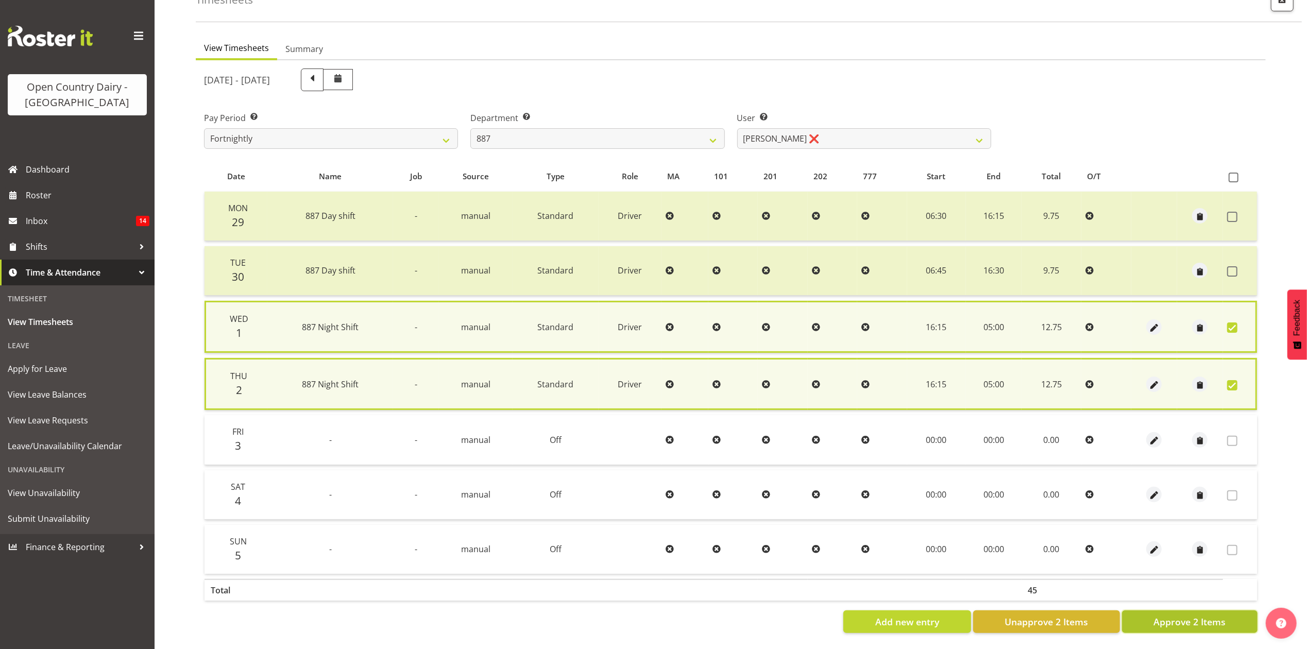
click at [1178, 615] on span "Approve 2 Items" at bounding box center [1189, 621] width 72 height 13
checkbox input "false"
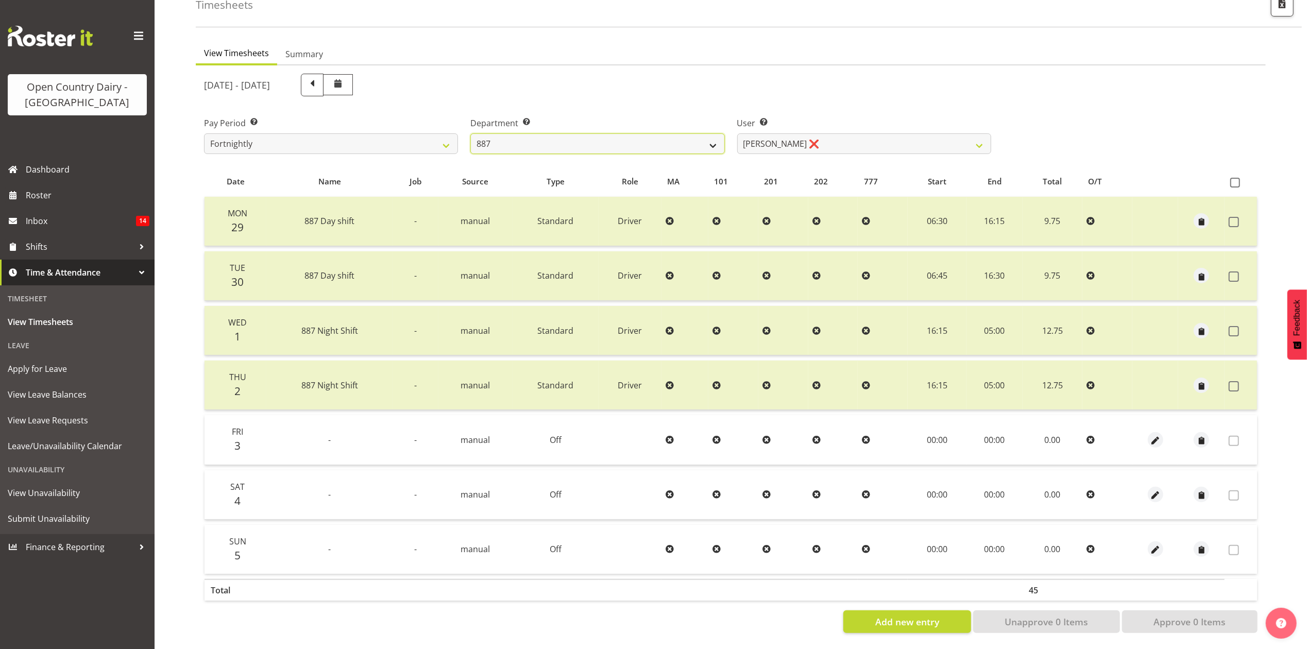
click at [659, 138] on select "734 735 736 737 738 739 851 853 854 855 856 858 861 862 865 867-9032 868 869 87…" at bounding box center [597, 143] width 254 height 21
select select "667"
click at [470, 133] on select "734 735 736 737 738 739 851 853 854 855 856 858 861 862 865 867-9032 868 869 87…" at bounding box center [597, 143] width 254 height 21
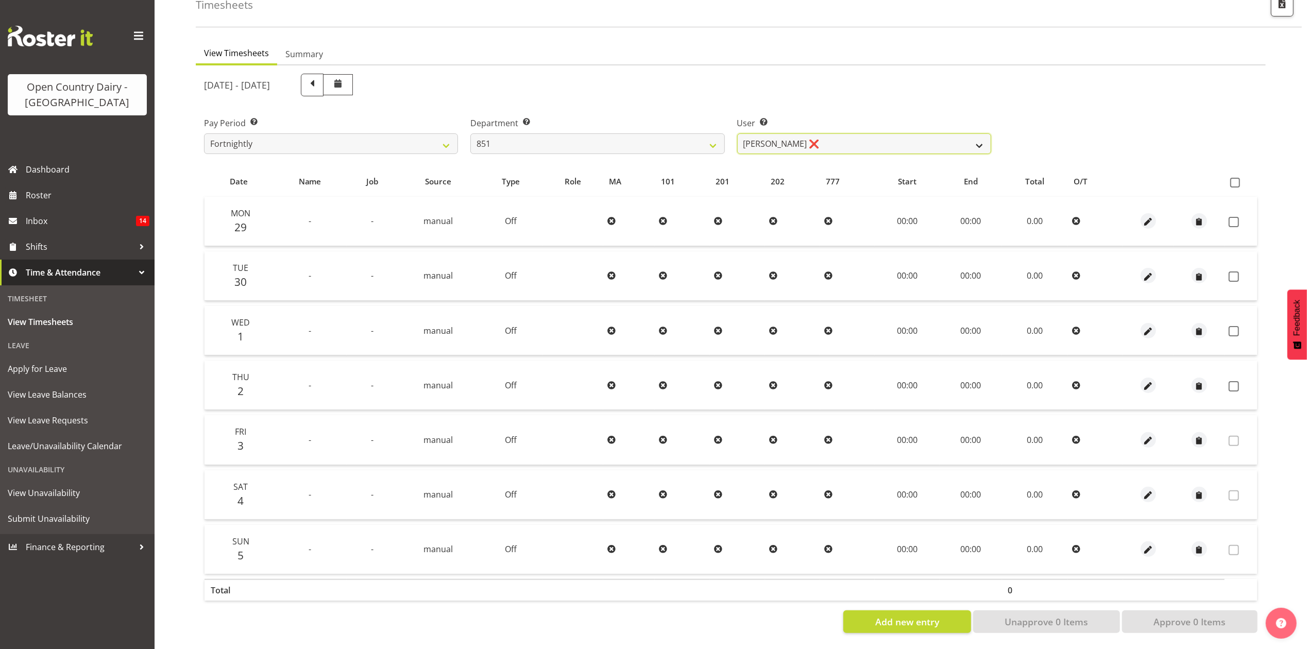
drag, startPoint x: 819, startPoint y: 133, endPoint x: 818, endPoint y: 139, distance: 6.3
click at [819, 133] on select "[PERSON_NAME] ❌ [PERSON_NAME] ❌ [PERSON_NAME] ❌" at bounding box center [864, 143] width 254 height 21
select select "7437"
click at [737, 133] on select "[PERSON_NAME] ❌ [PERSON_NAME] ❌ [PERSON_NAME] ❌" at bounding box center [864, 143] width 254 height 21
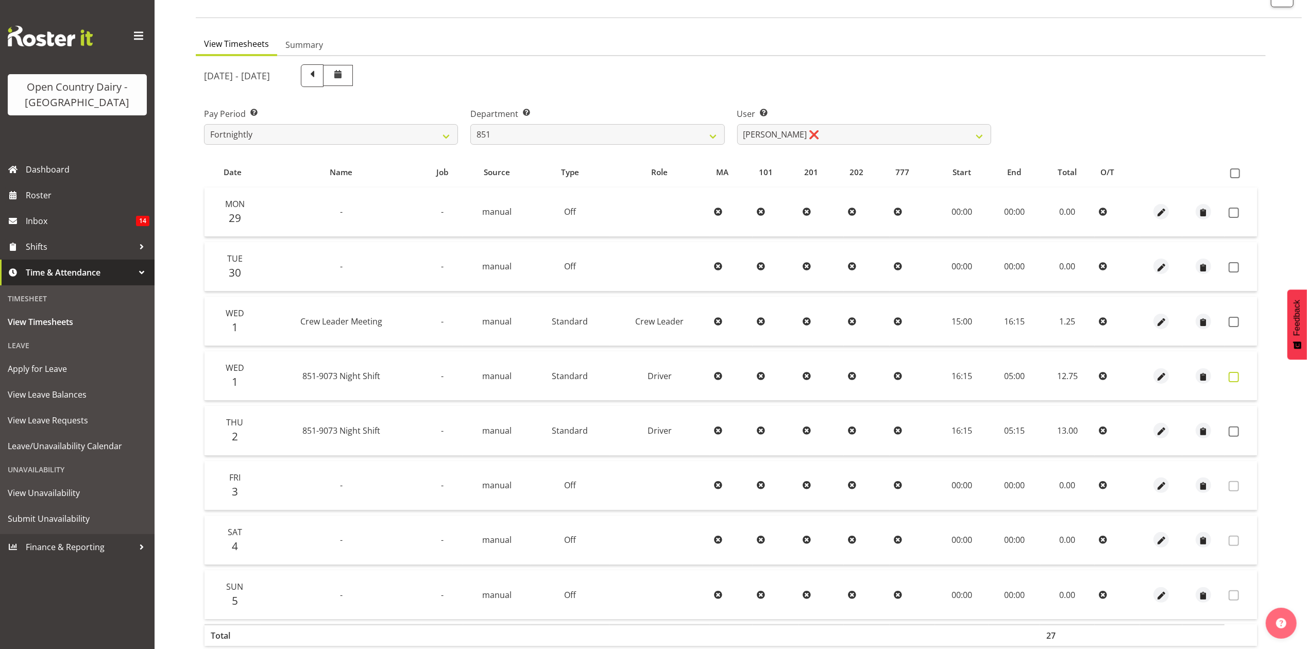
click at [1235, 380] on span at bounding box center [1233, 377] width 10 height 10
checkbox input "true"
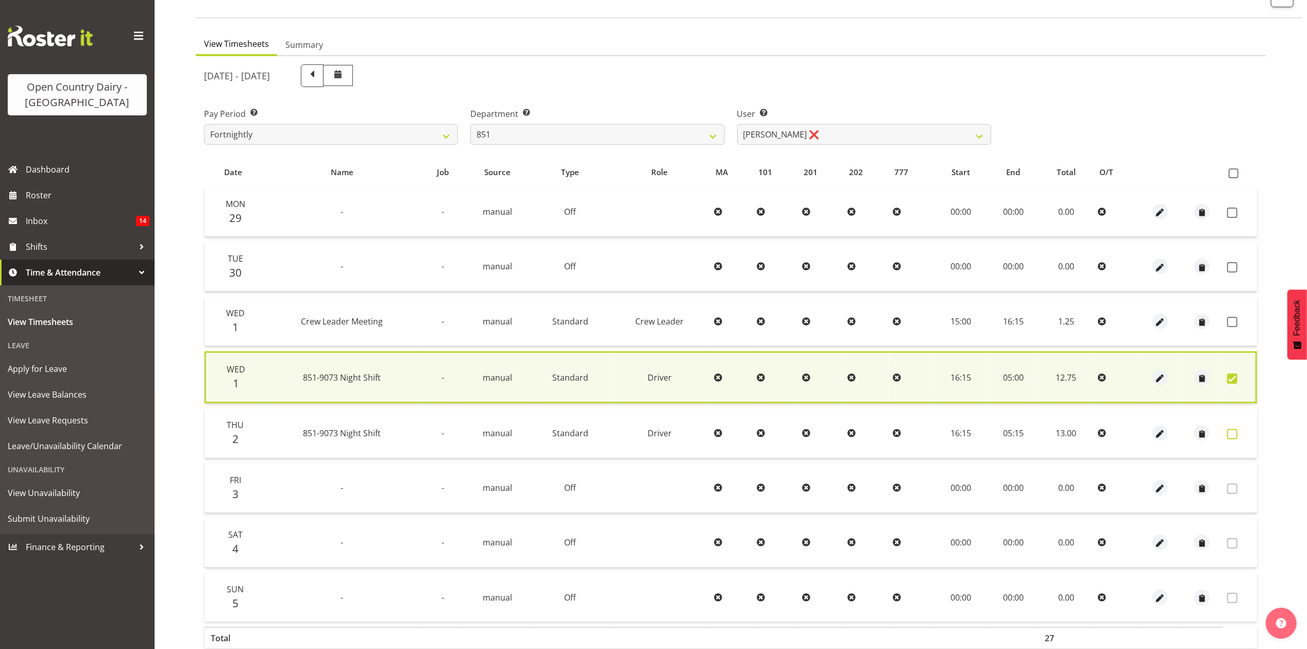
click at [1233, 431] on span at bounding box center [1232, 434] width 10 height 10
checkbox input "true"
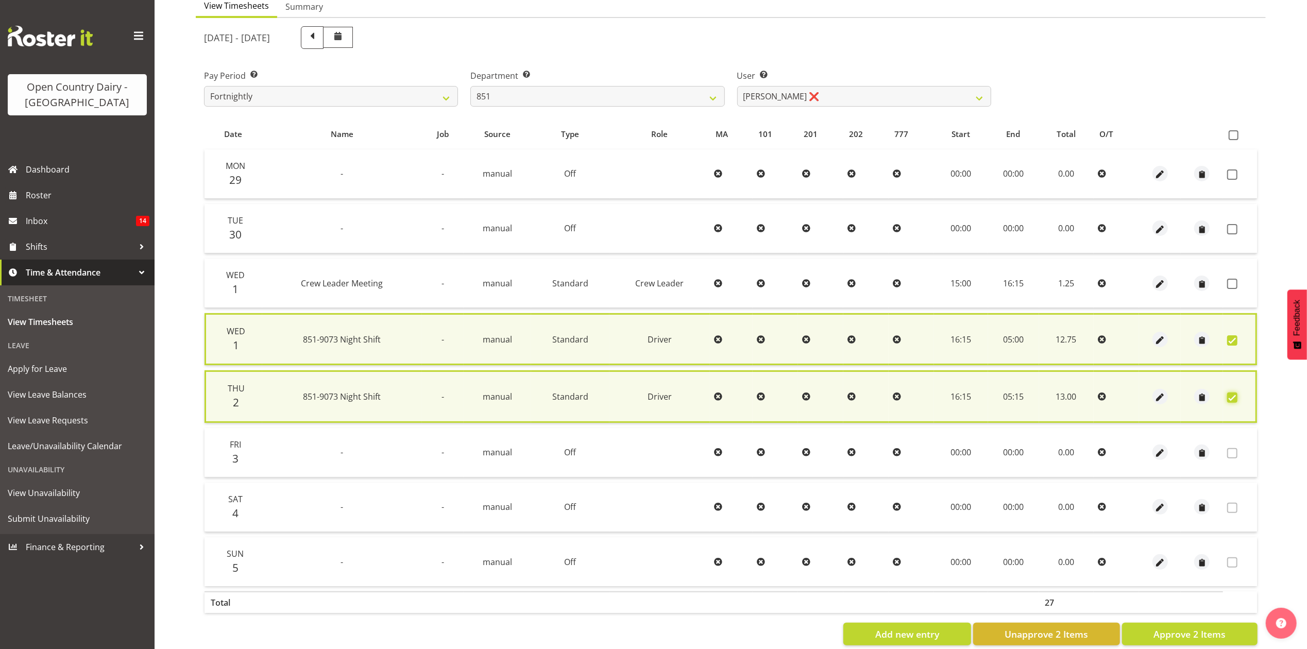
scroll to position [128, 0]
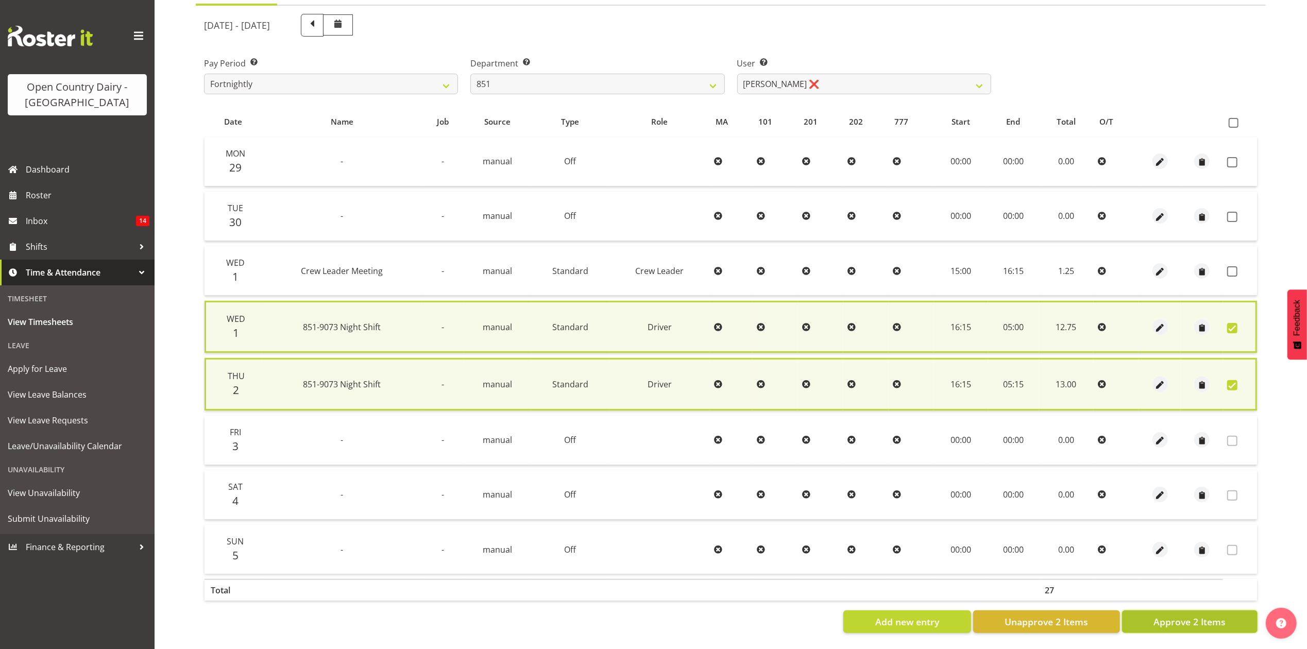
click at [1177, 615] on span "Approve 2 Items" at bounding box center [1189, 621] width 72 height 13
checkbox input "false"
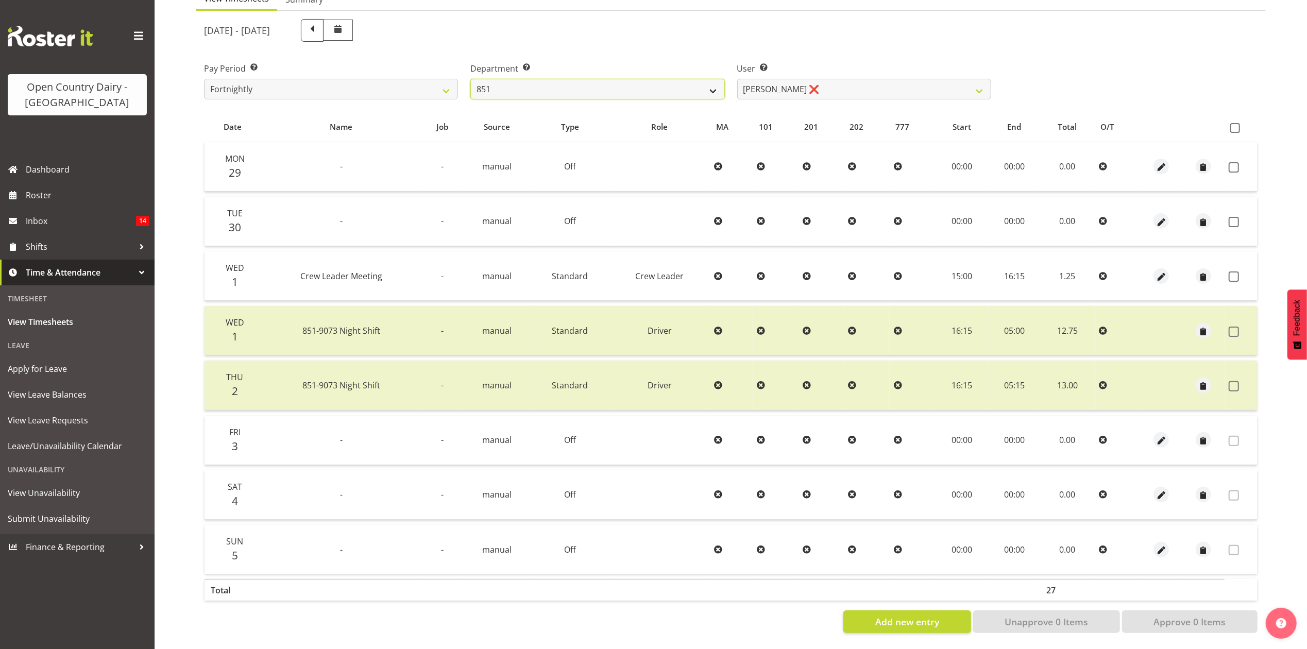
click at [678, 86] on select "734 735 736 737 738 739 851 853 854 855 856 858 861 862 865 867-9032 868 869 87…" at bounding box center [597, 89] width 254 height 21
select select "668"
click at [470, 79] on select "734 735 736 737 738 739 851 853 854 855 856 858 861 862 865 867-9032 868 869 87…" at bounding box center [597, 89] width 254 height 21
select select "8288"
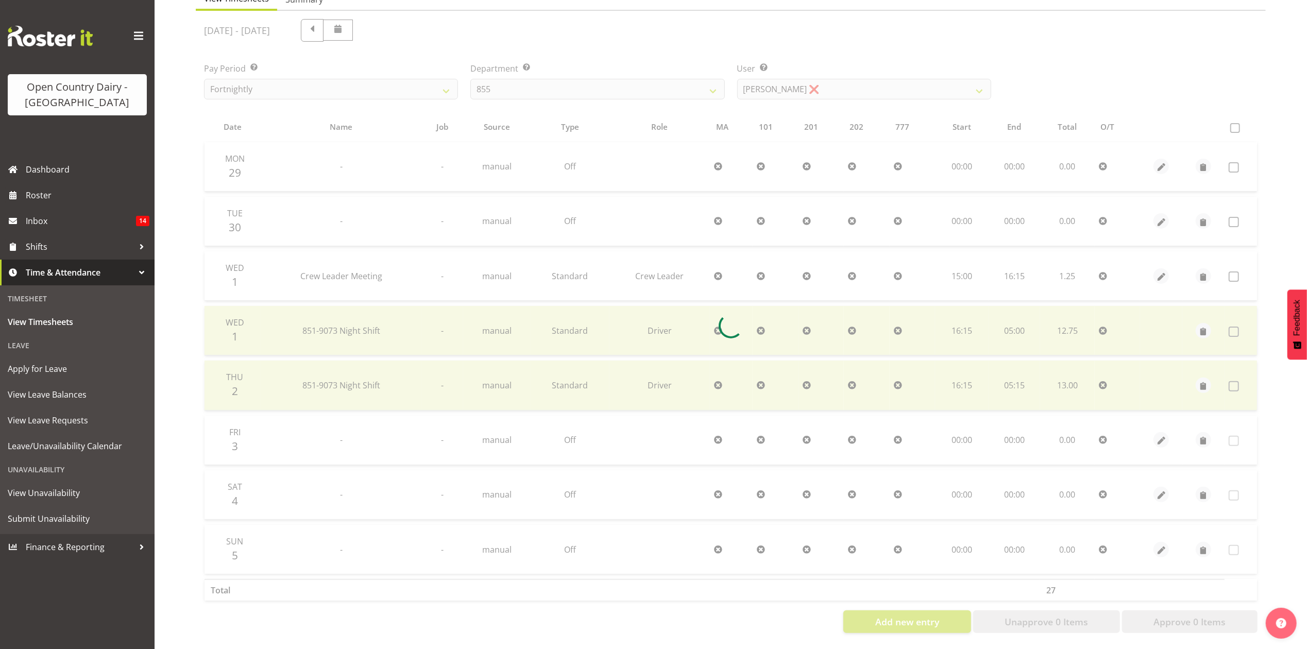
scroll to position [69, 0]
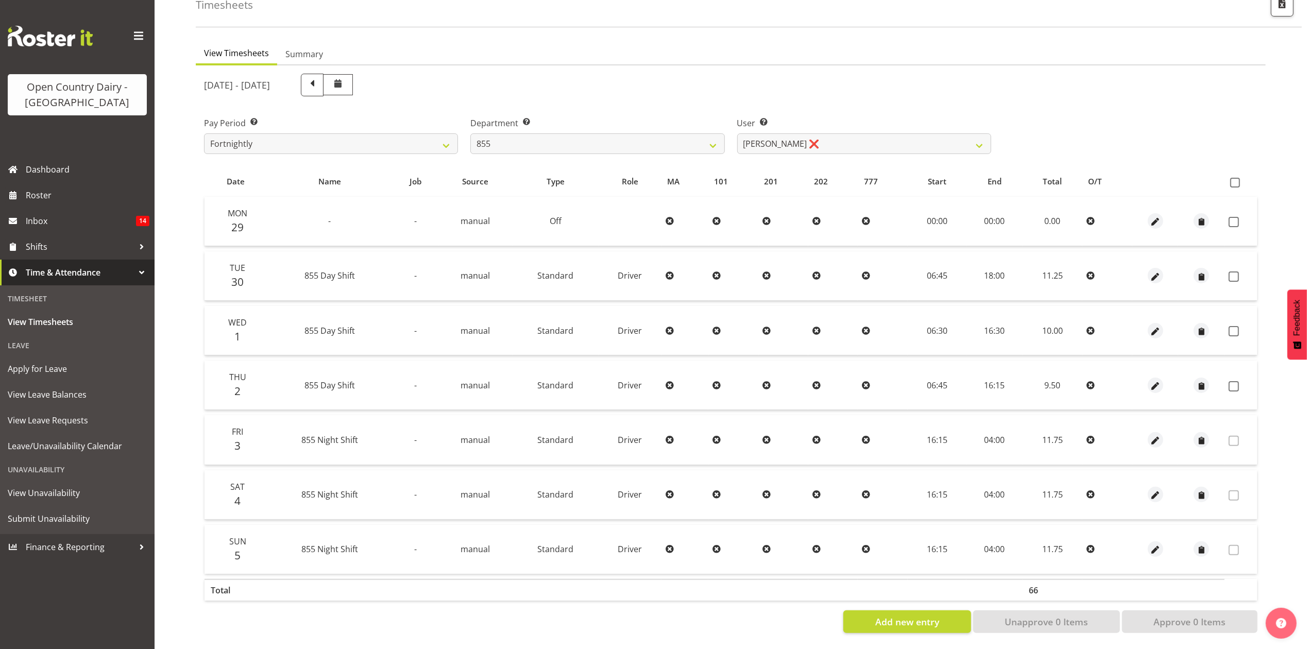
click at [607, 82] on div "[DATE] - [DATE] Pay Period Select which pay period you would like to view. Fort…" at bounding box center [730, 350] width 1053 height 566
click at [612, 133] on select "734 735 736 737 738 739 851 853 854 855 856 858 861 862 865 867-9032 868 869 87…" at bounding box center [597, 143] width 254 height 21
select select "671"
click at [470, 133] on select "734 735 736 737 738 739 851 853 854 855 856 858 861 862 865 867-9032 868 869 87…" at bounding box center [597, 143] width 254 height 21
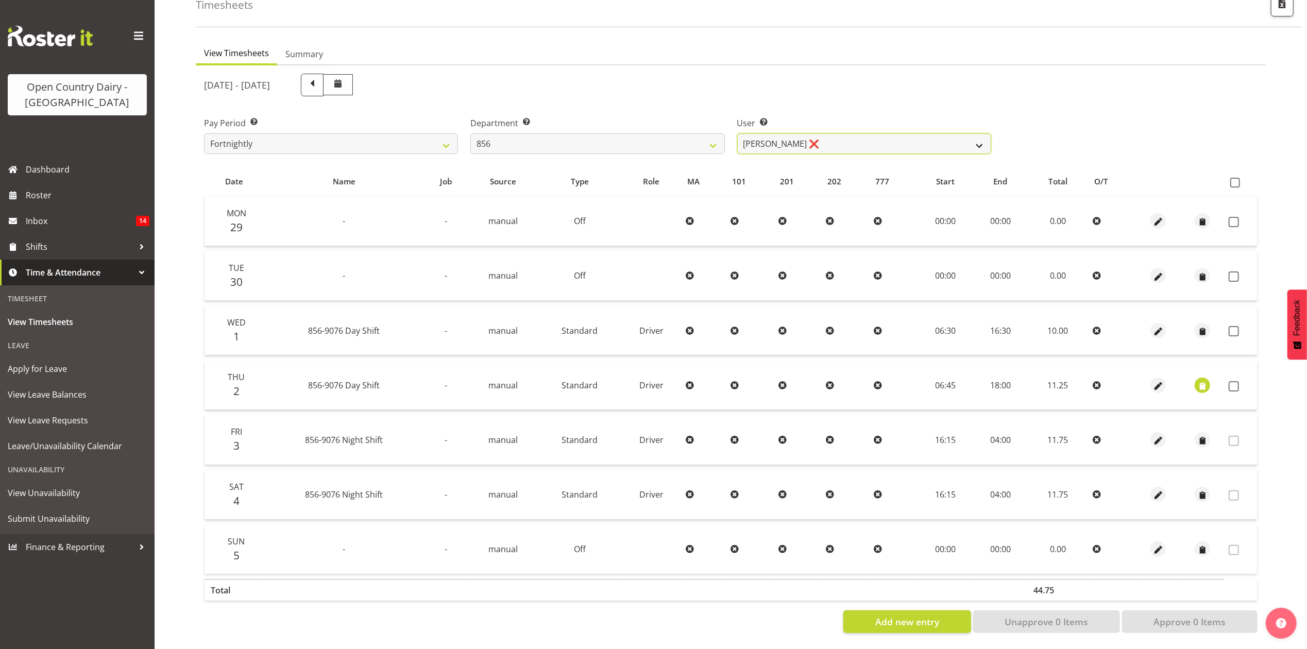
drag, startPoint x: 790, startPoint y: 131, endPoint x: 790, endPoint y: 136, distance: 5.7
click at [790, 133] on select "[PERSON_NAME] ❌ [PERSON_NAME] ❌ [PERSON_NAME] ❌ [PERSON_NAME] ❌" at bounding box center [864, 143] width 254 height 21
select select "10196"
click at [737, 133] on select "[PERSON_NAME] ❌ [PERSON_NAME] ❌ [PERSON_NAME] ❌ [PERSON_NAME] ❌" at bounding box center [864, 143] width 254 height 21
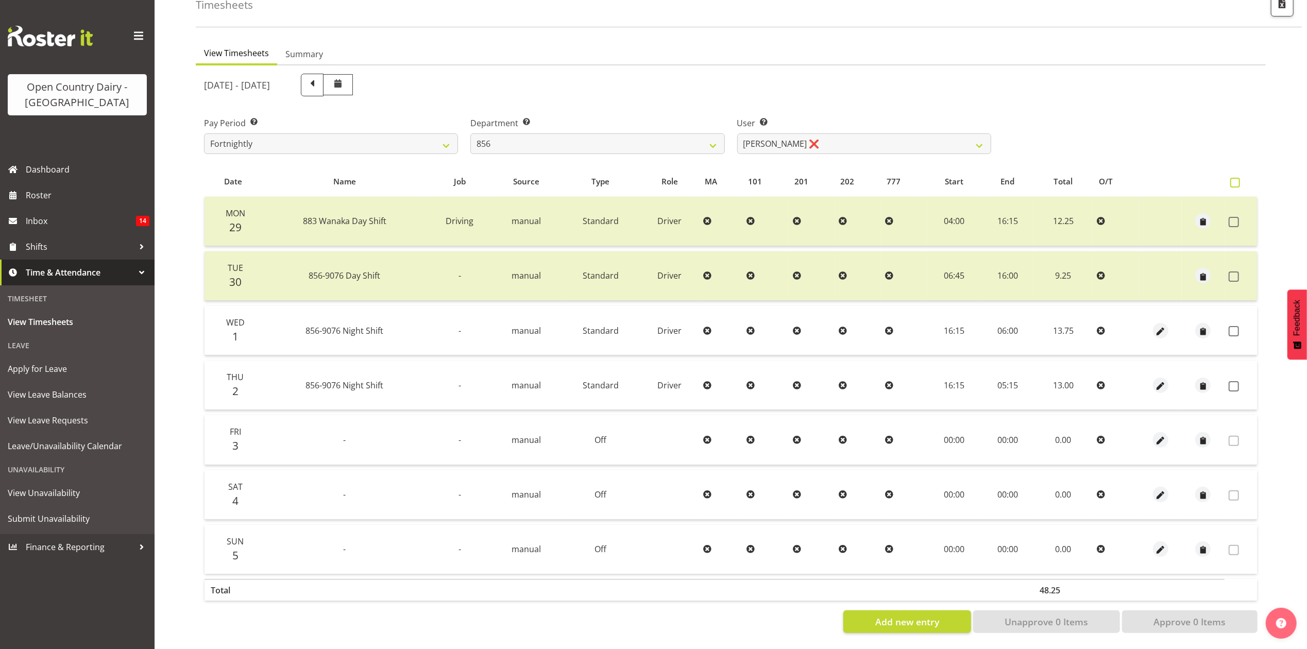
click at [1236, 178] on span at bounding box center [1235, 183] width 10 height 10
click at [1236, 179] on input "checkbox" at bounding box center [1233, 182] width 7 height 7
checkbox input "true"
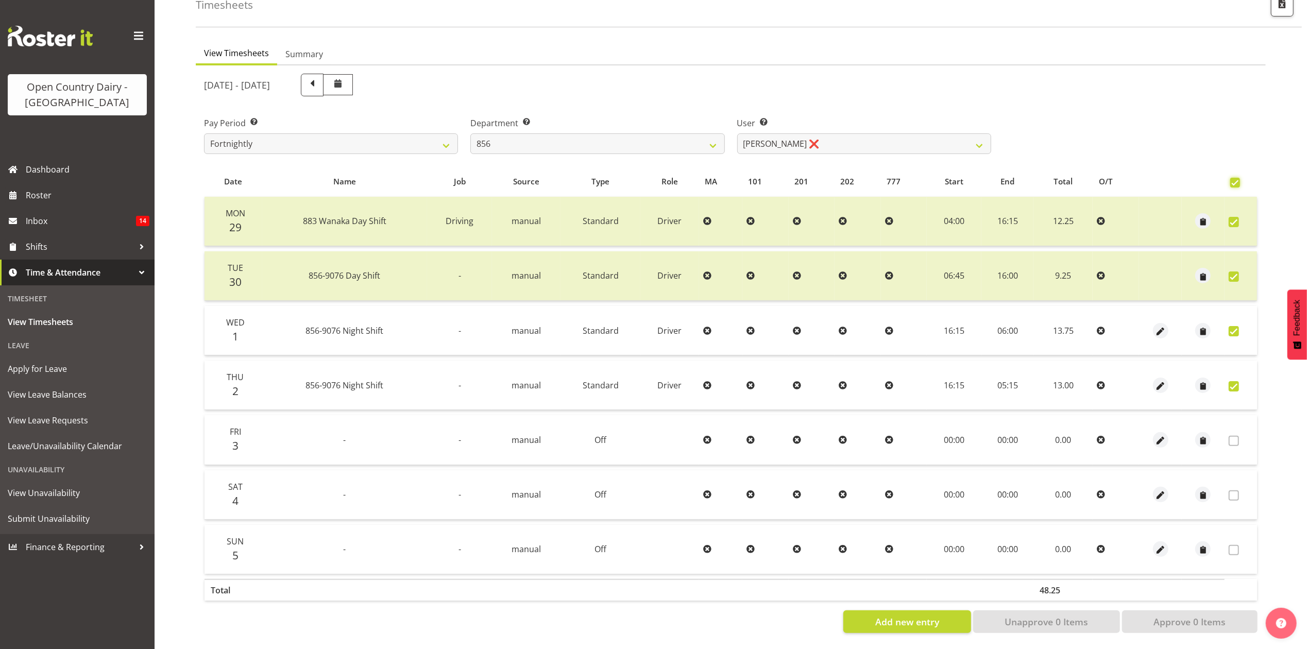
checkbox input "true"
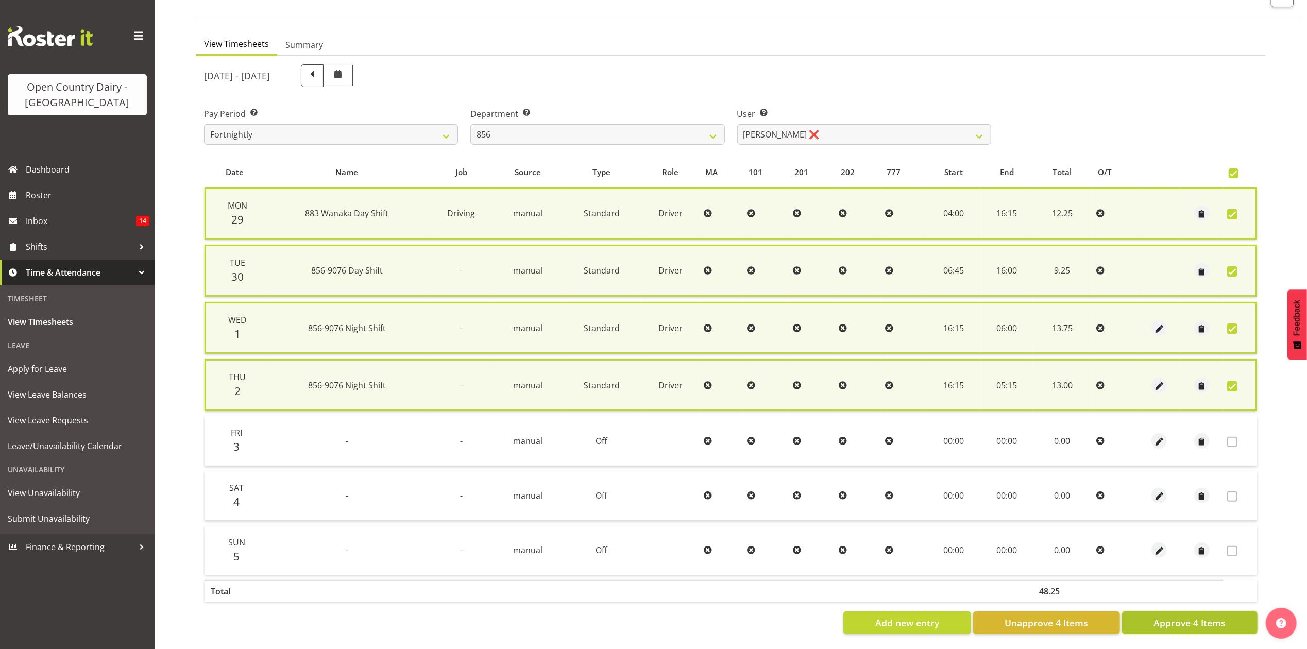
click at [1202, 621] on span "Approve 4 Items" at bounding box center [1189, 622] width 72 height 13
checkbox input "false"
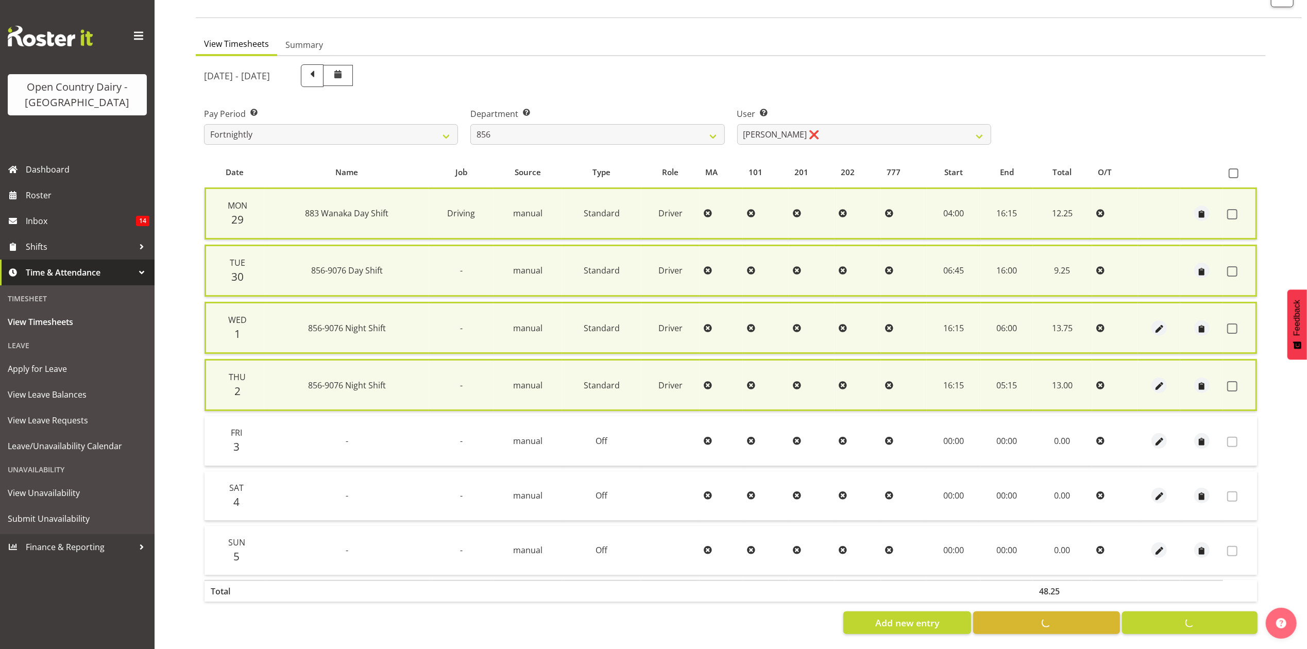
checkbox input "false"
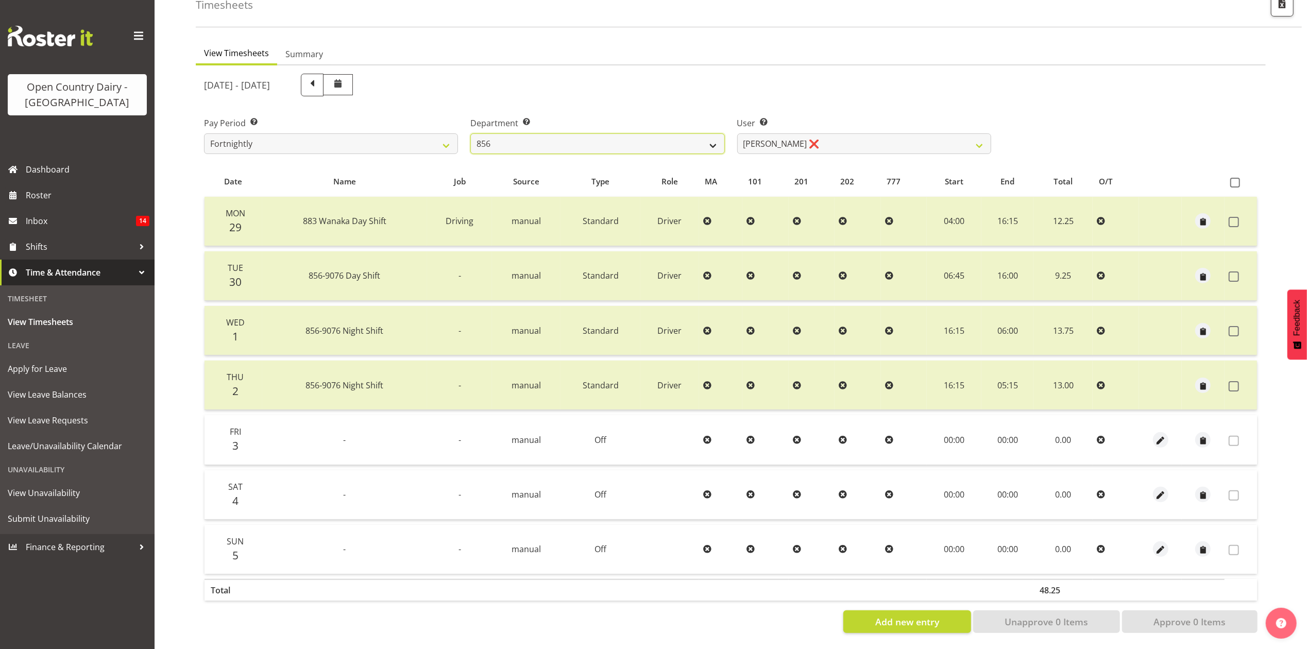
click at [705, 133] on select "734 735 736 737 738 739 851 853 854 855 856 858 861 862 865 867-9032 868 869 87…" at bounding box center [597, 143] width 254 height 21
select select "782"
click at [470, 133] on select "734 735 736 737 738 739 851 853 854 855 856 858 861 862 865 867-9032 868 869 87…" at bounding box center [597, 143] width 254 height 21
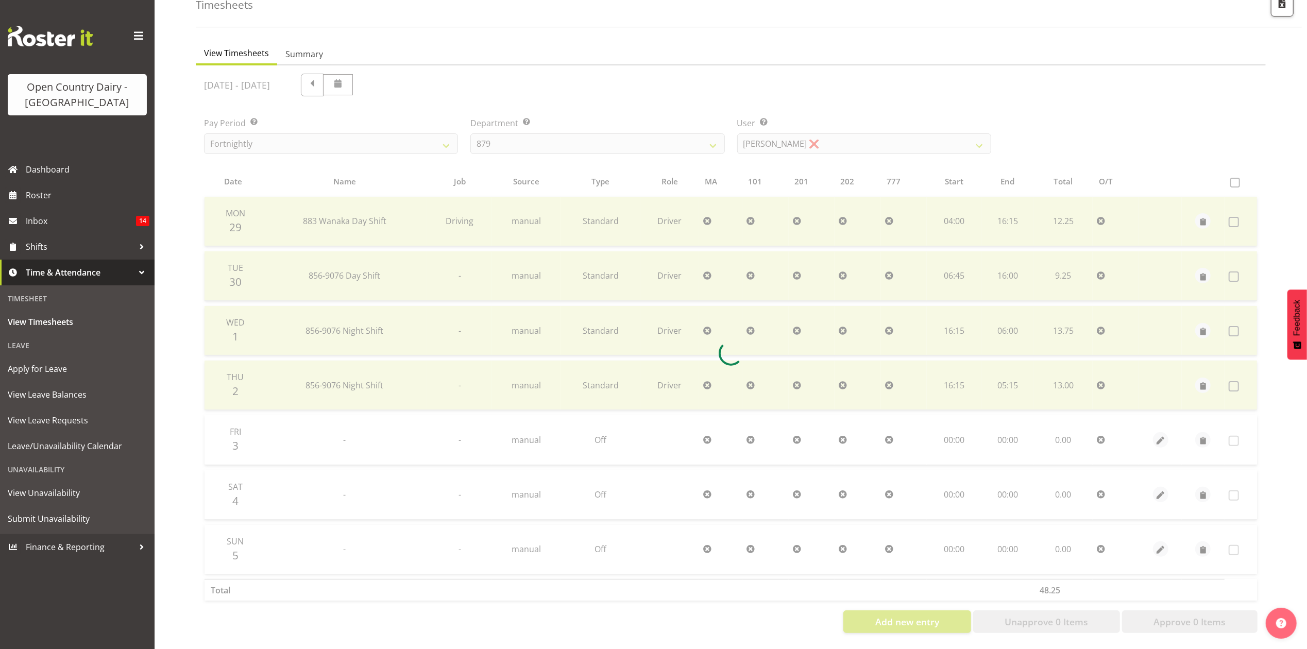
click at [804, 139] on div at bounding box center [731, 353] width 1070 height 576
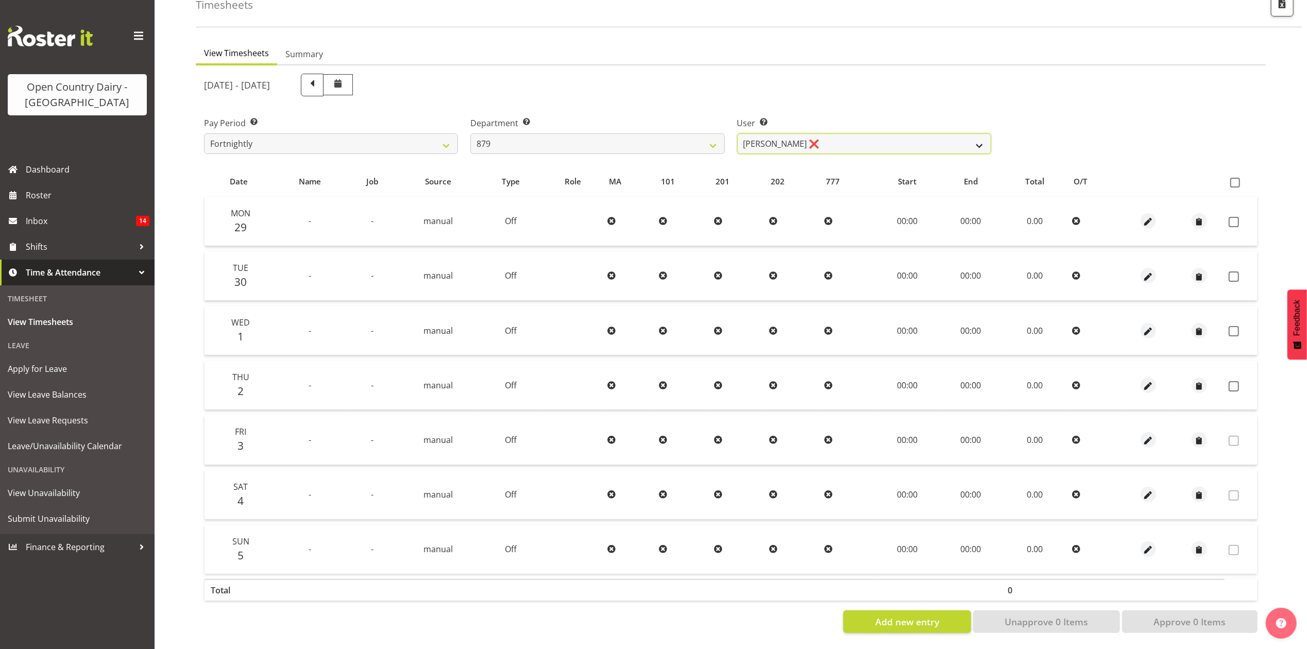
click at [806, 133] on select "[PERSON_NAME] ❌ [PERSON_NAME] ❌ [PERSON_NAME] ❌ [PERSON_NAME] ❌" at bounding box center [864, 143] width 254 height 21
select select "7453"
click at [737, 133] on select "[PERSON_NAME] ❌ [PERSON_NAME] ❌ [PERSON_NAME] ❌ [PERSON_NAME] ❌" at bounding box center [864, 143] width 254 height 21
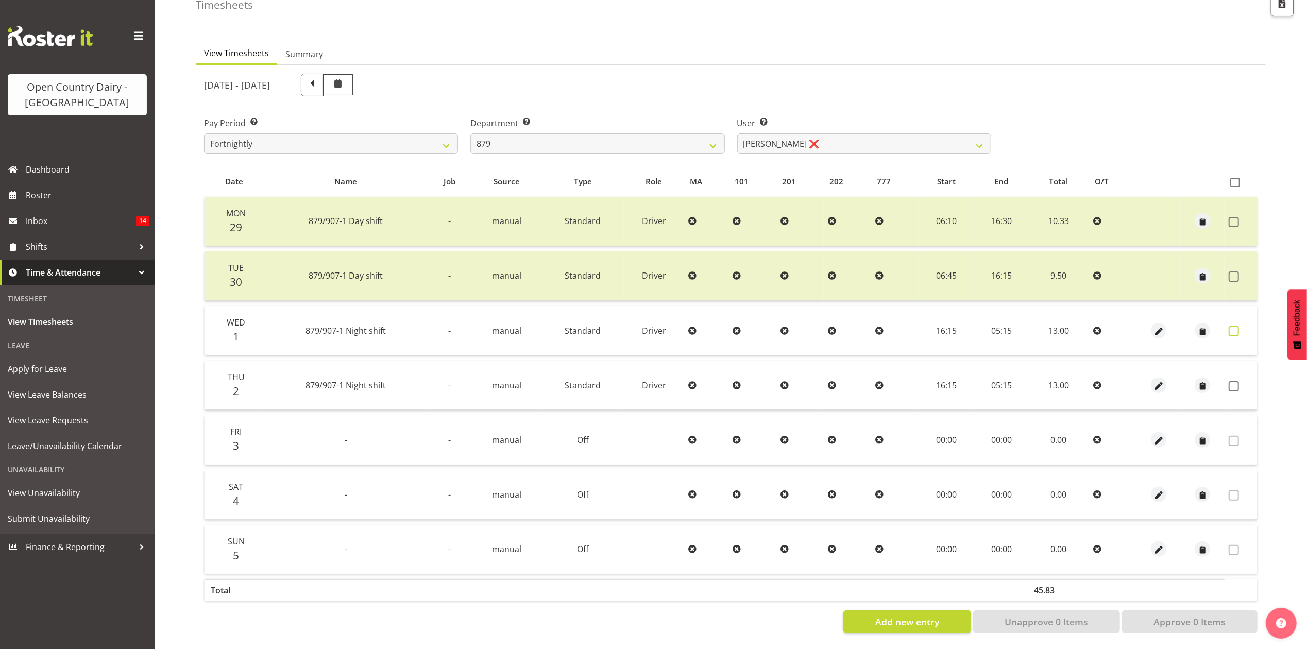
click at [1236, 326] on span at bounding box center [1233, 331] width 10 height 10
checkbox input "true"
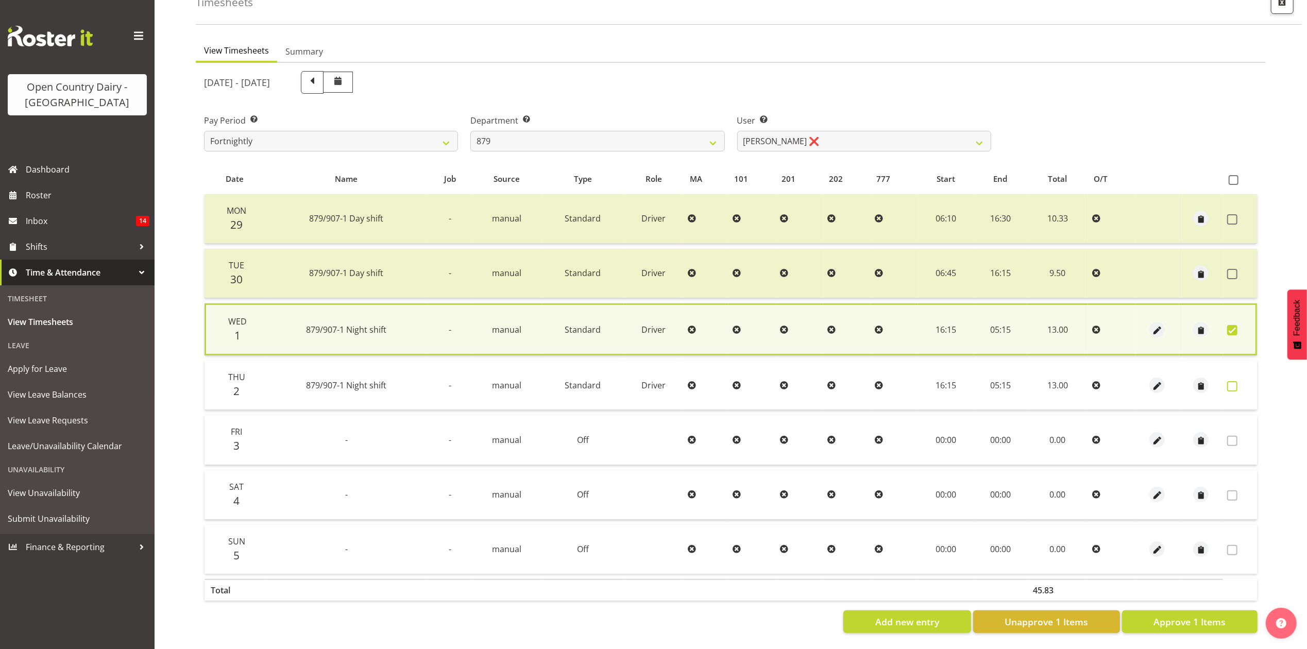
click at [1238, 381] on label at bounding box center [1235, 386] width 16 height 10
checkbox input "true"
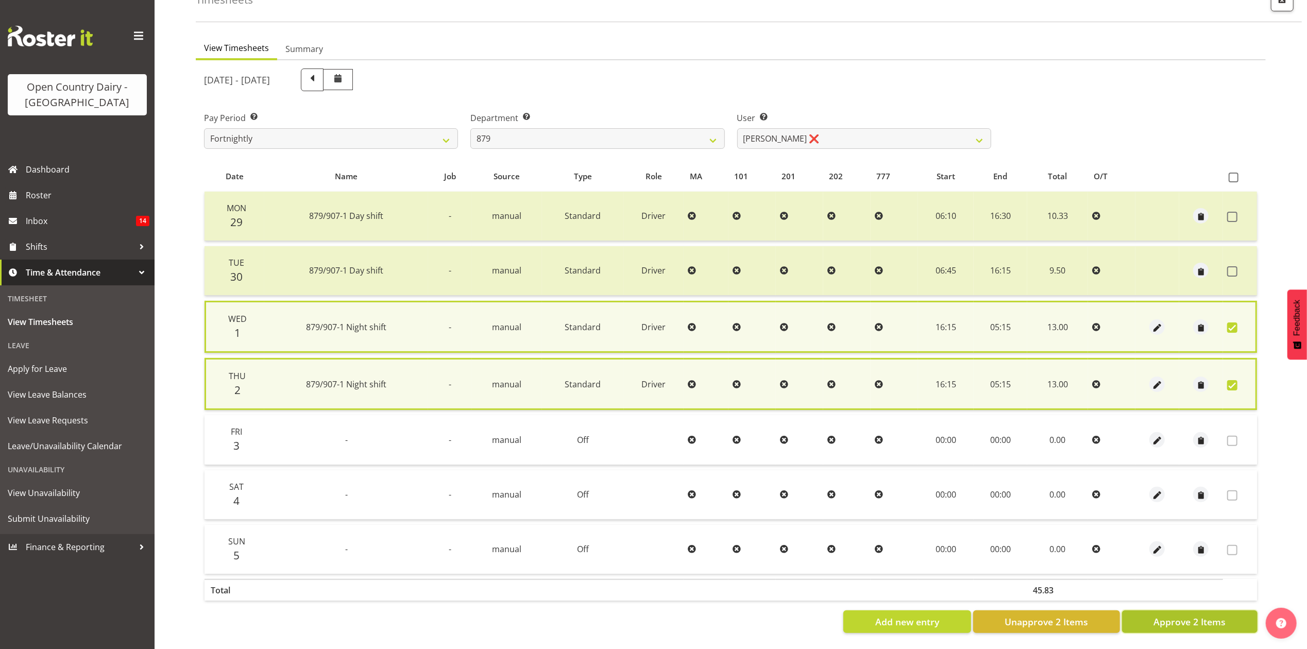
click at [1205, 620] on span "Approve 2 Items" at bounding box center [1189, 621] width 72 height 13
checkbox input "false"
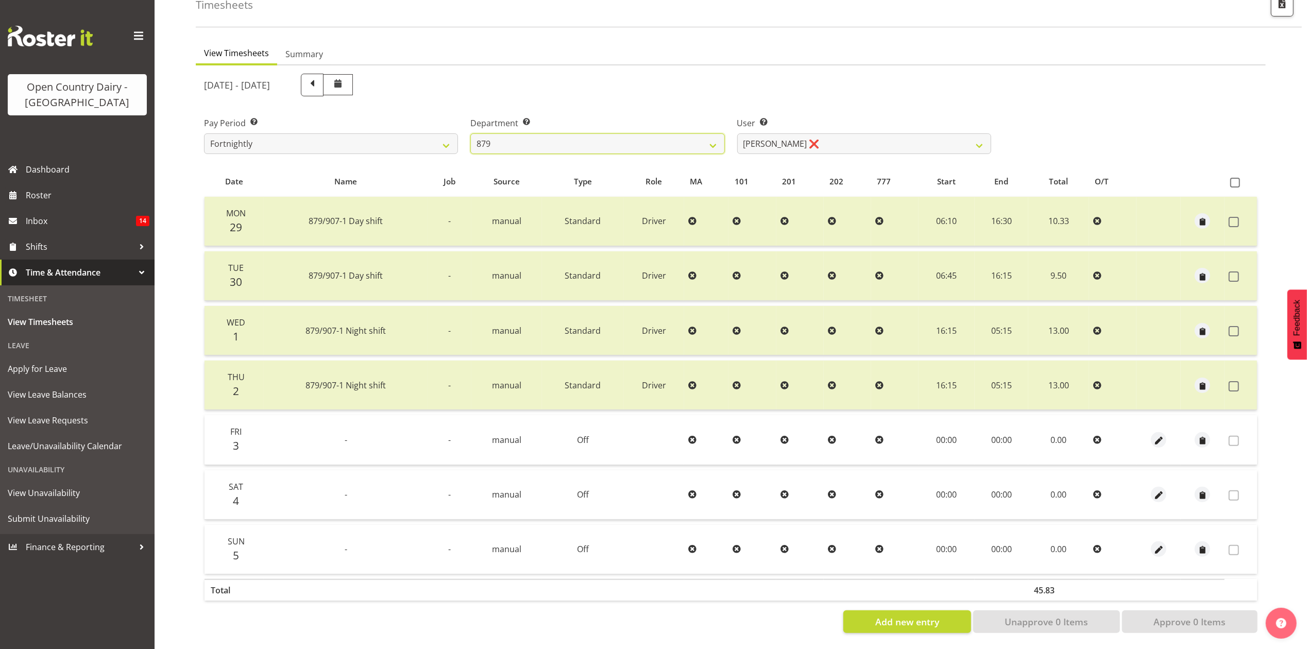
drag, startPoint x: 627, startPoint y: 133, endPoint x: 593, endPoint y: 114, distance: 38.5
click at [627, 133] on select "734 735 736 737 738 739 851 853 854 855 856 858 861 862 865 867-9032 868 869 87…" at bounding box center [597, 143] width 254 height 21
select select "668"
click at [470, 133] on select "734 735 736 737 738 739 851 853 854 855 856 858 861 862 865 867-9032 868 869 87…" at bounding box center [597, 143] width 254 height 21
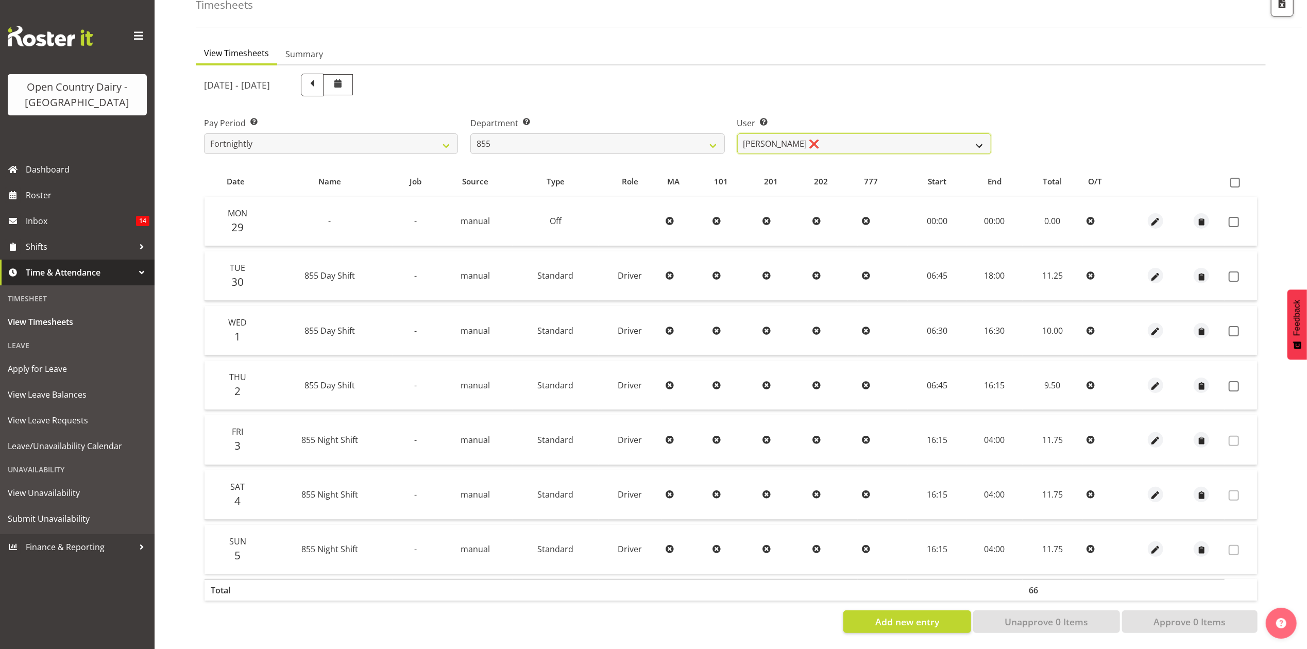
click at [764, 139] on select "[PERSON_NAME] ❌ [PERSON_NAME] ❌ [PERSON_NAME] ❌" at bounding box center [864, 143] width 254 height 21
select select "7491"
click at [737, 133] on select "[PERSON_NAME] ❌ [PERSON_NAME] ❌ [PERSON_NAME] ❌" at bounding box center [864, 143] width 254 height 21
click at [1240, 178] on label at bounding box center [1237, 183] width 15 height 10
click at [1237, 179] on input "checkbox" at bounding box center [1233, 182] width 7 height 7
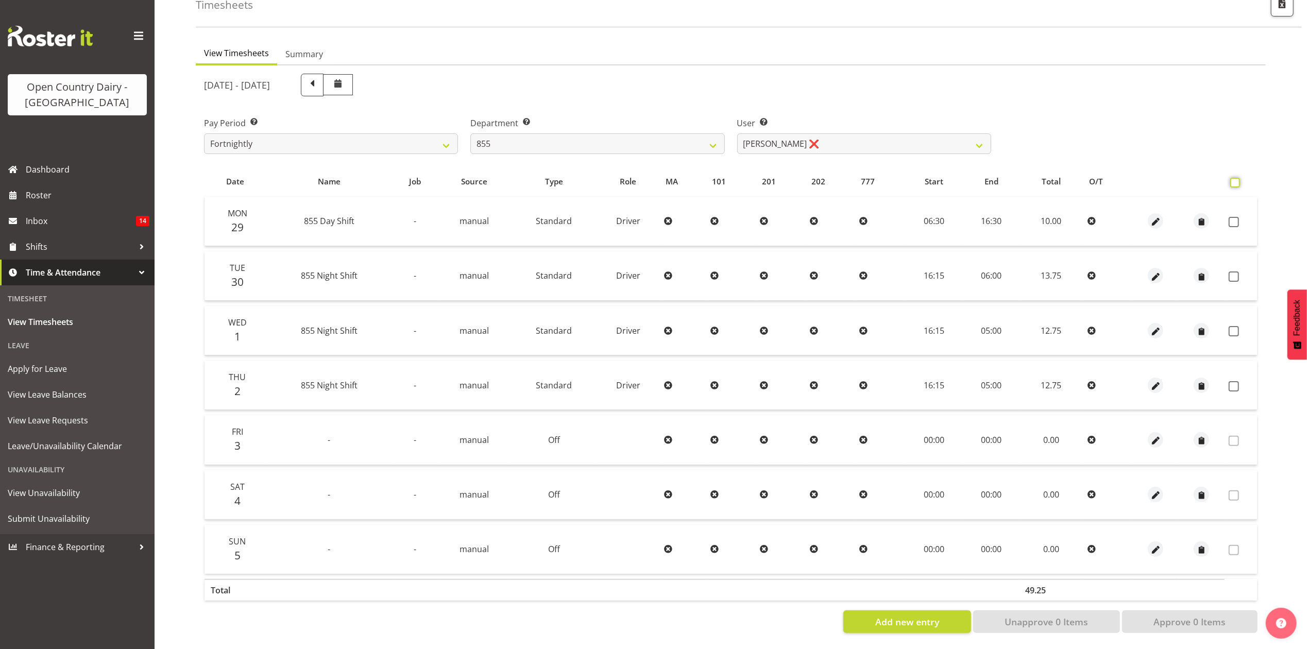
checkbox input "true"
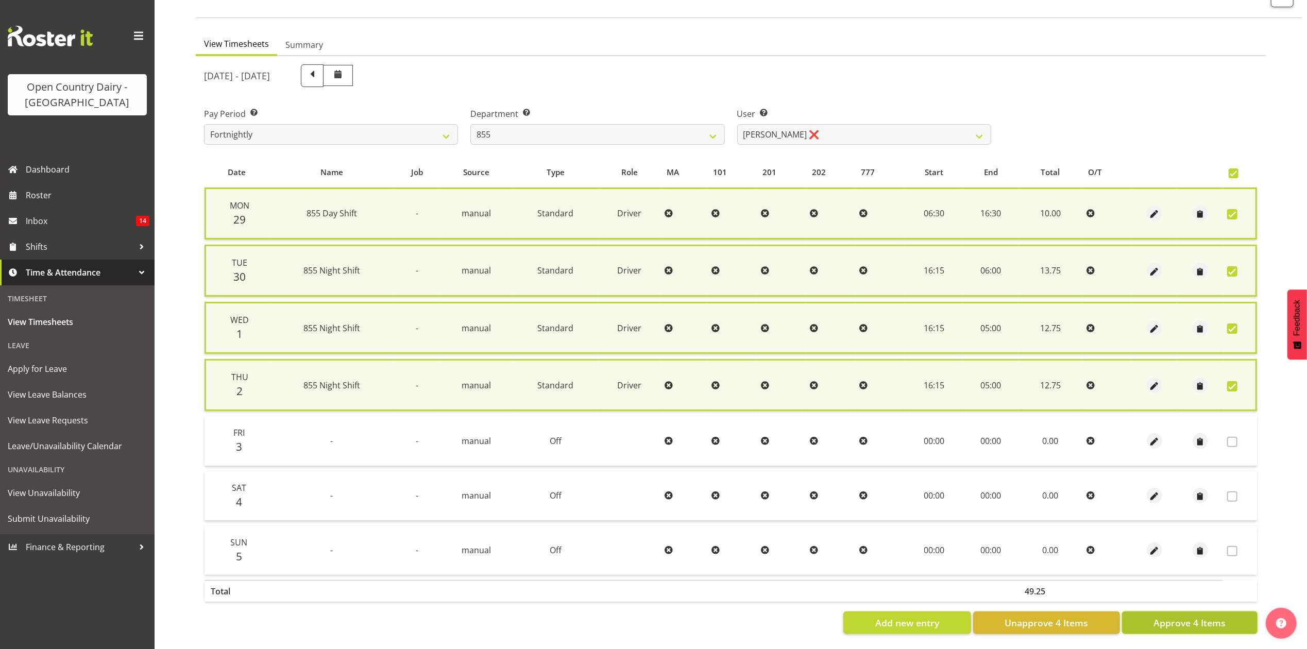
click at [1202, 611] on button "Approve 4 Items" at bounding box center [1189, 622] width 135 height 23
checkbox input "false"
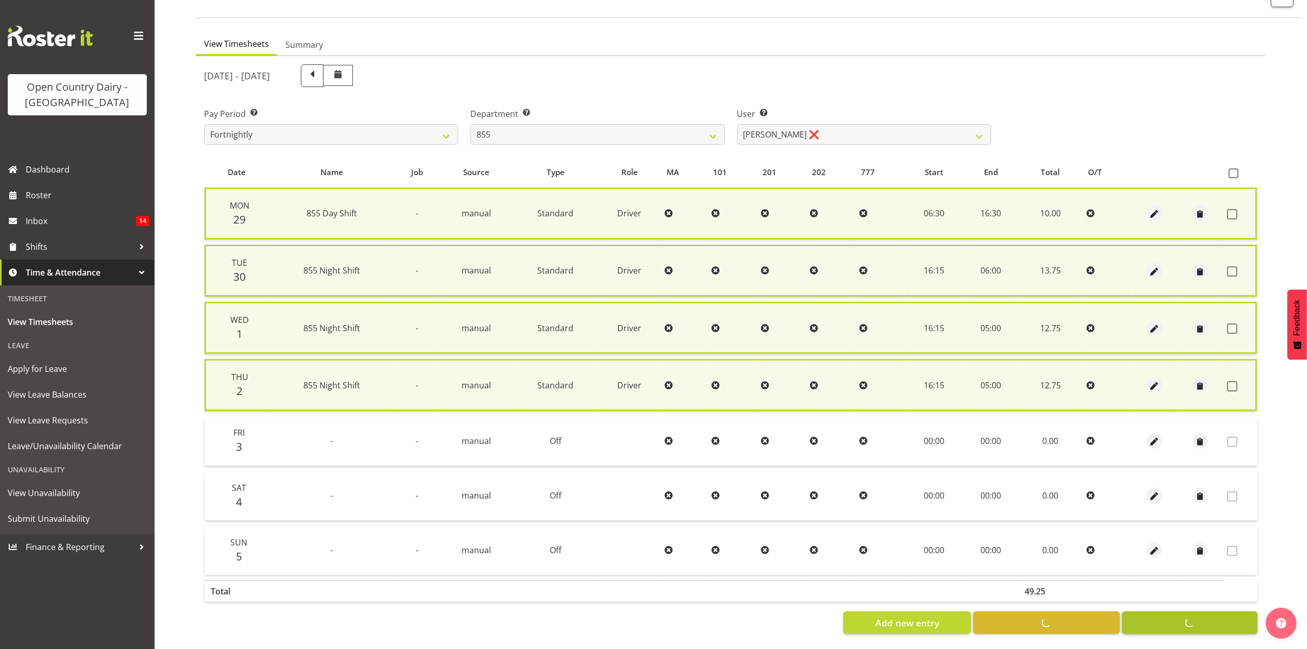
checkbox input "false"
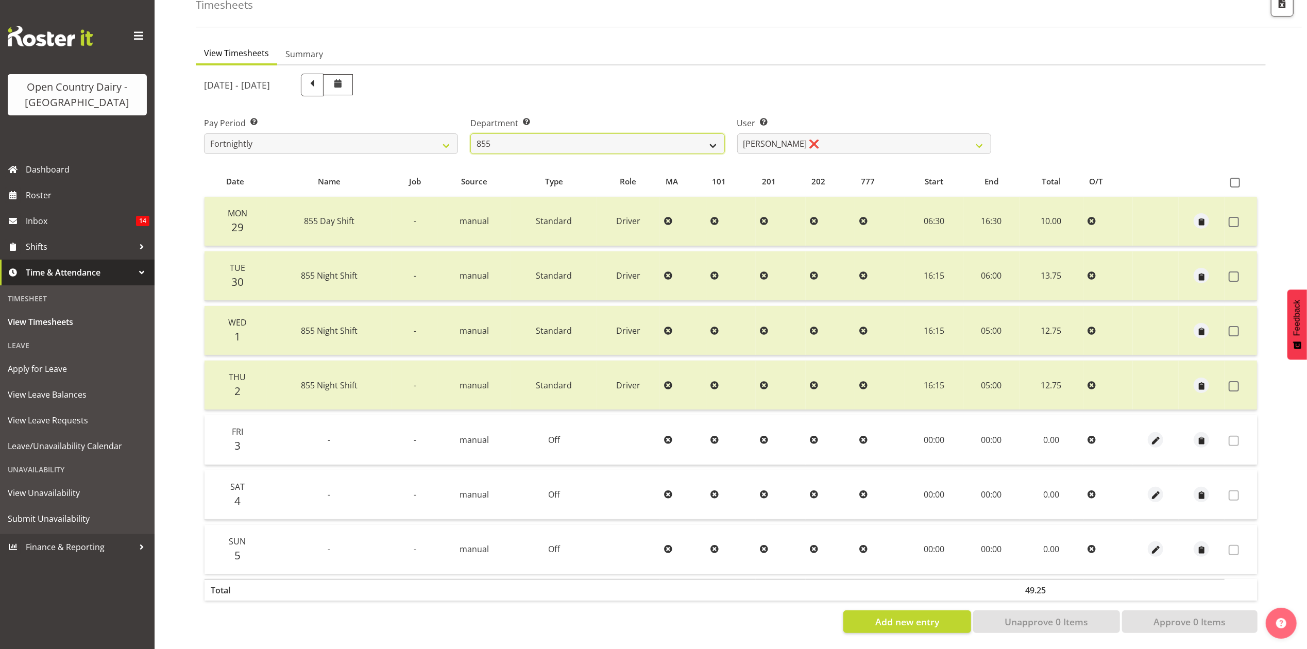
click at [541, 133] on select "734 735 736 737 738 739 851 853 854 855 856 858 861 862 865 867-9032 868 869 87…" at bounding box center [597, 143] width 254 height 21
select select "678"
click at [470, 133] on select "734 735 736 737 738 739 851 853 854 855 856 858 861 862 865 867-9032 868 869 87…" at bounding box center [597, 143] width 254 height 21
select select "10269"
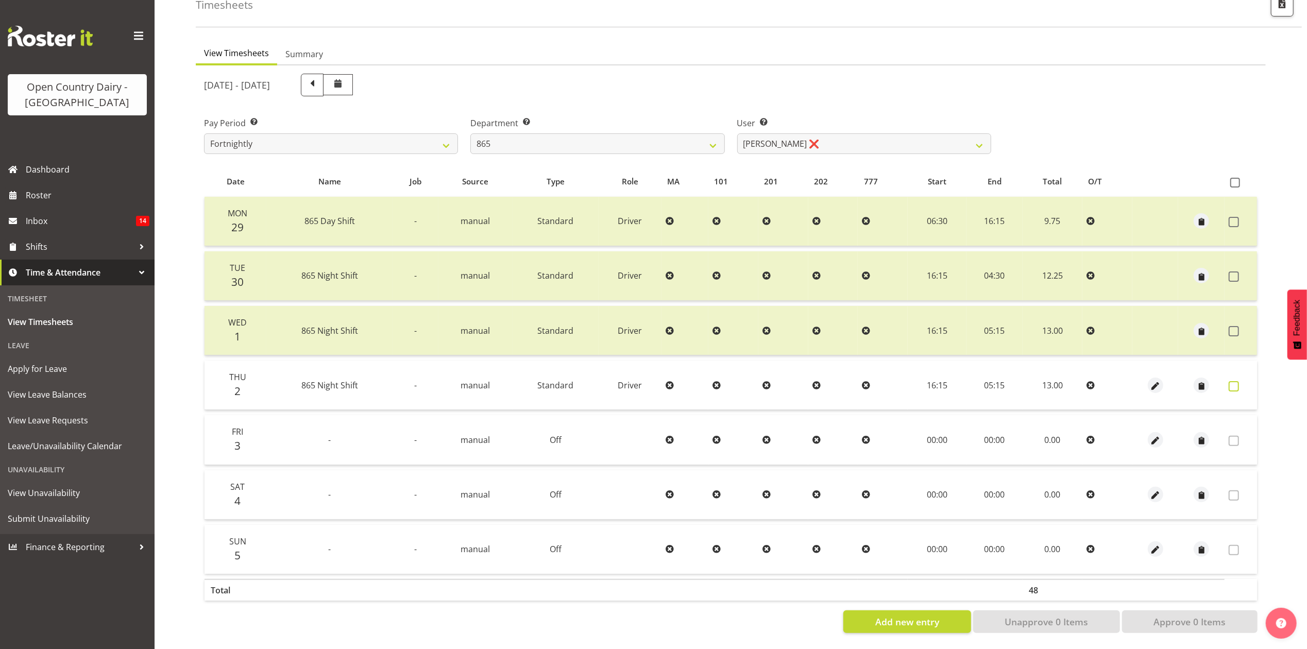
click at [1239, 381] on label at bounding box center [1236, 386] width 16 height 10
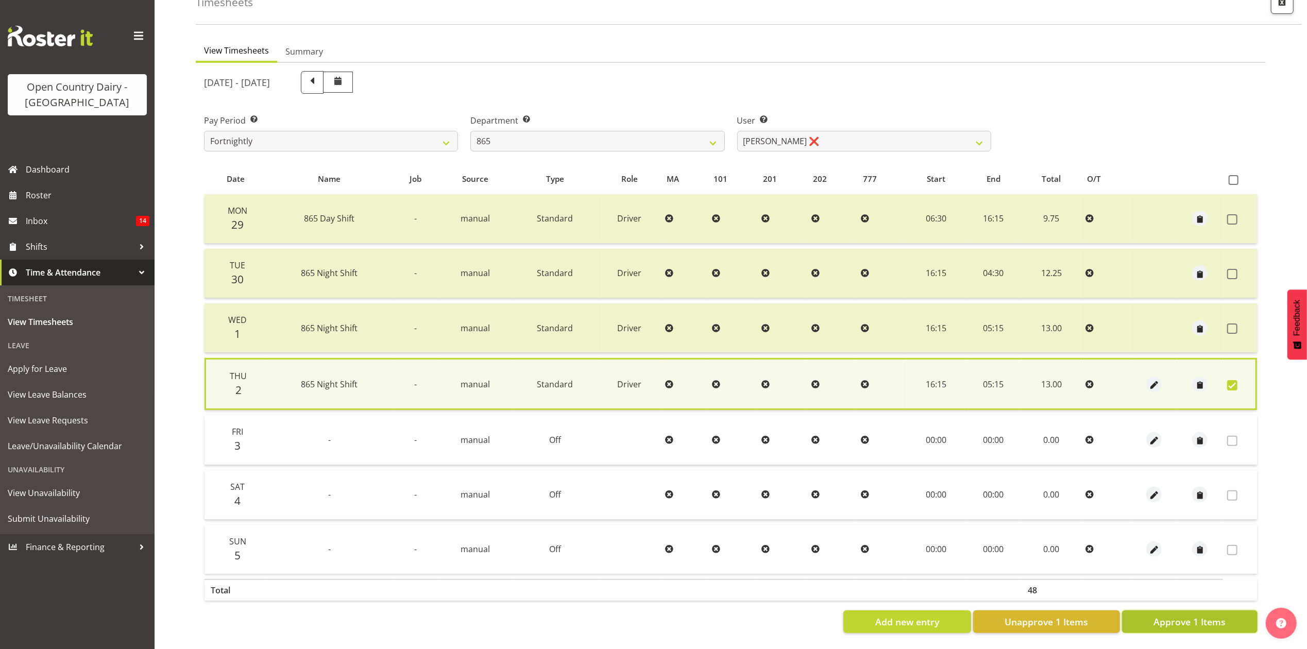
click at [1183, 615] on span "Approve 1 Items" at bounding box center [1189, 621] width 72 height 13
checkbox input "false"
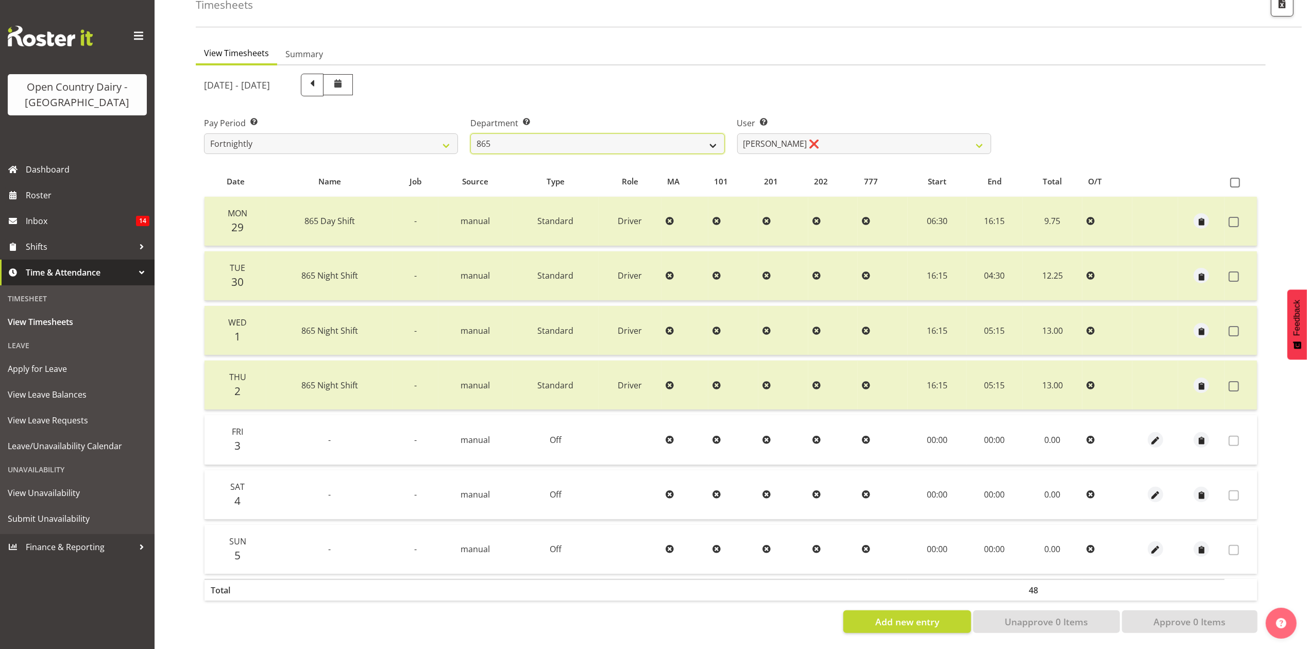
click at [720, 133] on select "734 735 736 737 738 739 851 853 854 855 856 858 861 862 865 867-9032 868 869 87…" at bounding box center [597, 143] width 254 height 21
click at [470, 133] on select "734 735 736 737 738 739 851 853 854 855 856 858 861 862 865 867-9032 868 869 87…" at bounding box center [597, 143] width 254 height 21
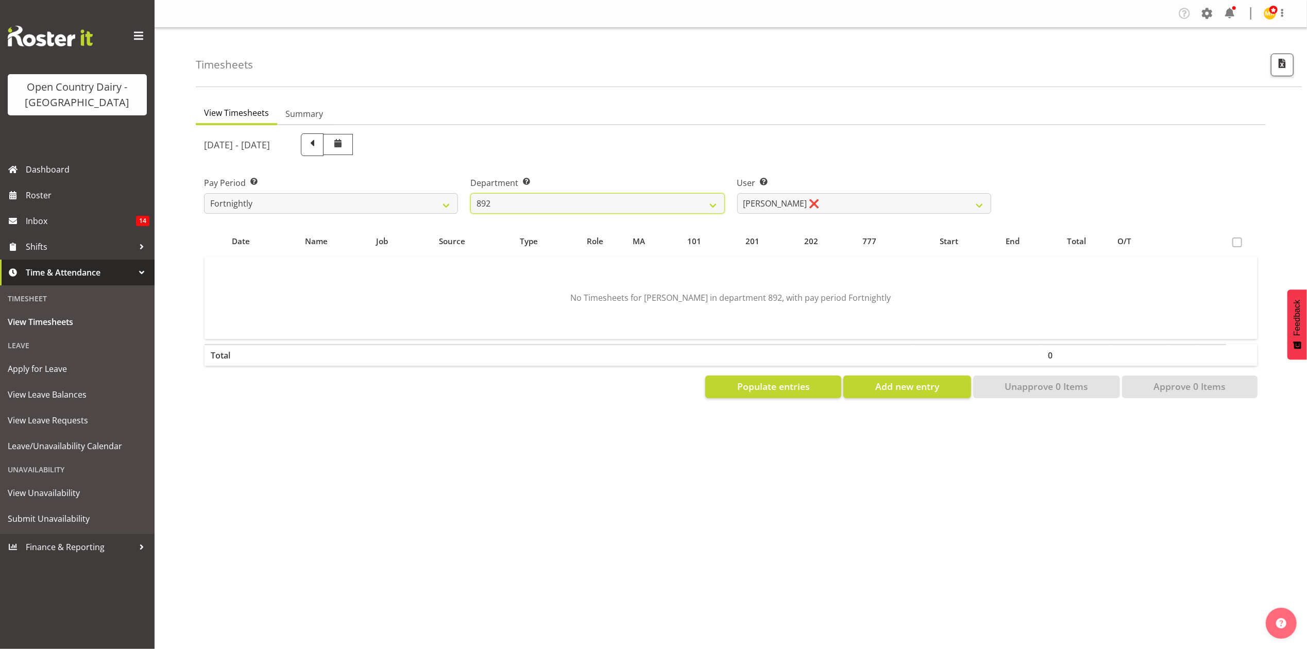
scroll to position [0, 0]
click at [856, 137] on div "[DATE] - [DATE]" at bounding box center [597, 144] width 787 height 23
click at [853, 200] on select "[PERSON_NAME] ❌ [PERSON_NAME] ❌ [PERSON_NAME] ❌ [PERSON_NAME] ❌ [PERSON_NAME] ❌" at bounding box center [864, 203] width 254 height 21
click at [656, 196] on select "734 735 736 737 738 739 851 853 854 855 856 858 861 862 865 867-9032 868 869 87…" at bounding box center [597, 203] width 254 height 21
select select "676"
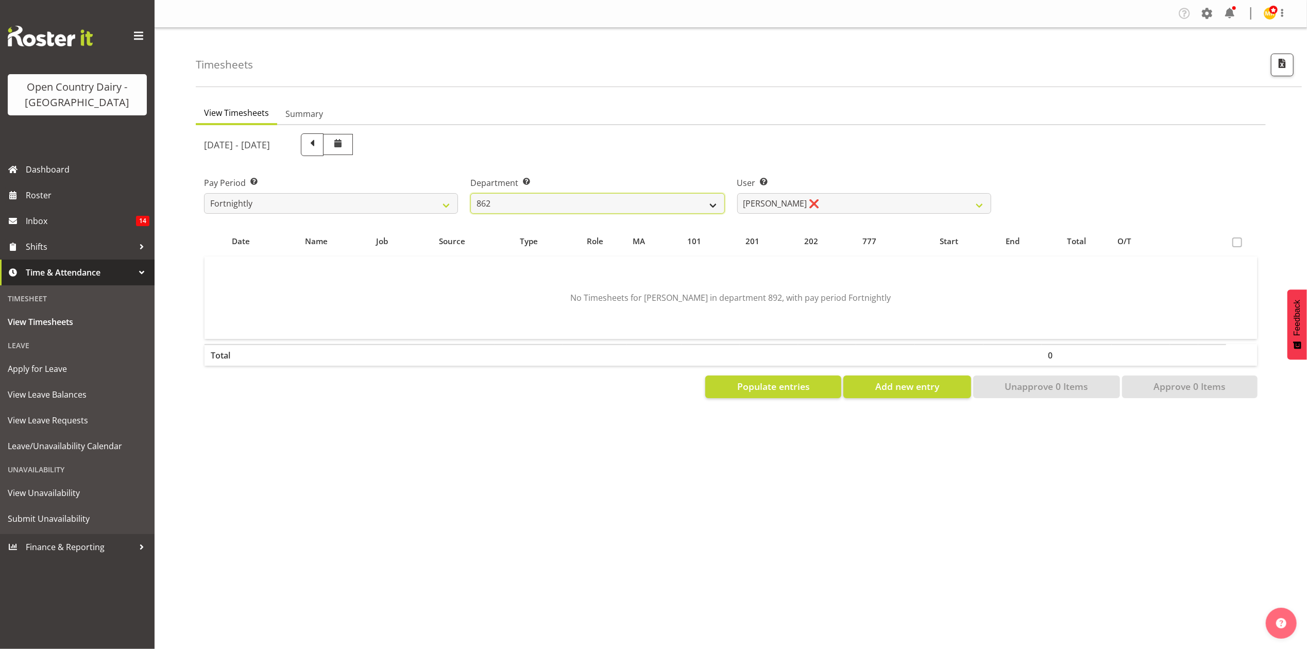
click at [470, 193] on select "734 735 736 737 738 739 851 853 854 855 856 858 861 862 865 867-9032 868 869 87…" at bounding box center [597, 203] width 254 height 21
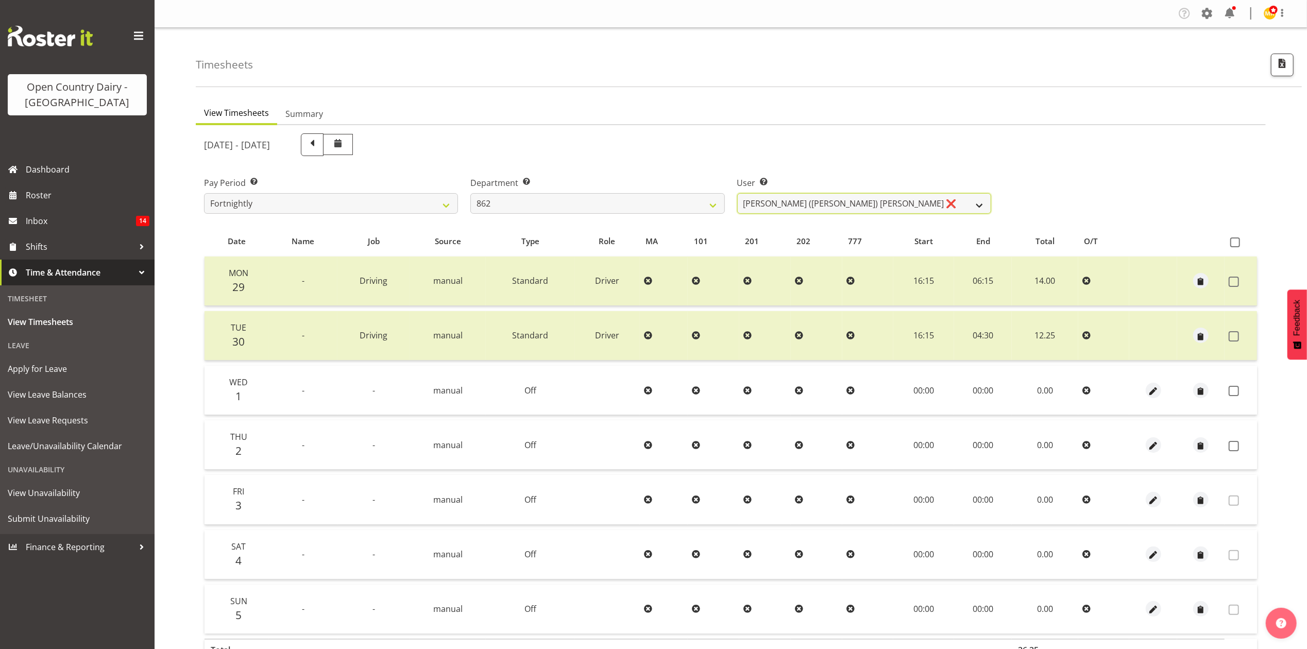
click at [788, 206] on select "[PERSON_NAME] ([PERSON_NAME]) [PERSON_NAME] ❌ [PERSON_NAME] ❌ Forbes [PERSON_NA…" at bounding box center [864, 203] width 254 height 21
select select "11652"
click at [737, 193] on select "[PERSON_NAME] ([PERSON_NAME]) [PERSON_NAME] ❌ [PERSON_NAME] ❌ Forbes [PERSON_NA…" at bounding box center [864, 203] width 254 height 21
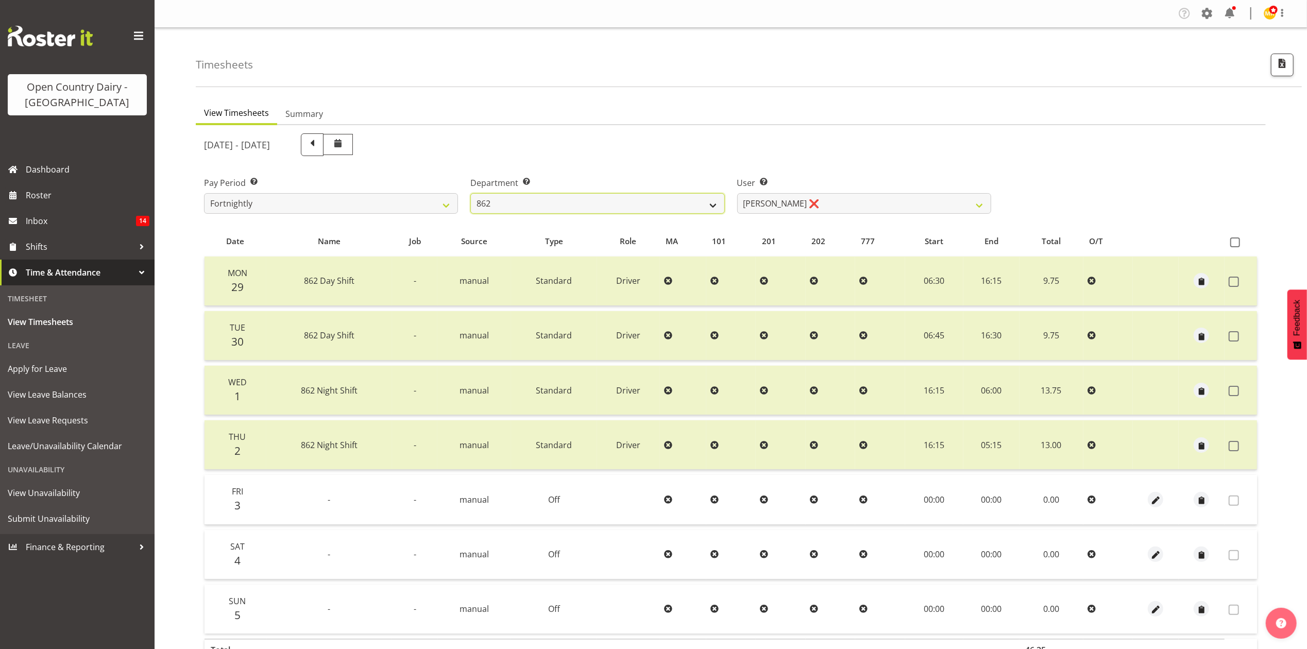
click at [709, 207] on select "734 735 736 737 738 739 851 853 854 855 856 858 861 862 865 867-9032 868 869 87…" at bounding box center [597, 203] width 254 height 21
click at [514, 210] on select "734 735 736 737 738 739 851 853 854 855 856 858 861 862 865 867-9032 868 869 87…" at bounding box center [597, 203] width 254 height 21
select select "690"
click at [470, 193] on select "734 735 736 737 738 739 851 853 854 855 856 858 861 862 865 867-9032 868 869 87…" at bounding box center [597, 203] width 254 height 21
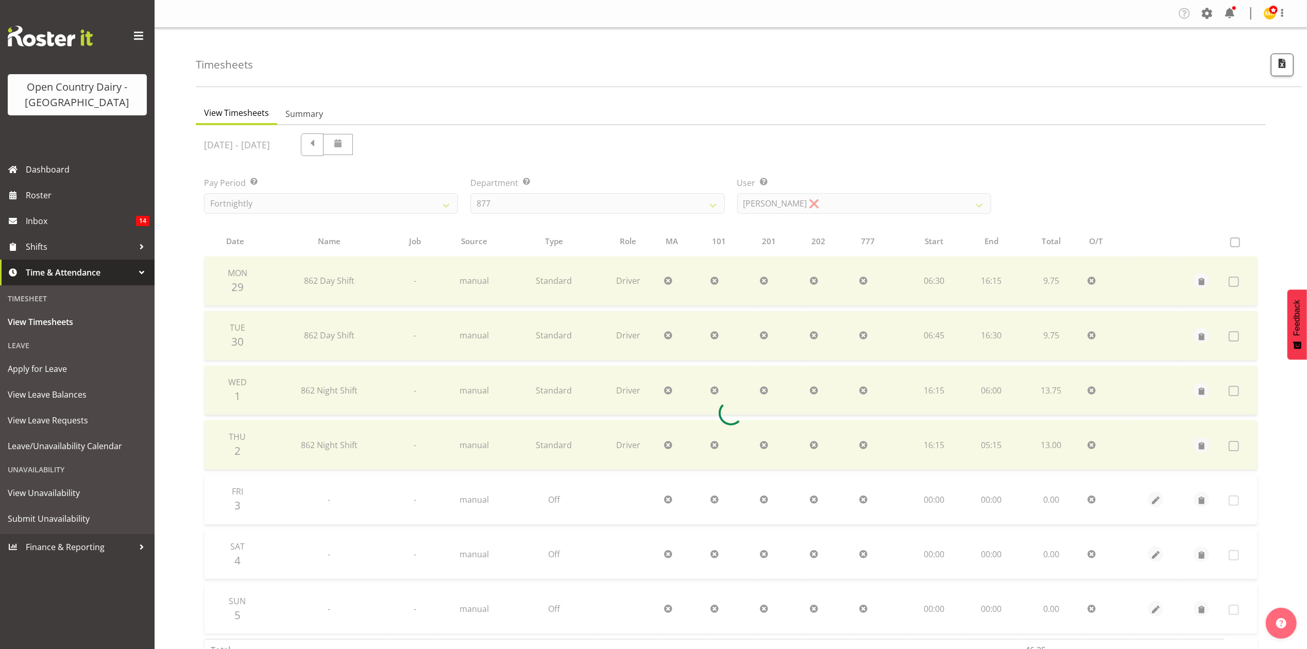
click at [915, 202] on div "[DATE] - [DATE] Pay Period Select which pay period you would like to view. Fort…" at bounding box center [730, 410] width 1053 height 566
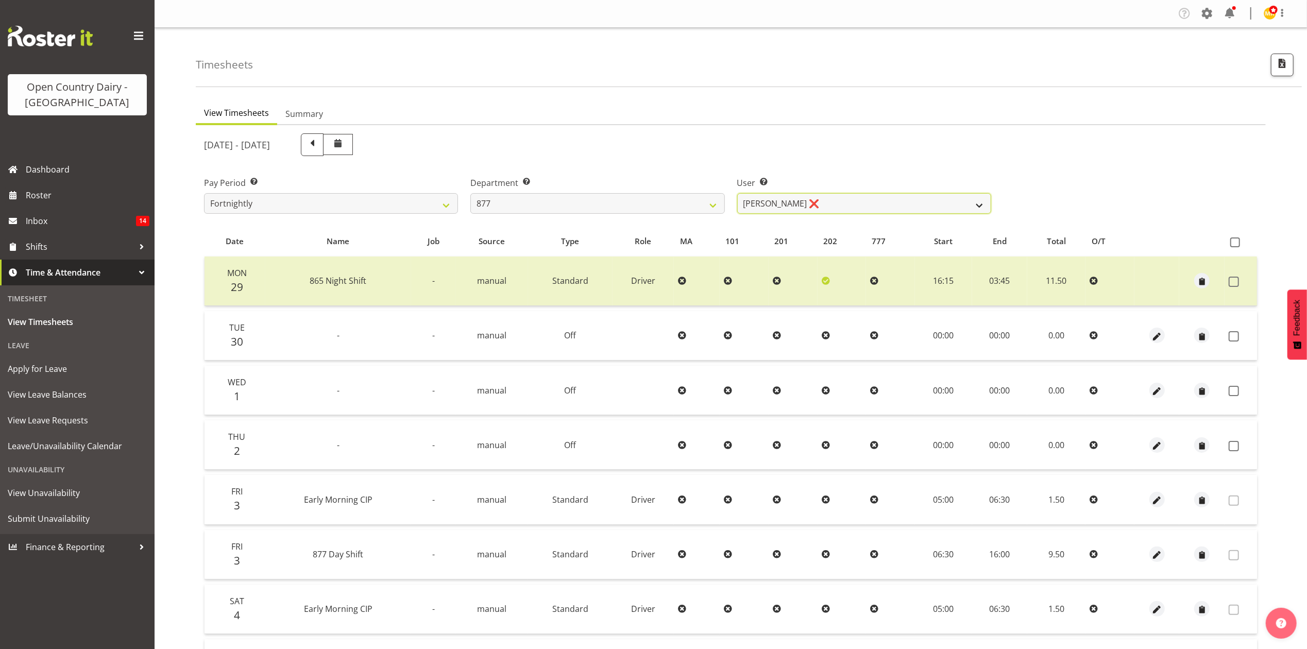
click at [915, 202] on select "[PERSON_NAME] ❌ [PERSON_NAME] ❌ [PERSON_NAME] ❌ [PERSON_NAME] ❌" at bounding box center [864, 203] width 254 height 21
select select "11653"
click at [737, 193] on select "[PERSON_NAME] ❌ [PERSON_NAME] ❌ [PERSON_NAME] ❌ [PERSON_NAME] ❌" at bounding box center [864, 203] width 254 height 21
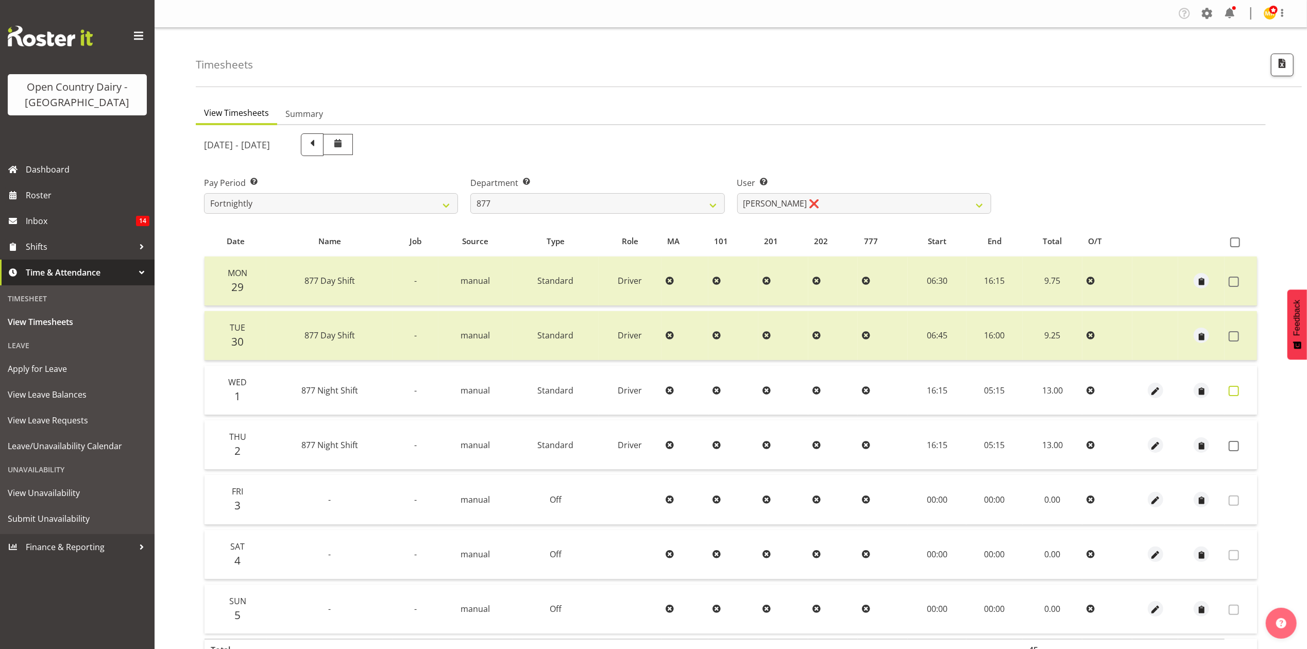
click at [1233, 395] on span at bounding box center [1233, 391] width 10 height 10
checkbox input "true"
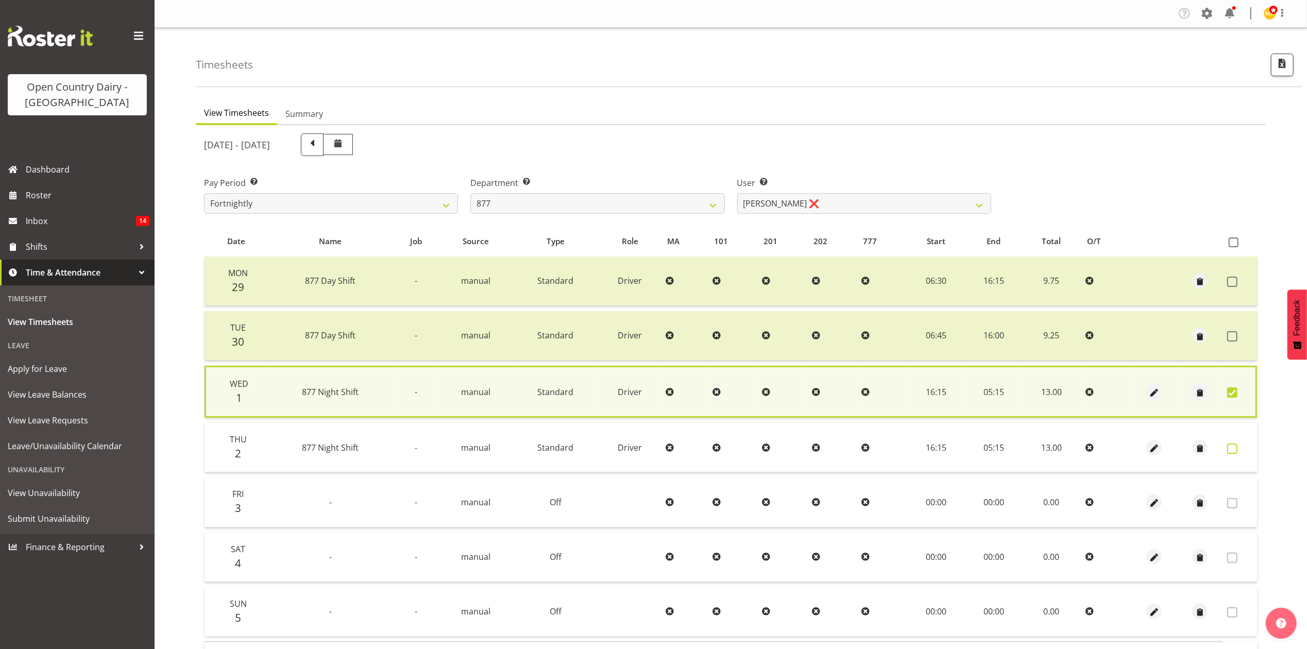
click at [1237, 443] on label at bounding box center [1235, 448] width 16 height 10
checkbox input "true"
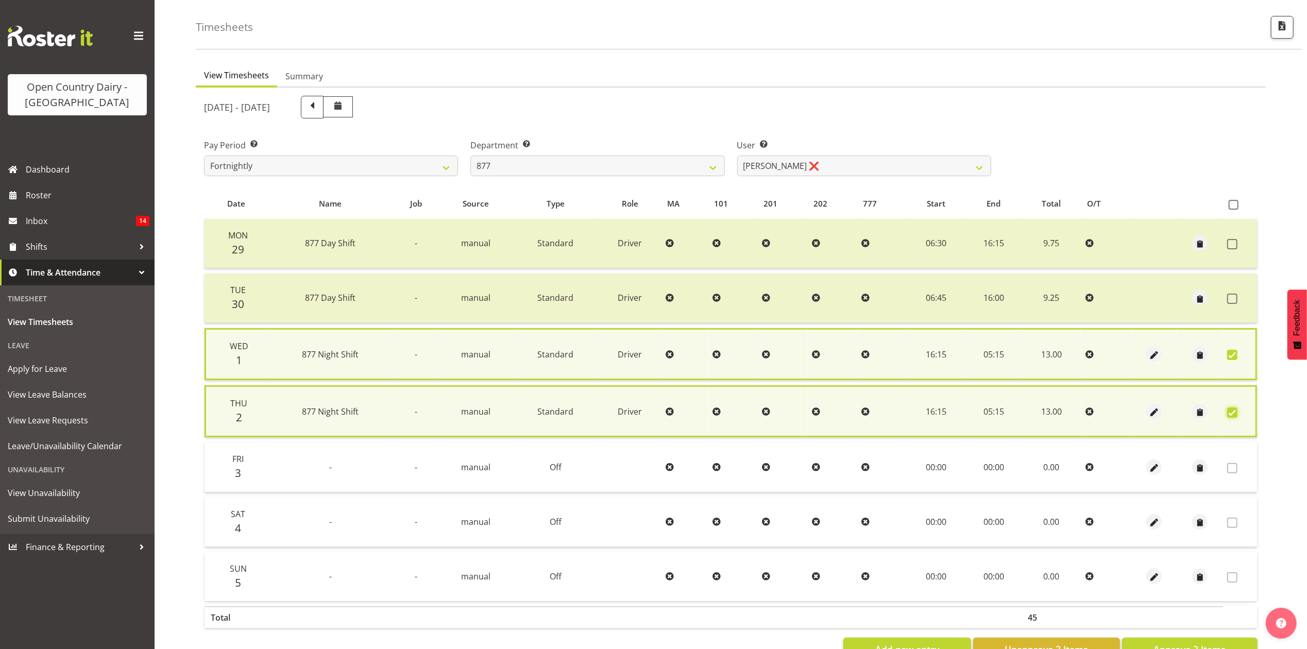
scroll to position [73, 0]
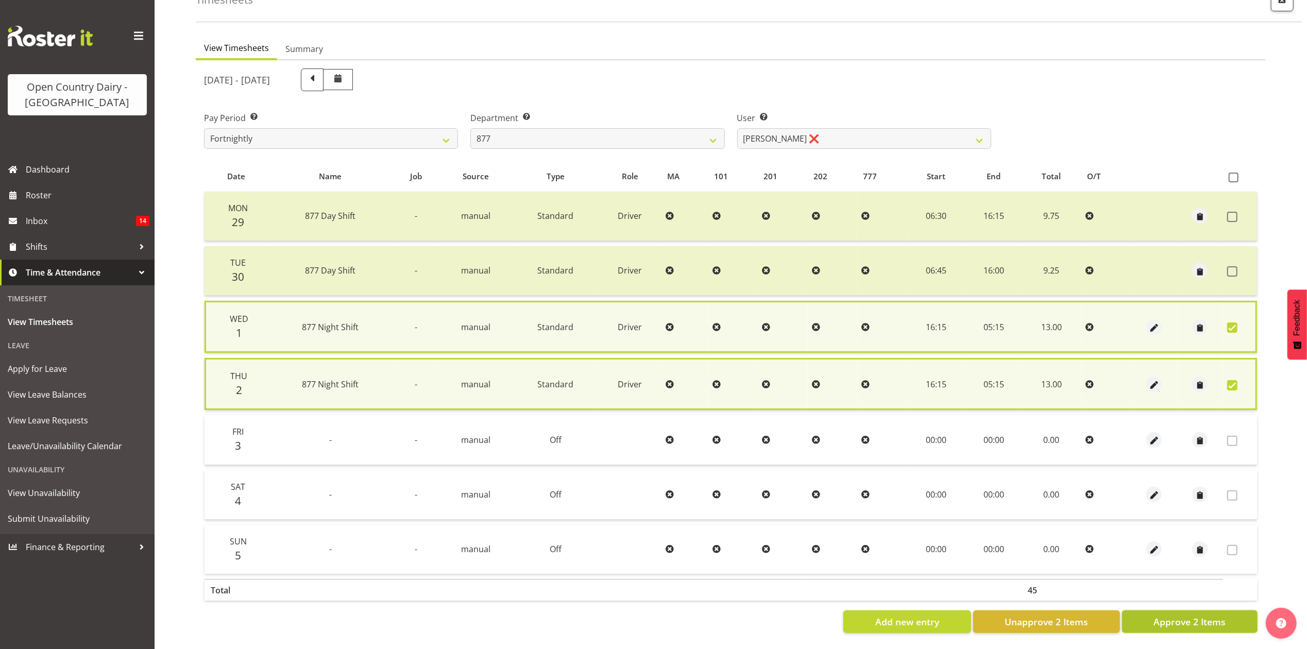
click at [1170, 615] on span "Approve 2 Items" at bounding box center [1189, 621] width 72 height 13
checkbox input "false"
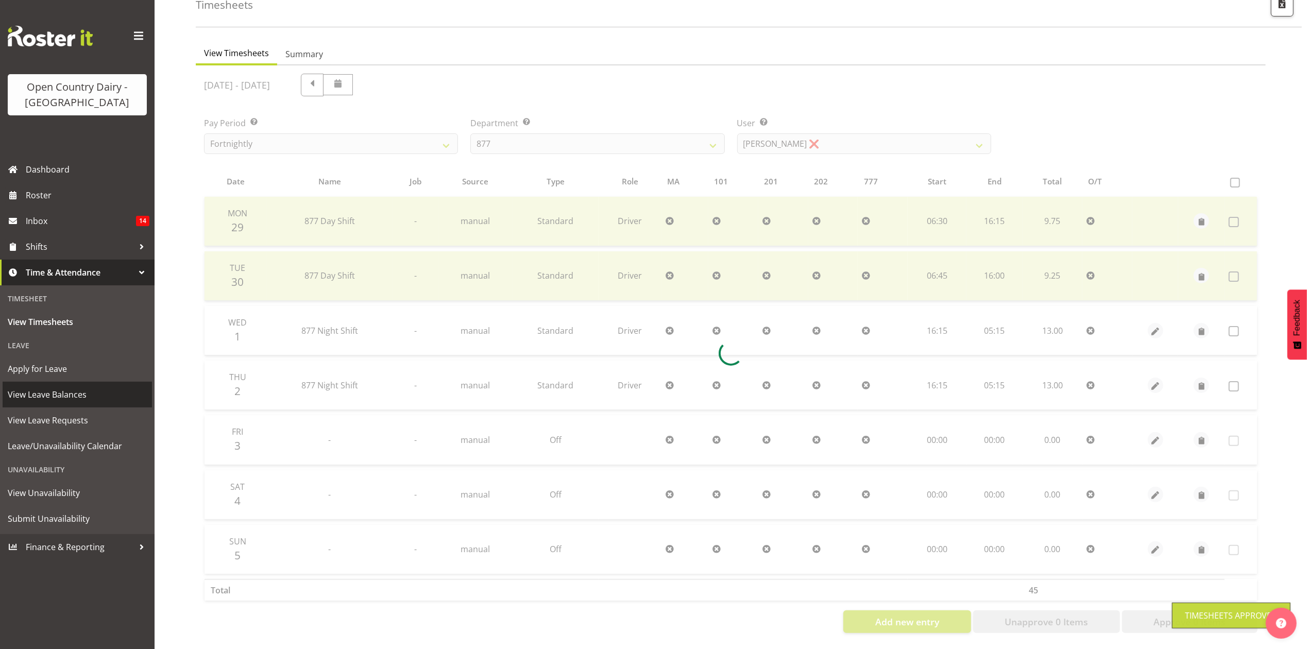
scroll to position [69, 0]
